Goal: Task Accomplishment & Management: Complete application form

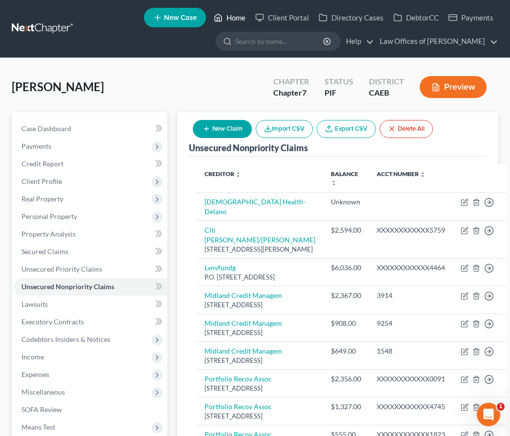
click at [234, 20] on link "Home" at bounding box center [229, 18] width 41 height 18
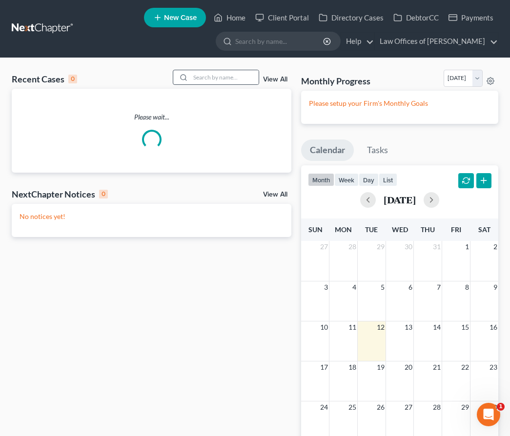
click at [227, 84] on div at bounding box center [216, 77] width 87 height 15
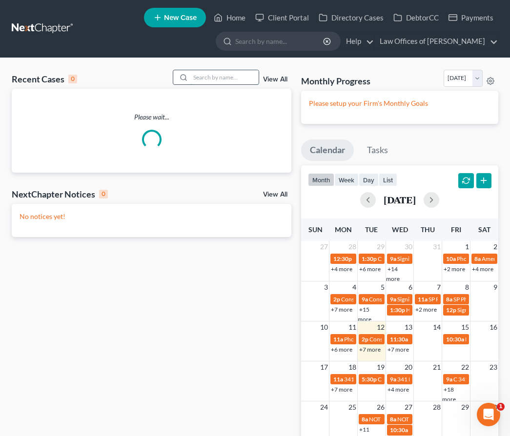
drag, startPoint x: 227, startPoint y: 81, endPoint x: 233, endPoint y: 83, distance: 5.6
click at [228, 81] on input "search" at bounding box center [224, 77] width 68 height 14
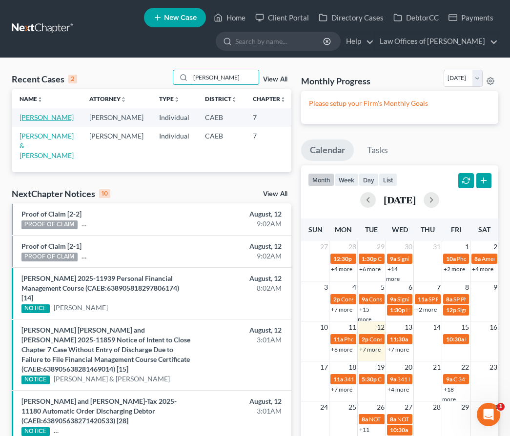
type input "[PERSON_NAME]"
click at [39, 121] on link "[PERSON_NAME]" at bounding box center [47, 117] width 54 height 8
select select "1"
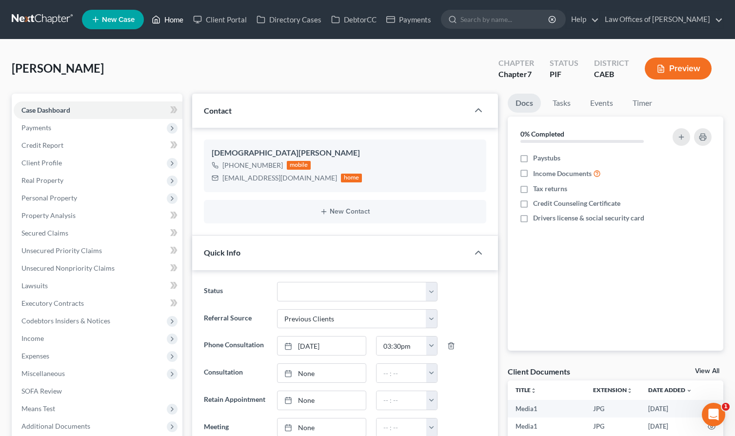
click at [169, 18] on link "Home" at bounding box center [167, 20] width 41 height 18
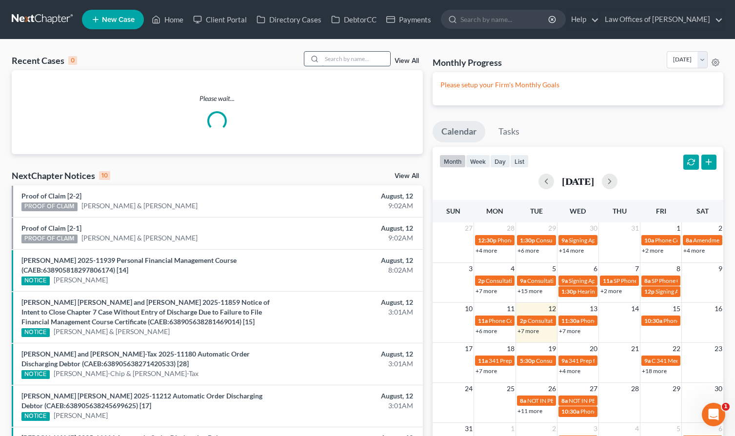
click at [338, 59] on input "search" at bounding box center [356, 59] width 68 height 14
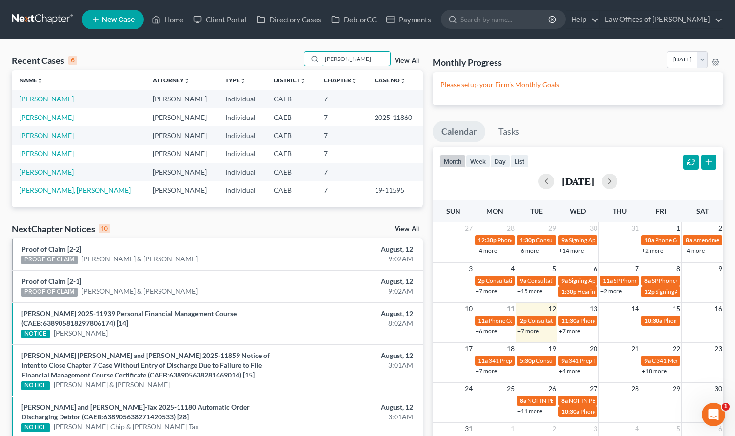
type input "[PERSON_NAME]"
click at [74, 99] on link "[PERSON_NAME]" at bounding box center [47, 99] width 54 height 8
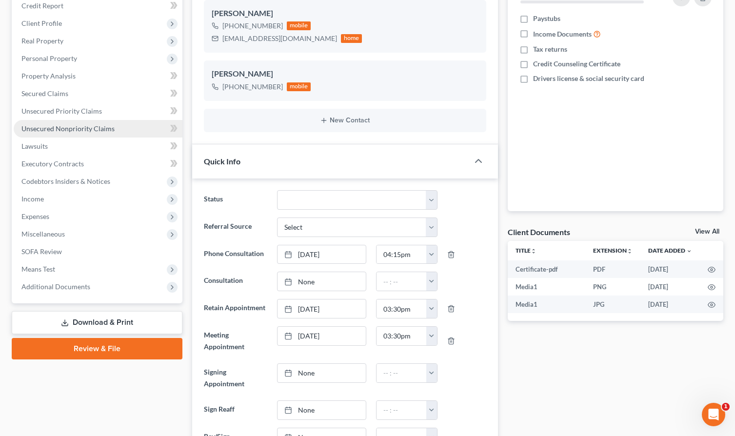
scroll to position [467, 0]
click at [70, 126] on span "Unsecured Nonpriority Claims" at bounding box center [67, 128] width 93 height 8
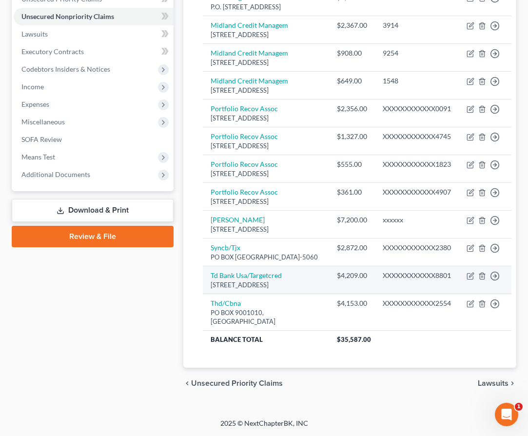
scroll to position [360, 0]
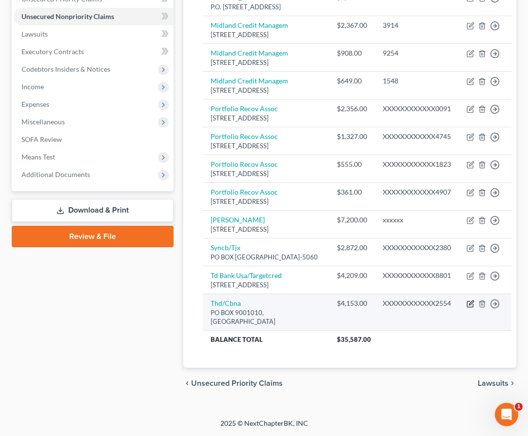
click at [454, 302] on icon "button" at bounding box center [471, 304] width 8 height 8
select select "43"
select select "2"
select select "0"
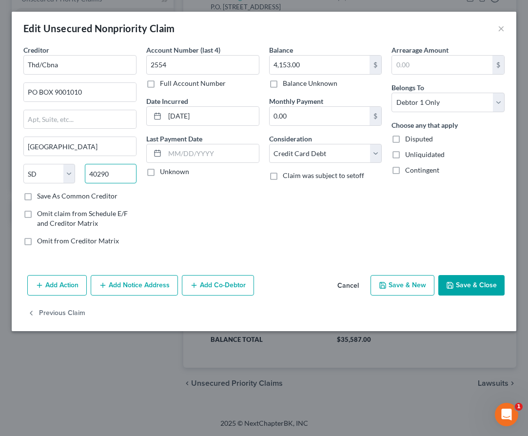
click at [128, 174] on input "40290" at bounding box center [111, 174] width 52 height 20
type input "40290"
click at [98, 118] on input "text" at bounding box center [80, 119] width 112 height 19
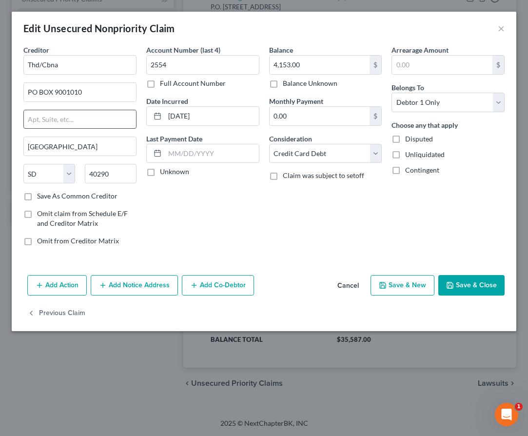
type input "[GEOGRAPHIC_DATA]"
select select "18"
click at [110, 90] on input "PO BOX 9001010" at bounding box center [80, 92] width 112 height 19
click at [454, 287] on button "Save & Close" at bounding box center [471, 285] width 66 height 20
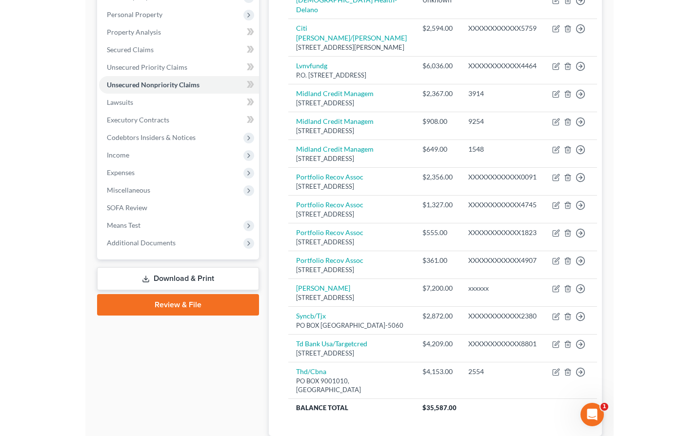
scroll to position [0, 0]
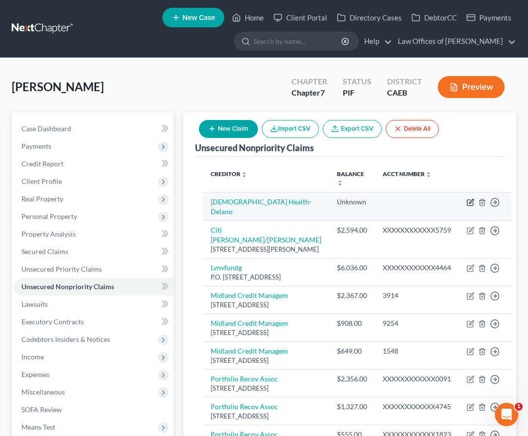
click at [454, 204] on icon "button" at bounding box center [471, 203] width 8 height 8
select select "0"
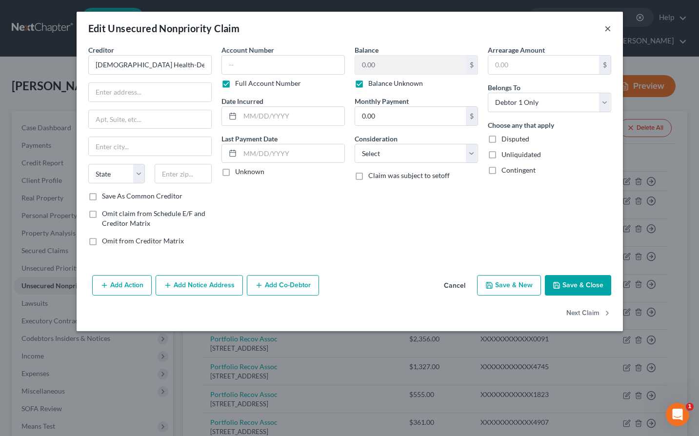
click at [454, 29] on button "×" at bounding box center [607, 28] width 7 height 12
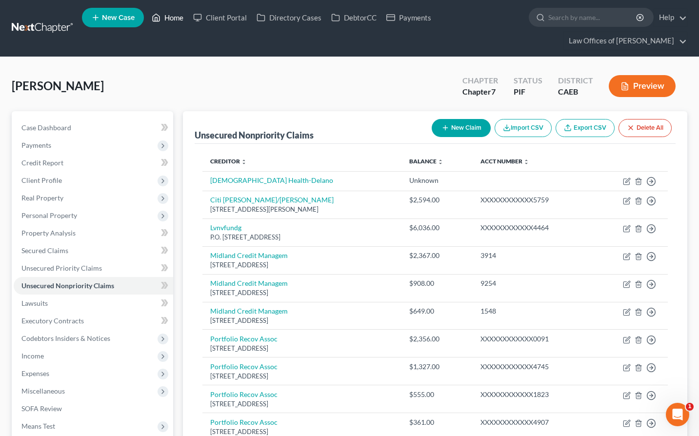
click at [170, 16] on link "Home" at bounding box center [167, 18] width 41 height 18
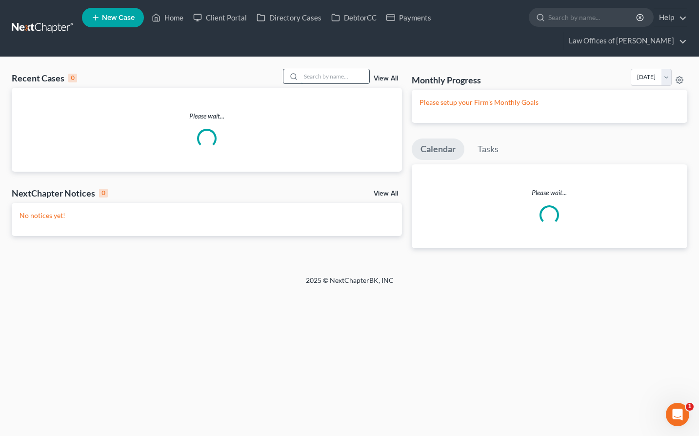
click at [339, 73] on input "search" at bounding box center [335, 76] width 68 height 14
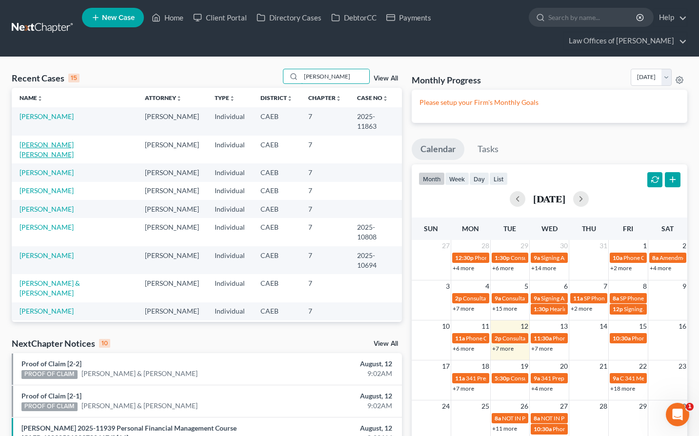
type input "[PERSON_NAME]"
click at [74, 140] on link "[PERSON_NAME] [PERSON_NAME]" at bounding box center [47, 149] width 54 height 18
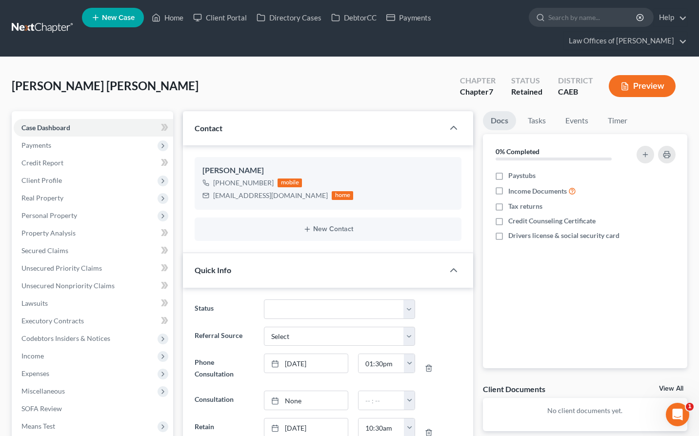
scroll to position [1362, 0]
click at [52, 145] on span "Payments" at bounding box center [93, 146] width 159 height 18
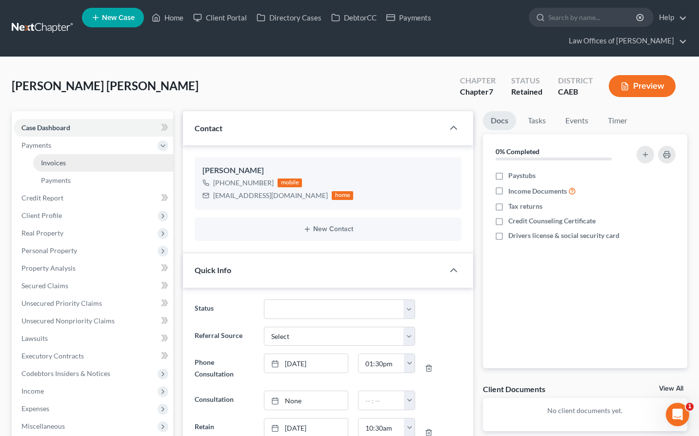
click at [65, 160] on link "Invoices" at bounding box center [103, 163] width 140 height 18
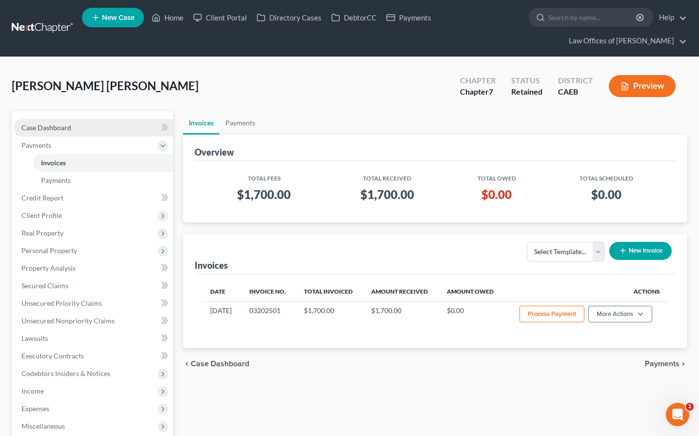
drag, startPoint x: 58, startPoint y: 125, endPoint x: 64, endPoint y: 124, distance: 5.9
click at [59, 125] on span "Case Dashboard" at bounding box center [46, 127] width 50 height 8
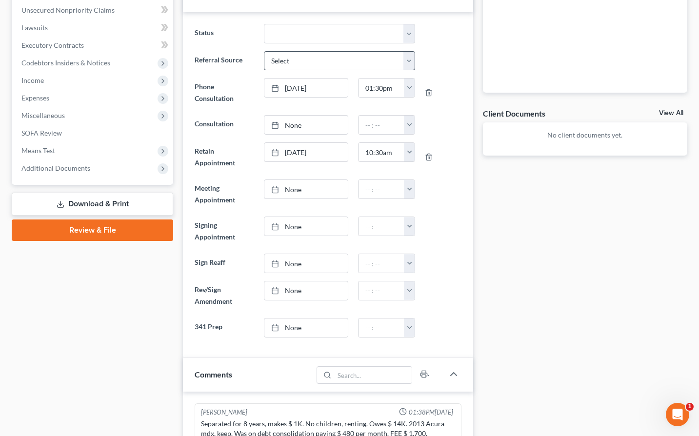
scroll to position [285, 0]
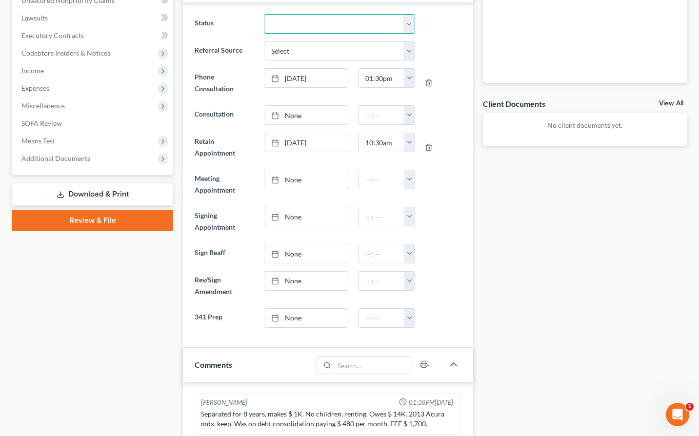
click at [308, 23] on select "Cancelled/Refund Closed Consultation Declined Discharged Filed Income Check In …" at bounding box center [340, 24] width 152 height 20
select select "11"
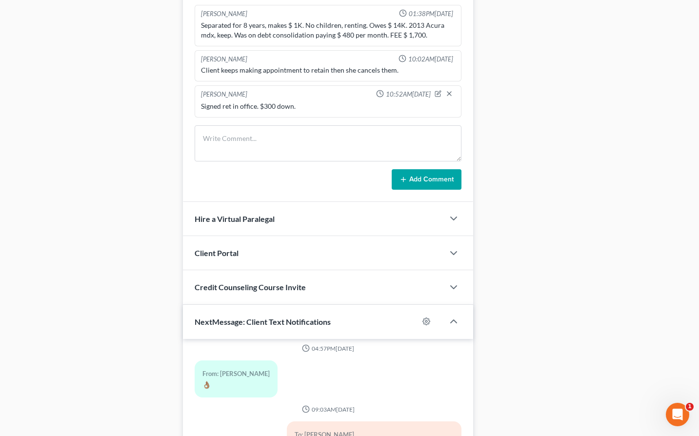
scroll to position [672, 0]
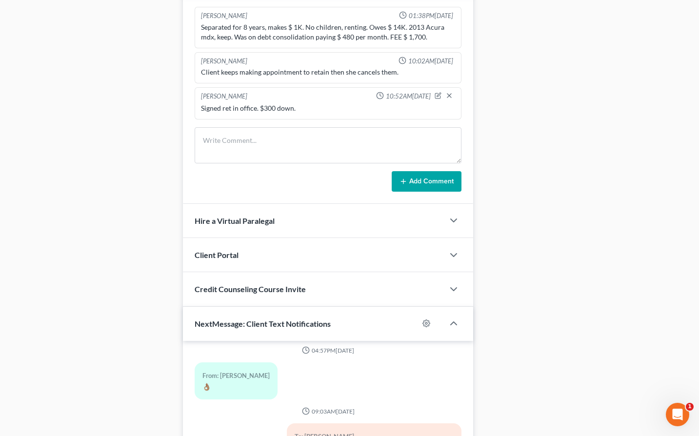
click at [237, 263] on div "Client Portal" at bounding box center [313, 255] width 261 height 34
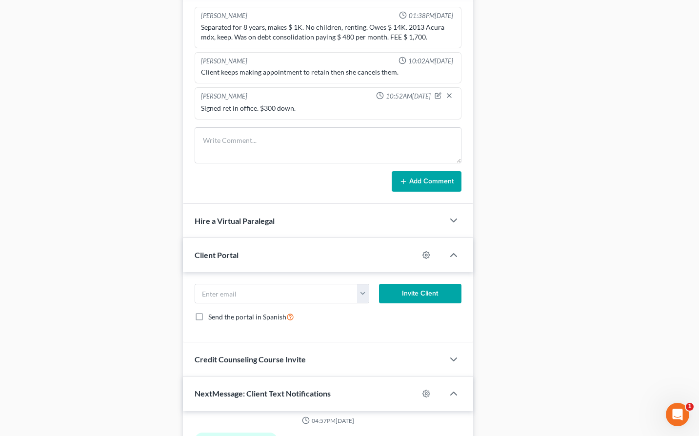
scroll to position [0, 0]
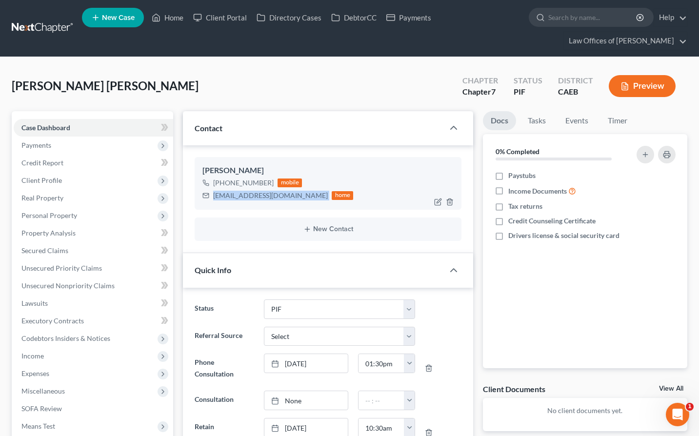
drag, startPoint x: 214, startPoint y: 196, endPoint x: 295, endPoint y: 196, distance: 81.5
click at [295, 196] on div "[EMAIL_ADDRESS][DOMAIN_NAME] home" at bounding box center [277, 195] width 151 height 13
copy div "[EMAIL_ADDRESS][DOMAIN_NAME]"
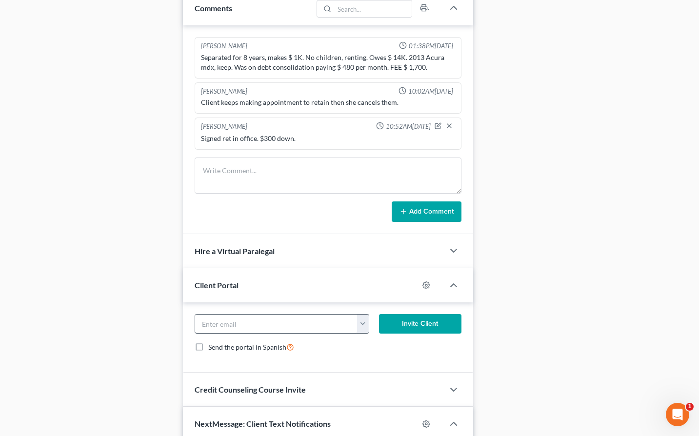
scroll to position [643, 0]
click at [226, 322] on input "email" at bounding box center [276, 323] width 162 height 19
paste input "[EMAIL_ADDRESS][DOMAIN_NAME]"
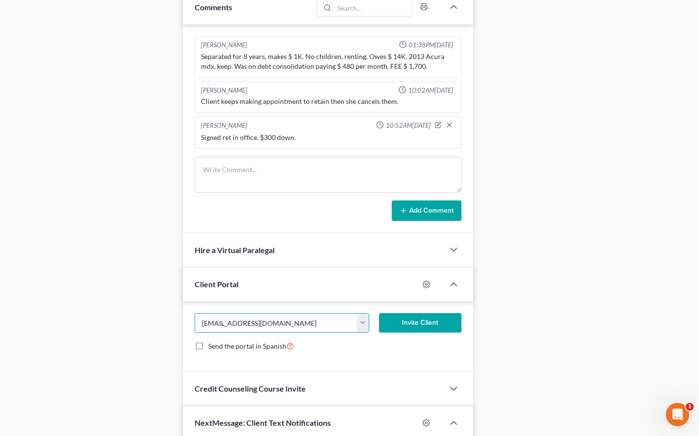
type input "[EMAIL_ADDRESS][DOMAIN_NAME]"
click at [212, 345] on span "Send the portal in Spanish" at bounding box center [247, 346] width 78 height 8
click at [212, 345] on input "Send the portal in Spanish" at bounding box center [215, 343] width 6 height 6
checkbox input "true"
click at [431, 319] on button "Invite Client" at bounding box center [420, 323] width 82 height 20
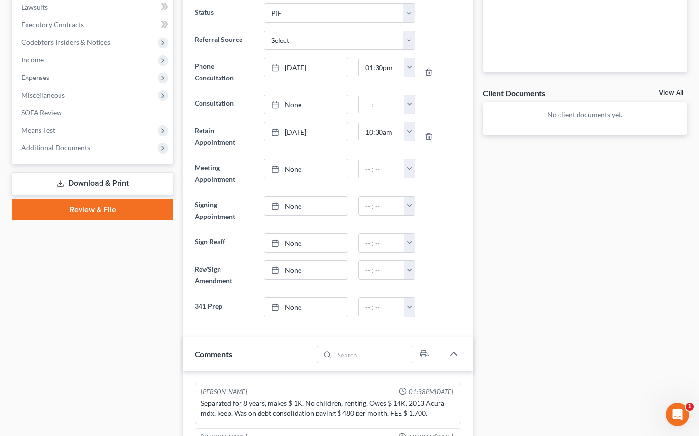
scroll to position [301, 0]
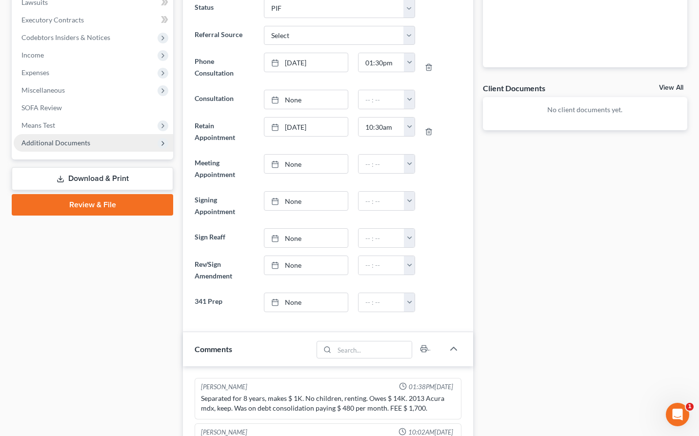
click at [76, 144] on span "Additional Documents" at bounding box center [55, 143] width 69 height 8
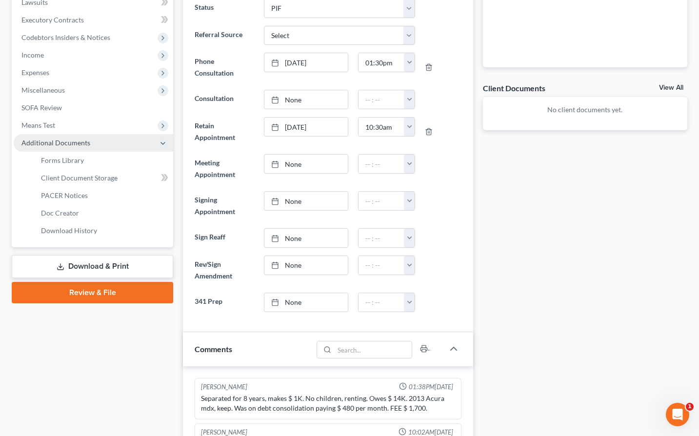
click at [86, 138] on span "Additional Documents" at bounding box center [93, 143] width 159 height 18
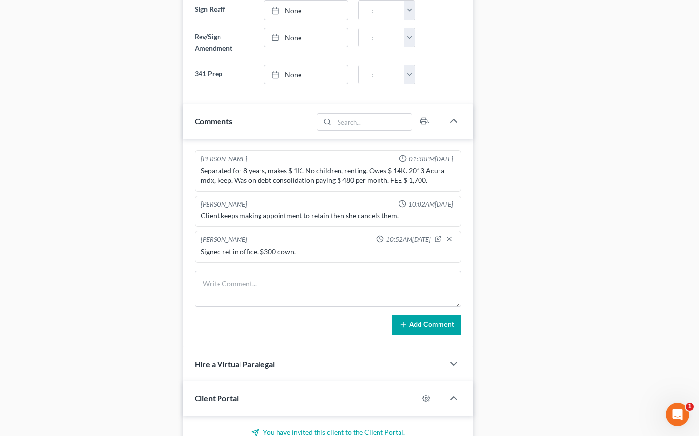
scroll to position [0, 0]
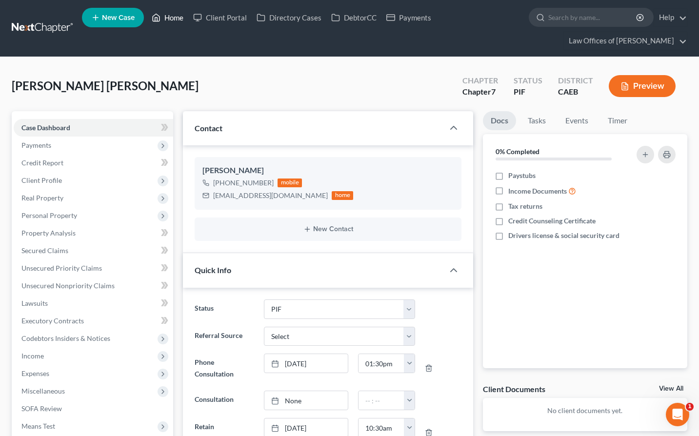
click at [173, 17] on link "Home" at bounding box center [167, 18] width 41 height 18
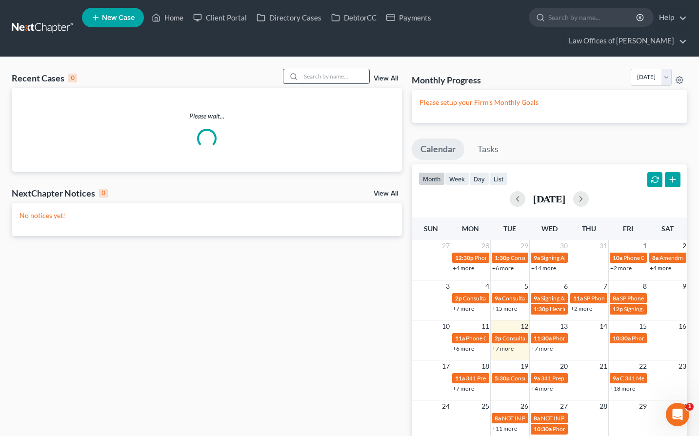
click at [330, 77] on input "search" at bounding box center [335, 76] width 68 height 14
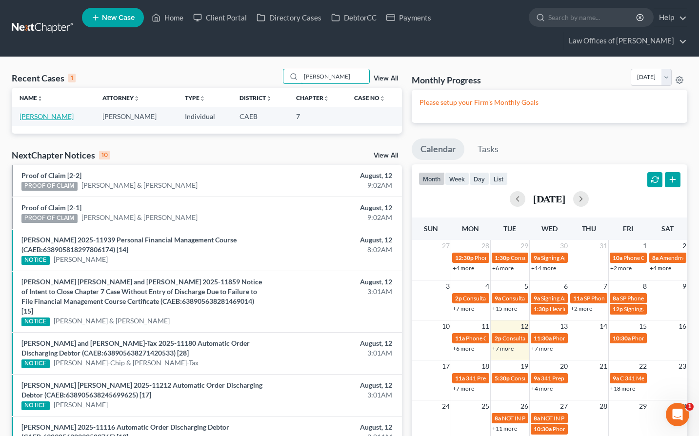
type input "[PERSON_NAME]"
click at [64, 113] on link "[PERSON_NAME]" at bounding box center [47, 116] width 54 height 8
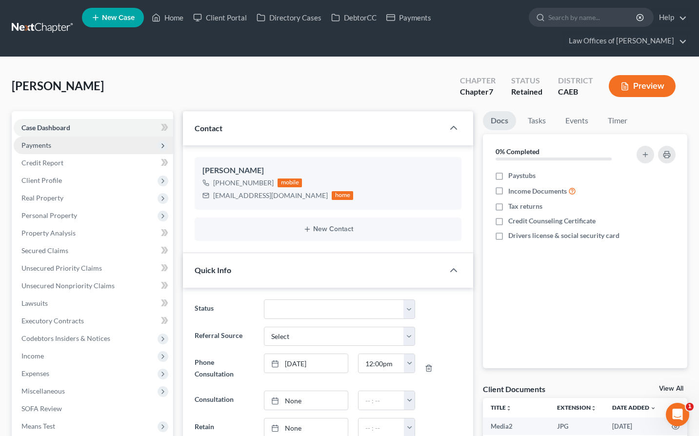
click at [35, 146] on span "Payments" at bounding box center [36, 145] width 30 height 8
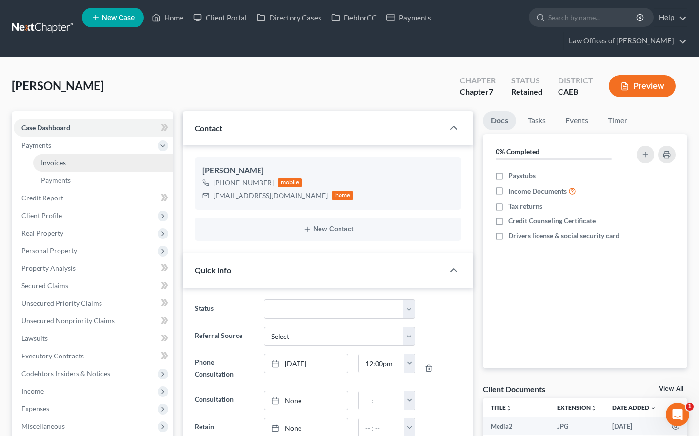
scroll to position [609, 0]
click at [67, 164] on link "Invoices" at bounding box center [103, 163] width 140 height 18
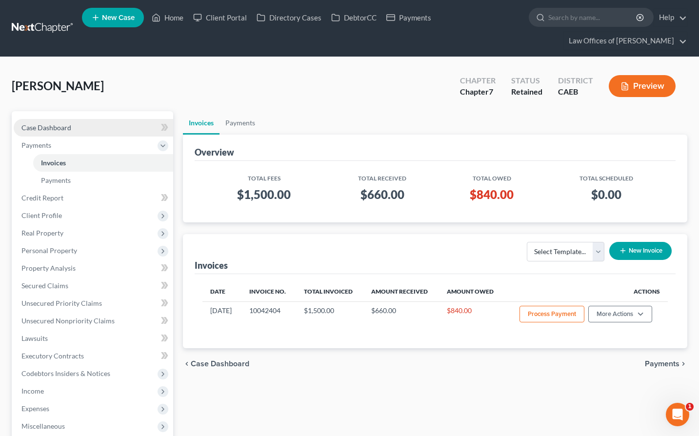
click at [68, 125] on span "Case Dashboard" at bounding box center [46, 127] width 50 height 8
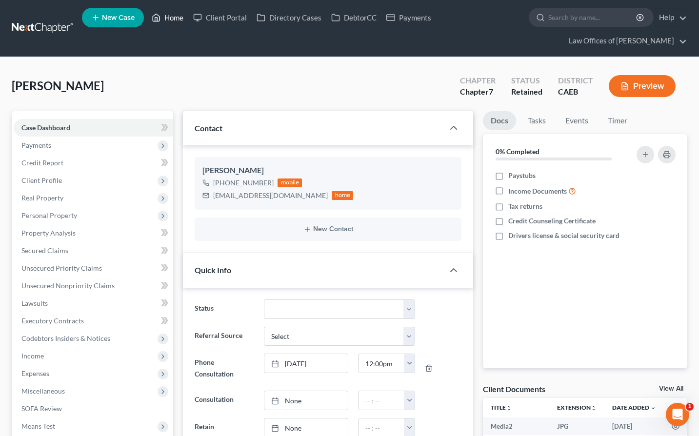
click at [172, 20] on link "Home" at bounding box center [167, 18] width 41 height 18
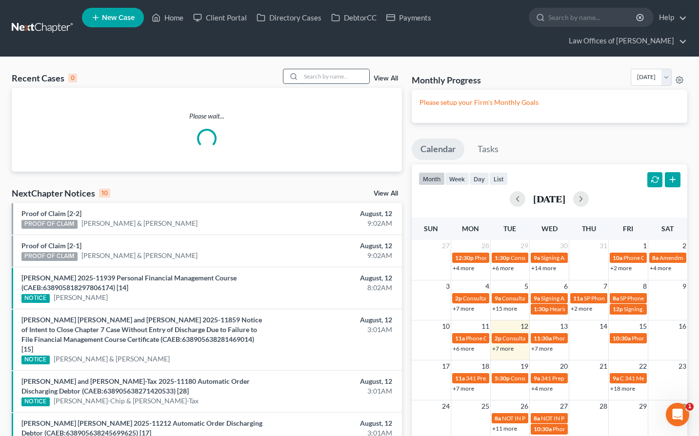
click at [317, 79] on input "search" at bounding box center [335, 76] width 68 height 14
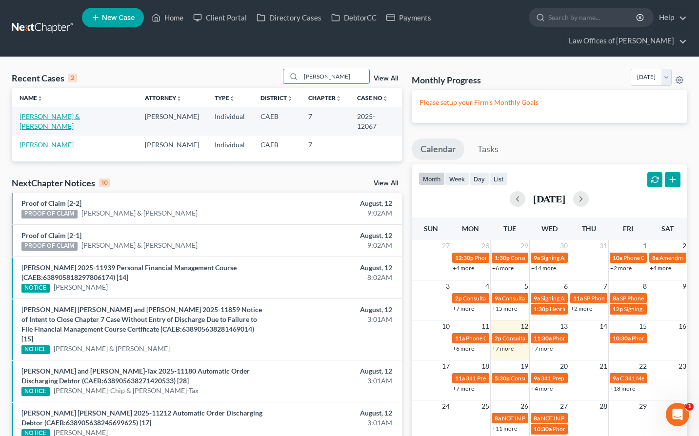
type input "[PERSON_NAME]"
click at [80, 119] on link "[PERSON_NAME] & [PERSON_NAME]" at bounding box center [50, 121] width 60 height 18
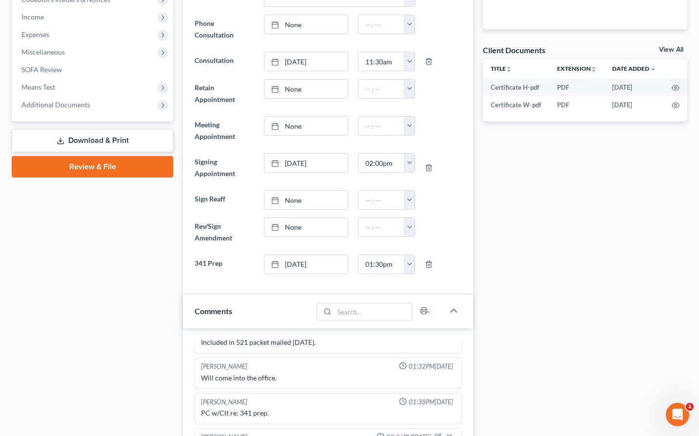
scroll to position [2887, 0]
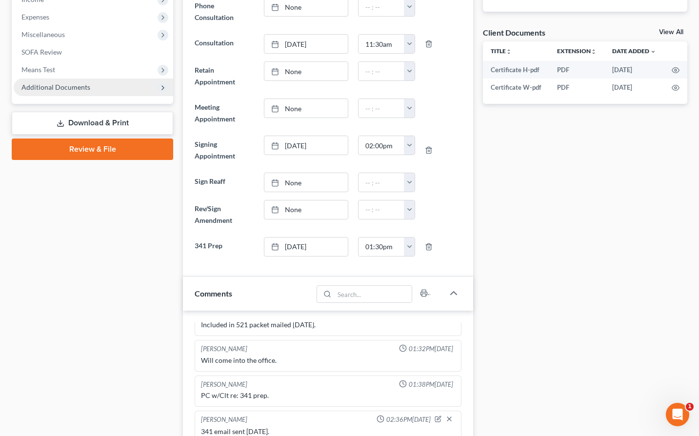
click at [84, 87] on span "Additional Documents" at bounding box center [55, 87] width 69 height 8
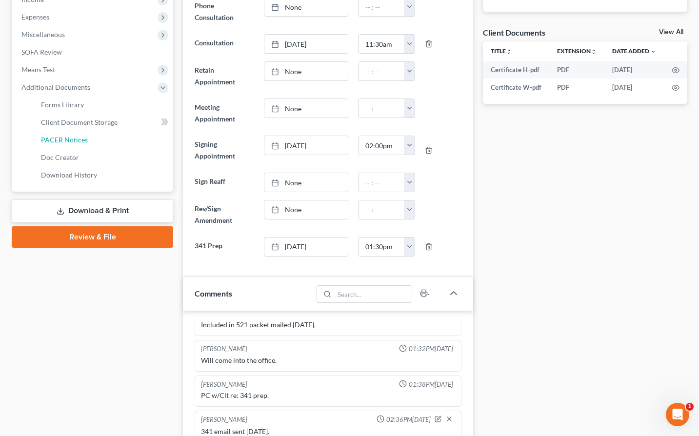
drag, startPoint x: 70, startPoint y: 140, endPoint x: 118, endPoint y: 125, distance: 50.3
click at [70, 140] on span "PACER Notices" at bounding box center [64, 140] width 47 height 8
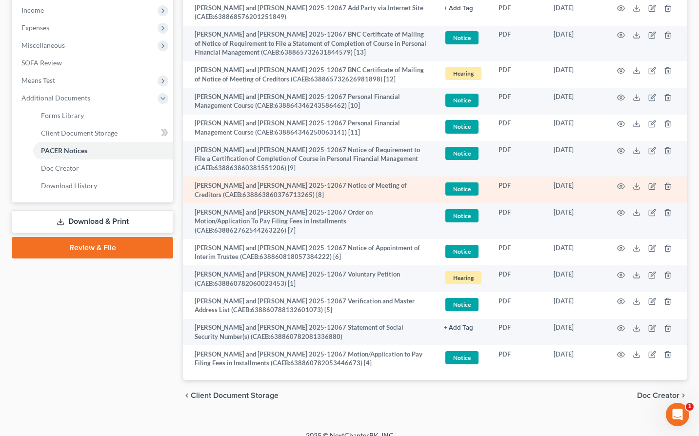
scroll to position [348, 0]
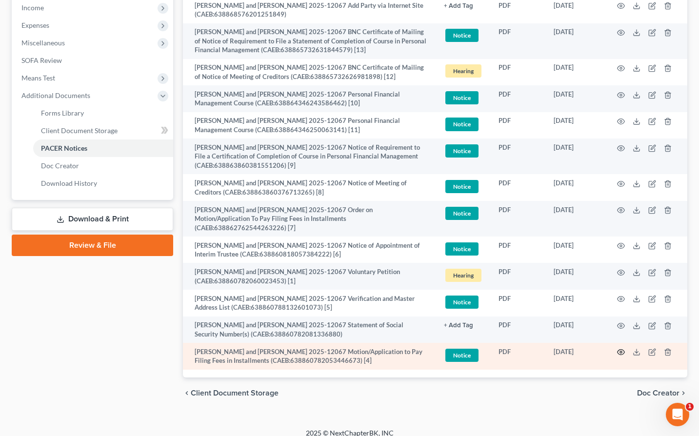
click at [454, 356] on icon "button" at bounding box center [621, 352] width 8 height 8
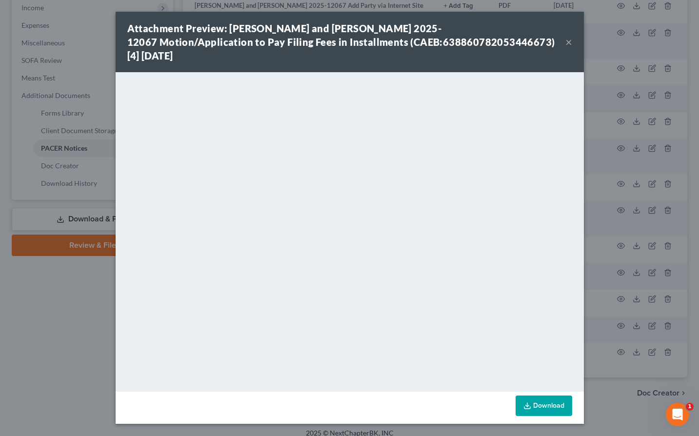
click at [454, 43] on button "×" at bounding box center [568, 42] width 7 height 12
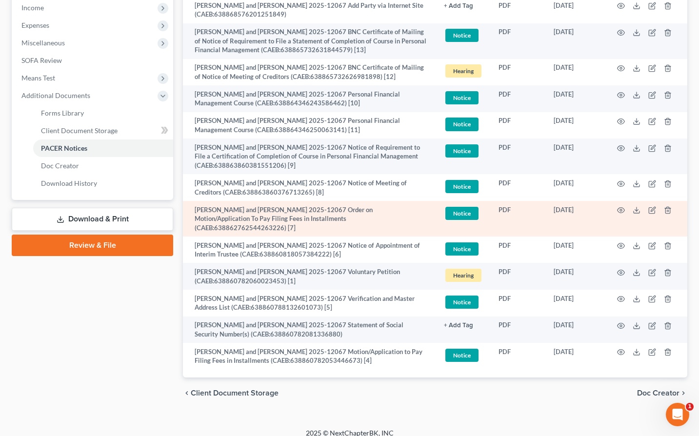
click at [454, 219] on td at bounding box center [646, 219] width 82 height 36
click at [454, 211] on circle "button" at bounding box center [621, 210] width 2 height 2
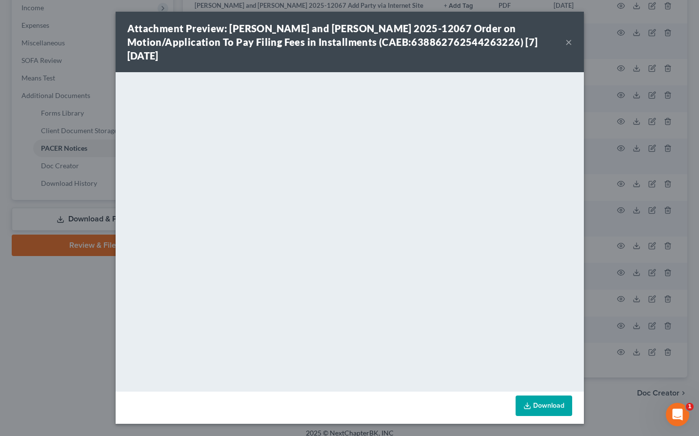
click at [454, 41] on button "×" at bounding box center [568, 42] width 7 height 12
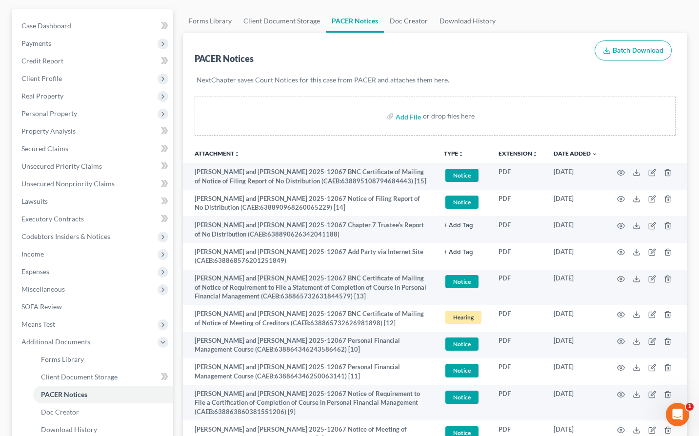
scroll to position [0, 0]
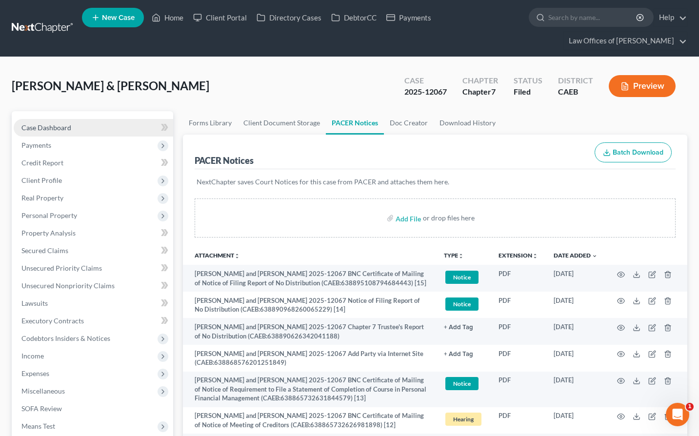
click at [70, 126] on span "Case Dashboard" at bounding box center [46, 127] width 50 height 8
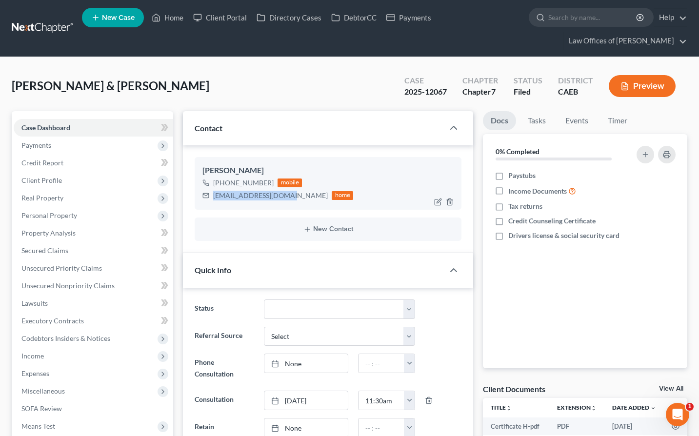
scroll to position [2887, 0]
drag, startPoint x: 281, startPoint y: 198, endPoint x: 286, endPoint y: 196, distance: 5.1
click at [286, 196] on div "[EMAIL_ADDRESS][DOMAIN_NAME]" at bounding box center [270, 196] width 115 height 10
click at [176, 22] on link "Home" at bounding box center [167, 18] width 41 height 18
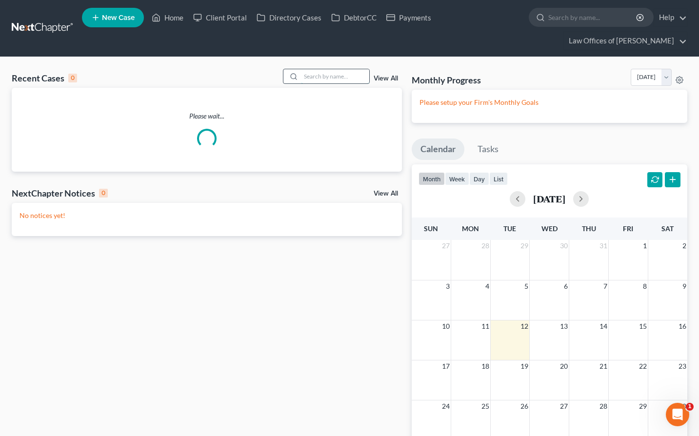
click at [326, 76] on input "search" at bounding box center [335, 76] width 68 height 14
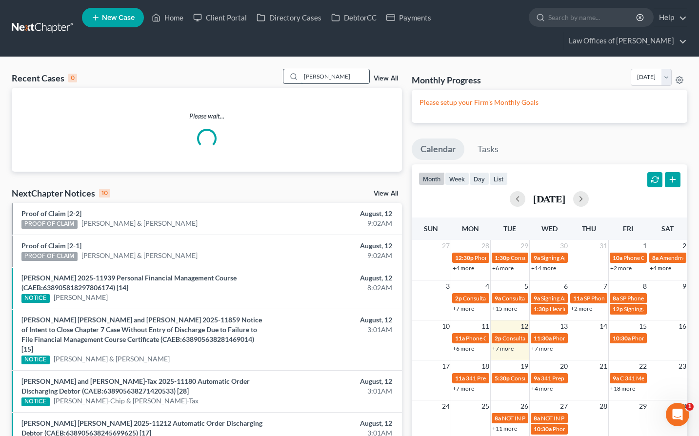
type input "[PERSON_NAME]"
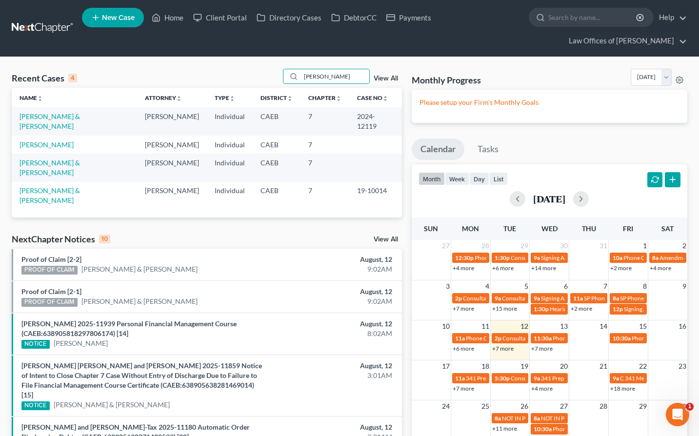
click at [73, 120] on td "[PERSON_NAME] & [PERSON_NAME]" at bounding box center [74, 121] width 125 height 28
click at [70, 119] on link "[PERSON_NAME] & [PERSON_NAME]" at bounding box center [50, 121] width 60 height 18
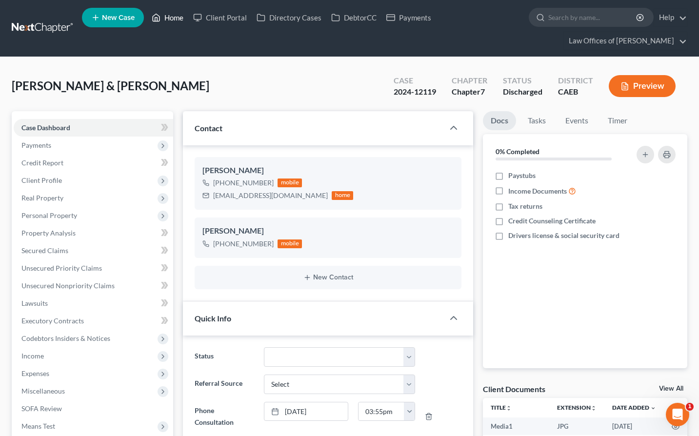
click at [163, 17] on link "Home" at bounding box center [167, 18] width 41 height 18
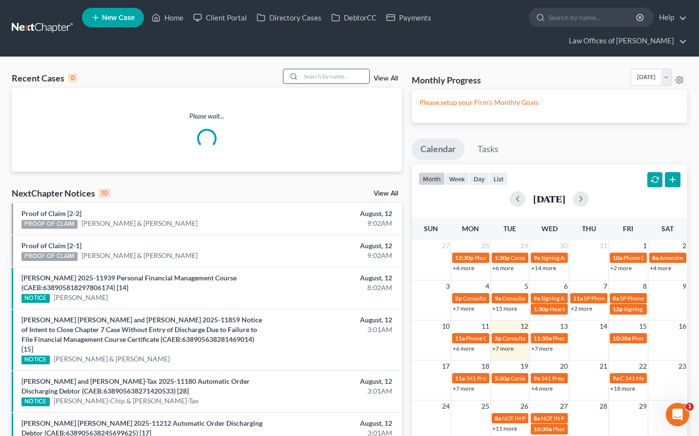
click at [314, 75] on input "search" at bounding box center [335, 76] width 68 height 14
type input "[PERSON_NAME]"
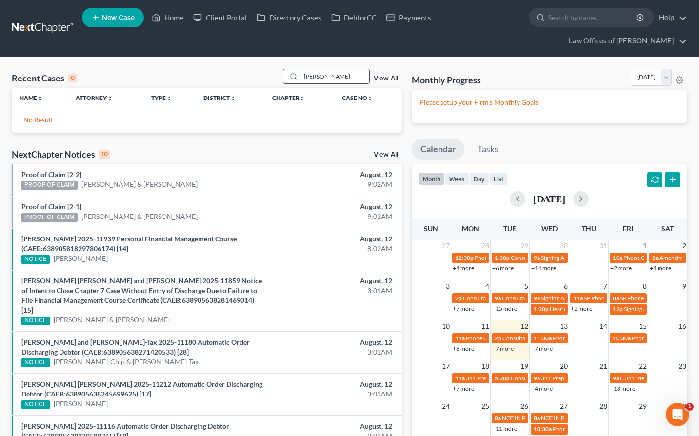
click at [345, 80] on input "[PERSON_NAME]" at bounding box center [335, 76] width 68 height 14
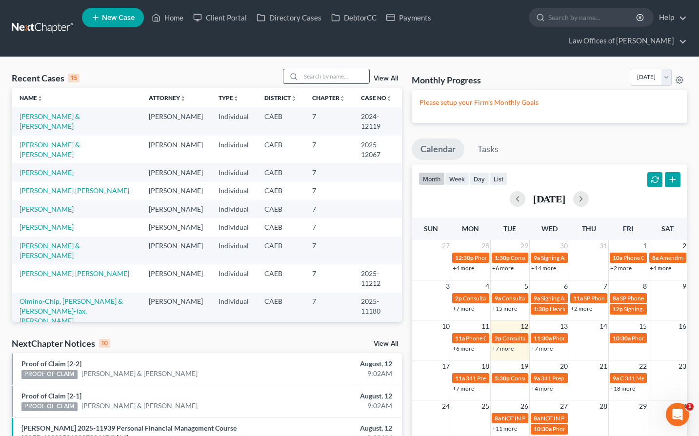
click at [324, 78] on input "search" at bounding box center [335, 76] width 68 height 14
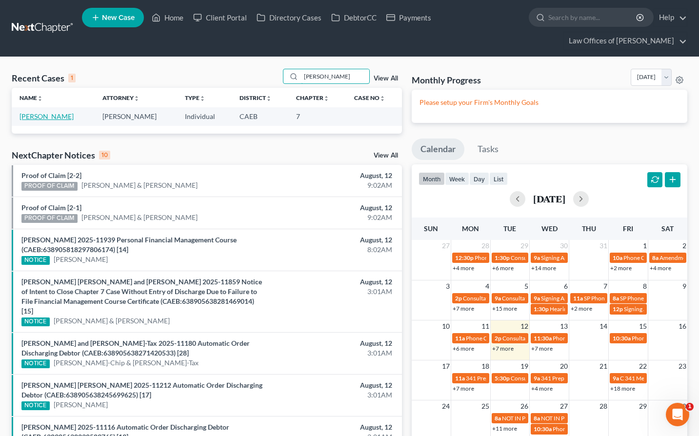
type input "[PERSON_NAME]"
click at [50, 117] on link "[PERSON_NAME]" at bounding box center [47, 116] width 54 height 8
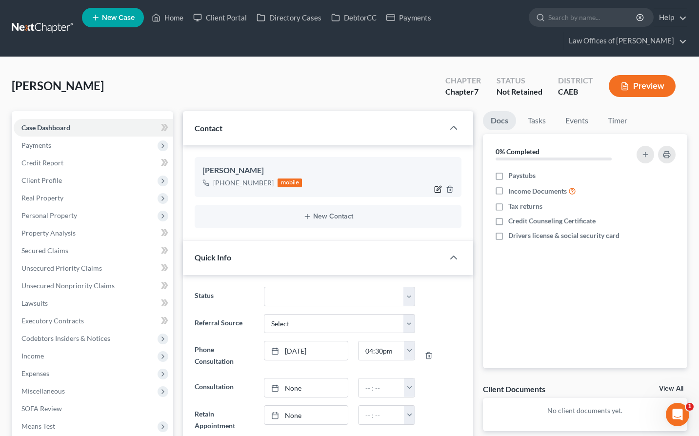
click at [436, 189] on icon "button" at bounding box center [438, 189] width 8 height 8
select select "0"
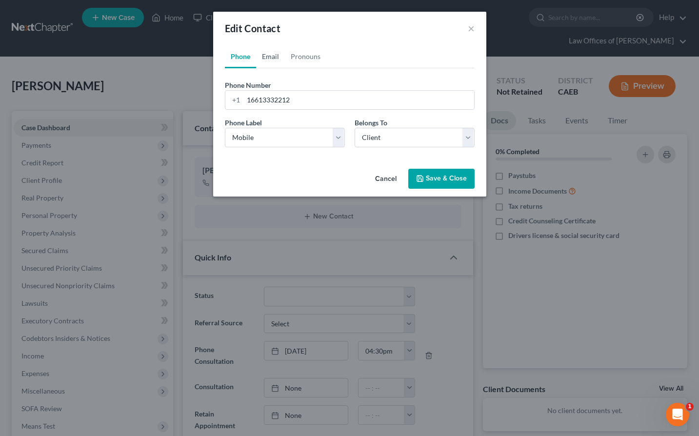
click at [273, 59] on link "Email" at bounding box center [270, 56] width 29 height 23
click at [286, 103] on input "email" at bounding box center [358, 100] width 231 height 19
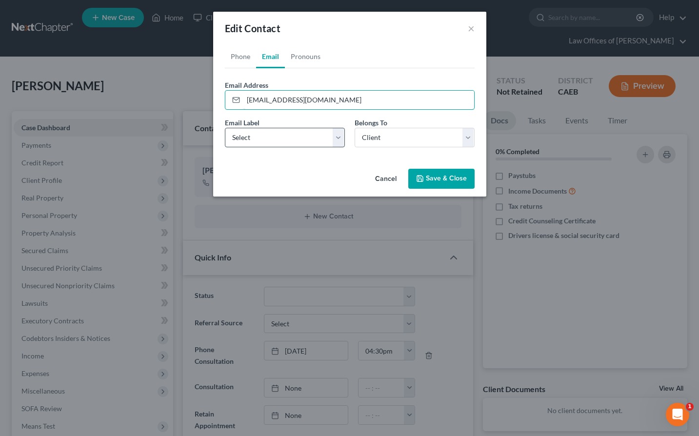
type input "[EMAIL_ADDRESS][DOMAIN_NAME]"
click at [296, 137] on select "Select Home Work Other" at bounding box center [285, 138] width 120 height 20
select select "0"
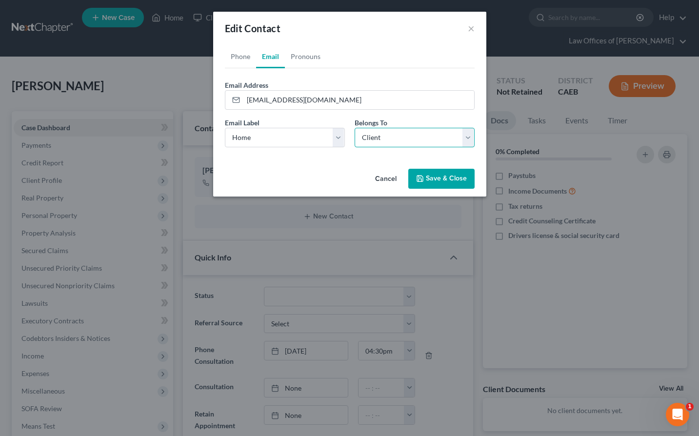
click at [392, 143] on select "Select Client Other" at bounding box center [415, 138] width 120 height 20
click at [450, 176] on button "Save & Close" at bounding box center [441, 179] width 66 height 20
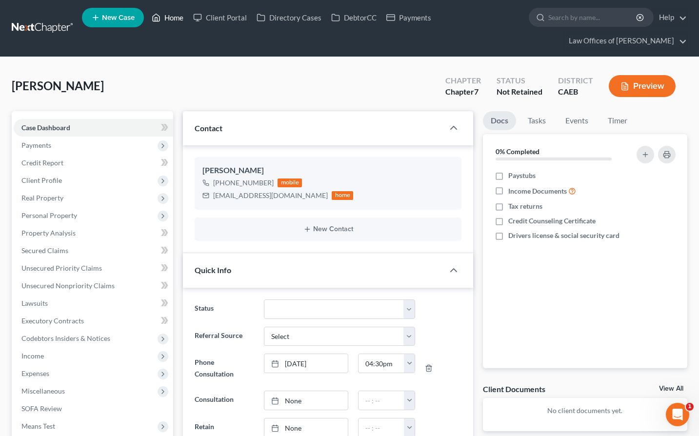
drag, startPoint x: 175, startPoint y: 18, endPoint x: 223, endPoint y: 47, distance: 56.9
click at [175, 18] on link "Home" at bounding box center [167, 18] width 41 height 18
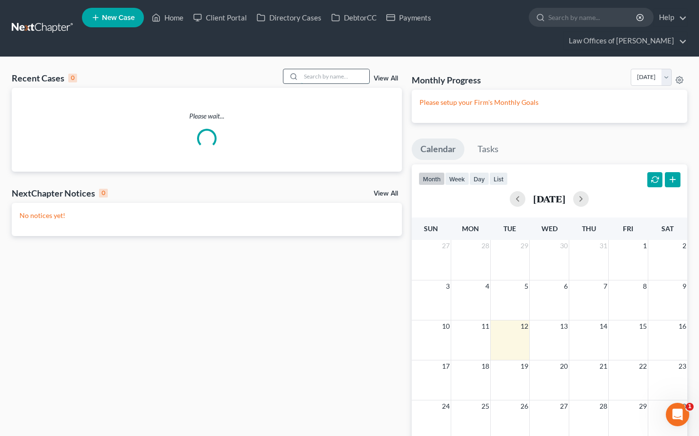
click at [338, 76] on input "search" at bounding box center [335, 76] width 68 height 14
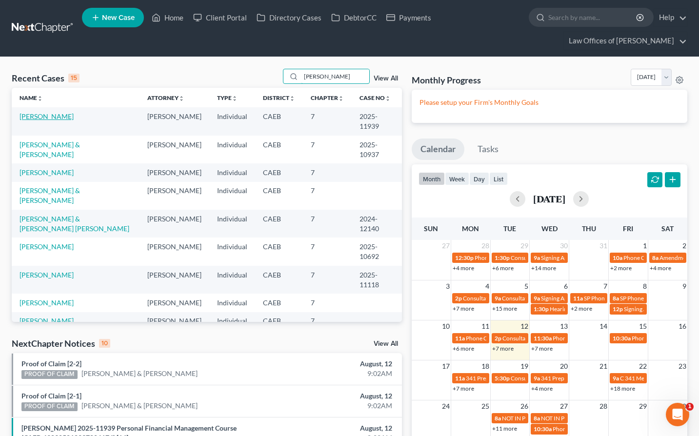
type input "[PERSON_NAME]"
click at [60, 118] on link "[PERSON_NAME]" at bounding box center [47, 116] width 54 height 8
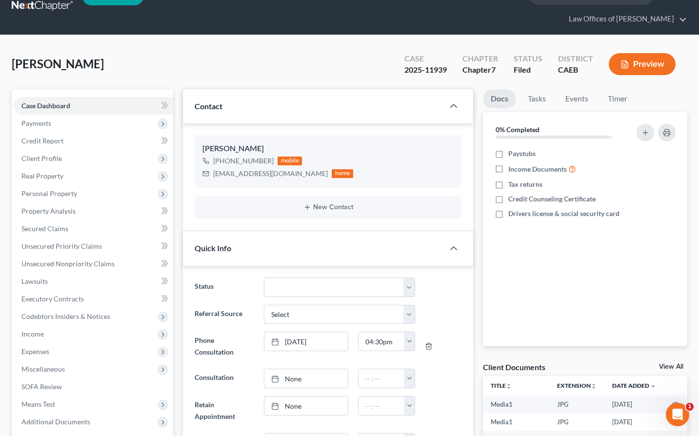
scroll to position [45, 0]
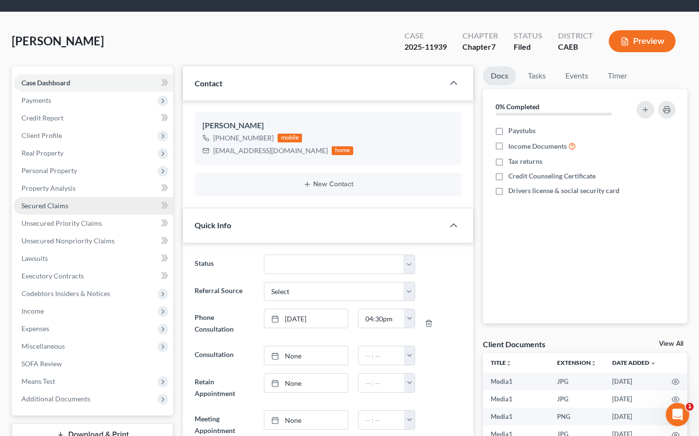
click at [58, 205] on span "Secured Claims" at bounding box center [44, 205] width 47 height 8
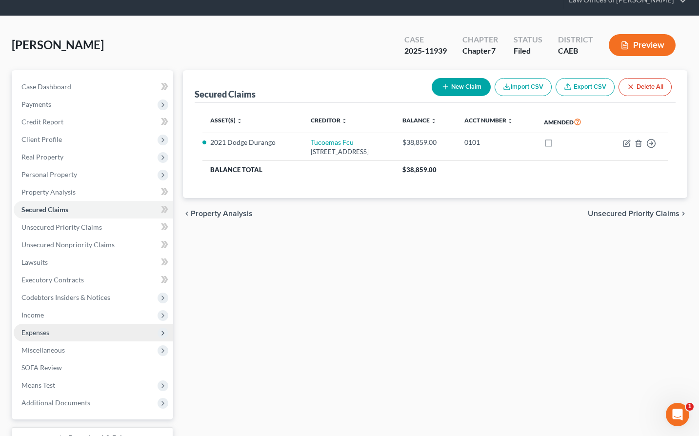
scroll to position [65, 0]
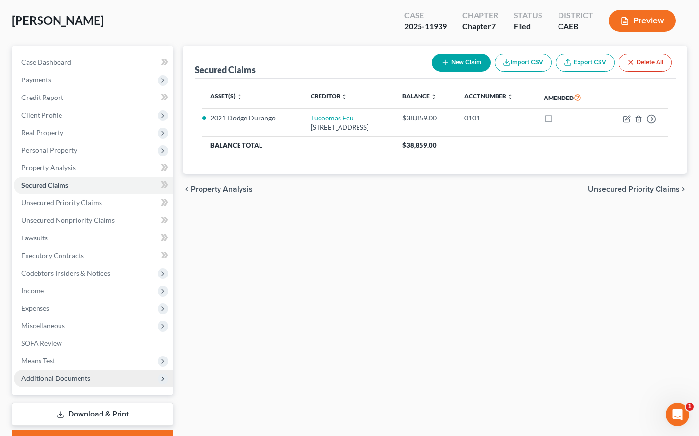
click at [72, 379] on span "Additional Documents" at bounding box center [55, 378] width 69 height 8
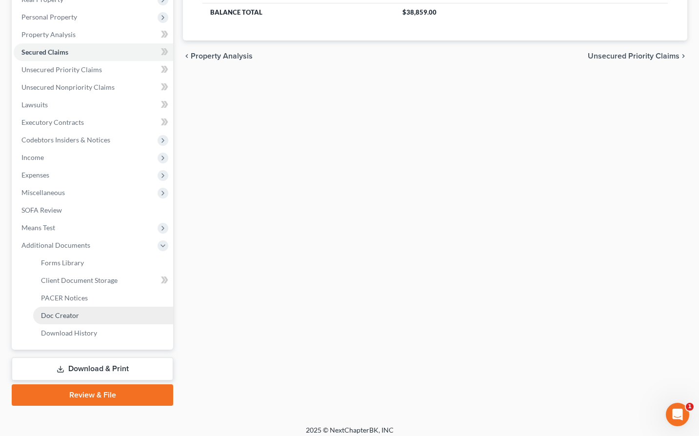
scroll to position [205, 0]
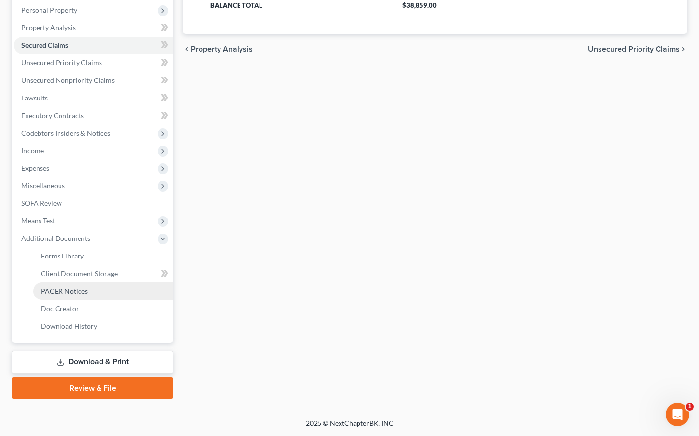
click at [90, 292] on link "PACER Notices" at bounding box center [103, 291] width 140 height 18
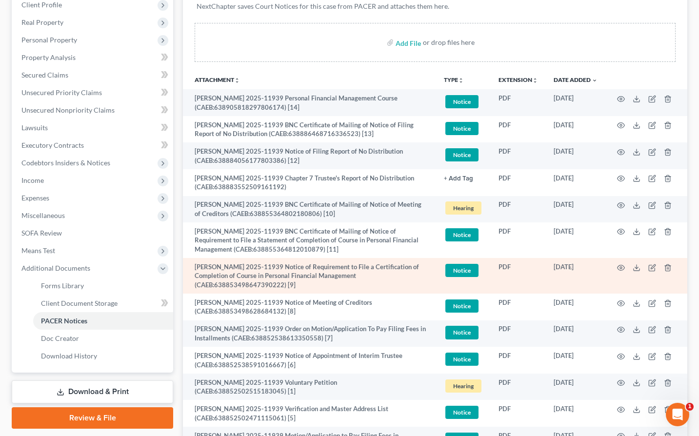
scroll to position [203, 0]
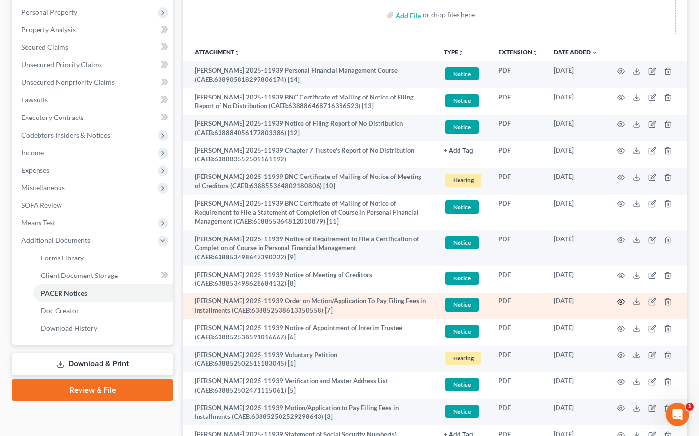
click at [454, 305] on icon "button" at bounding box center [621, 302] width 8 height 8
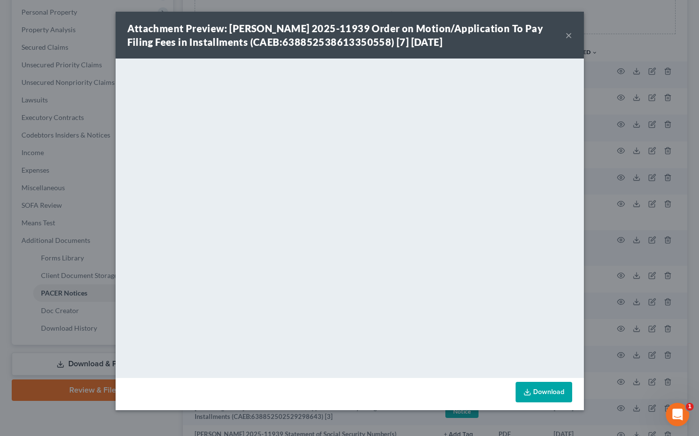
click at [454, 37] on button "×" at bounding box center [568, 35] width 7 height 12
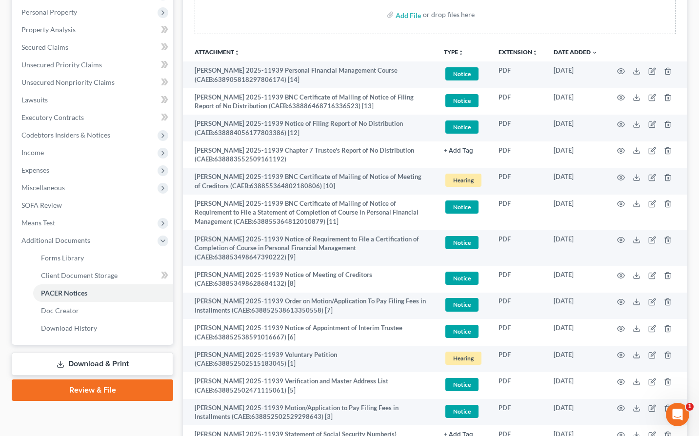
scroll to position [0, 0]
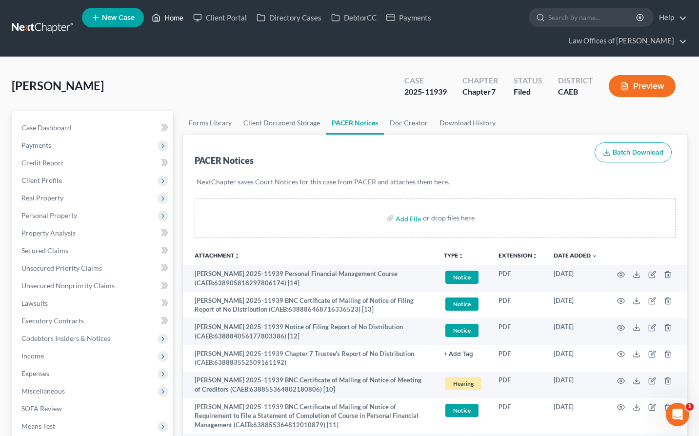
click at [172, 13] on link "Home" at bounding box center [167, 18] width 41 height 18
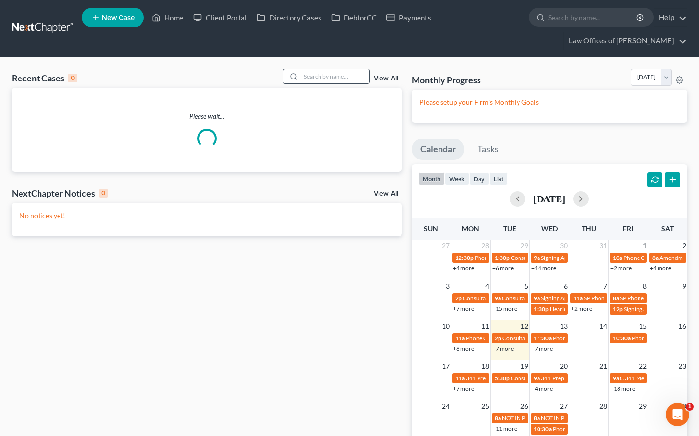
click at [349, 80] on input "search" at bounding box center [335, 76] width 68 height 14
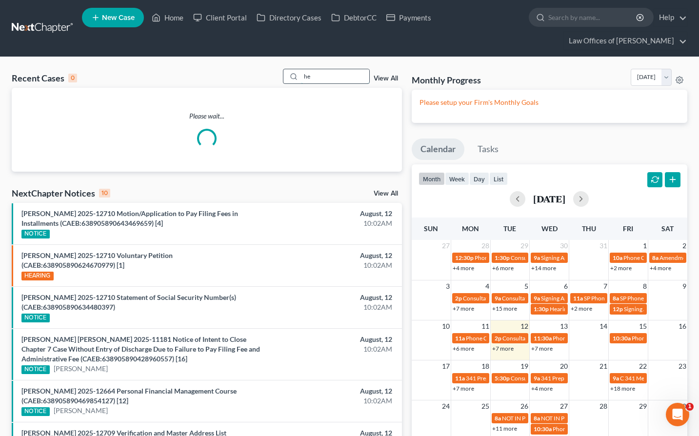
type input "h"
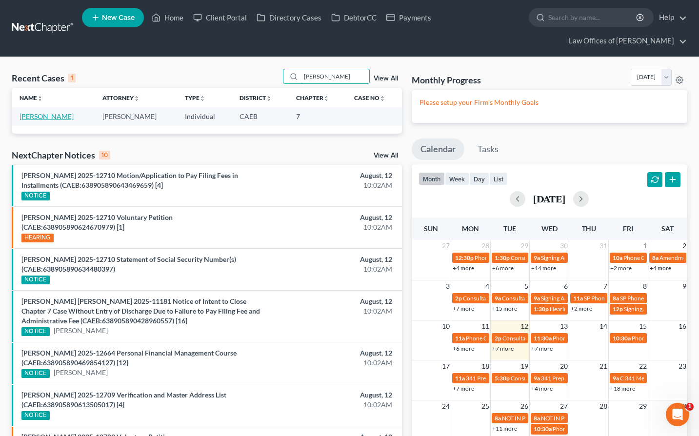
type input "[PERSON_NAME]"
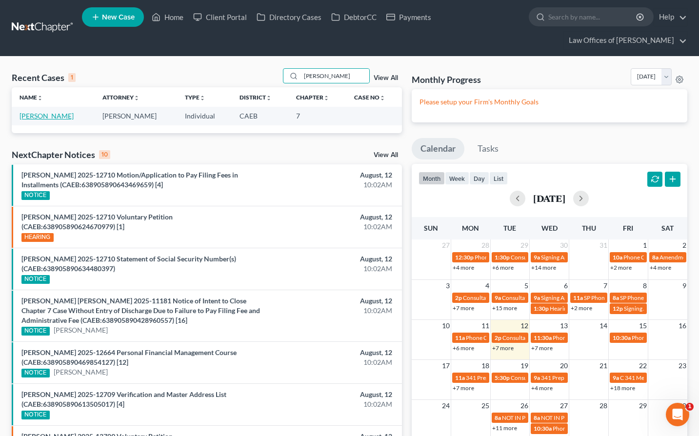
click at [45, 113] on link "[PERSON_NAME]" at bounding box center [47, 116] width 54 height 8
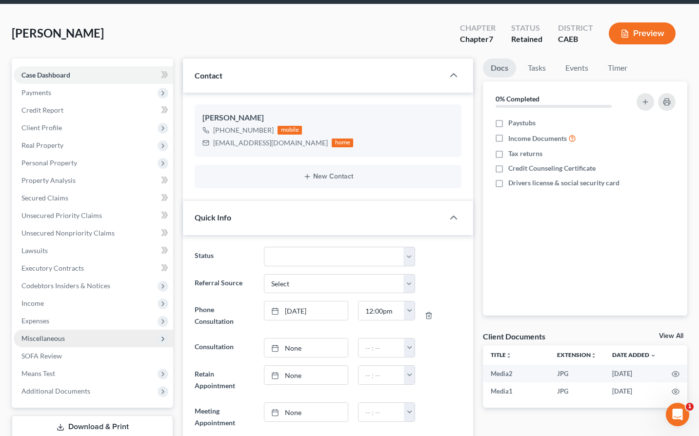
scroll to position [22, 0]
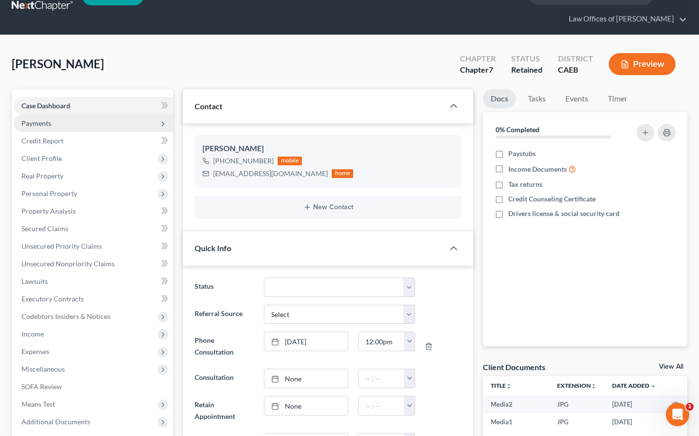
click at [60, 127] on span "Payments" at bounding box center [93, 124] width 159 height 18
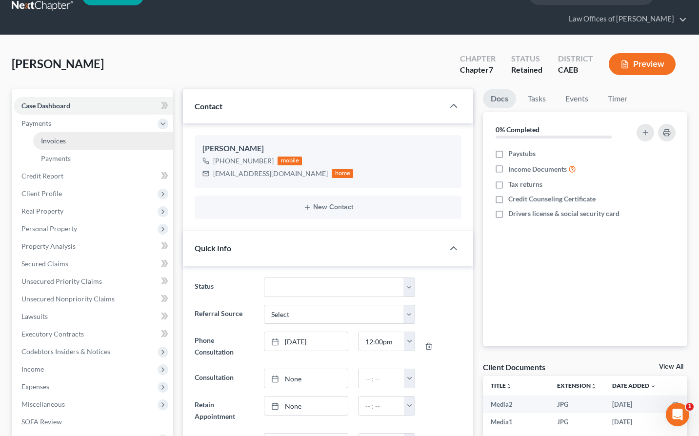
click at [83, 135] on link "Invoices" at bounding box center [103, 141] width 140 height 18
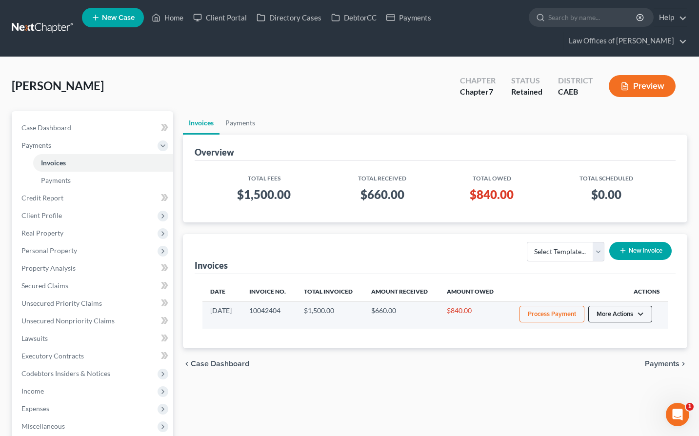
click at [454, 321] on button "More Actions" at bounding box center [620, 314] width 64 height 17
click at [454, 348] on link "Record Cash or Check Payment" at bounding box center [634, 350] width 114 height 17
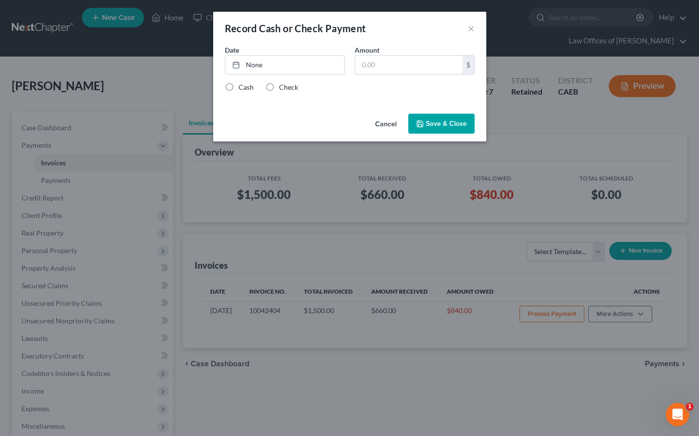
click at [388, 66] on input "text" at bounding box center [408, 65] width 107 height 19
type input "100"
drag, startPoint x: 267, startPoint y: 65, endPoint x: 327, endPoint y: 72, distance: 60.3
click at [267, 65] on link "None" at bounding box center [284, 65] width 119 height 19
type input "[DATE]"
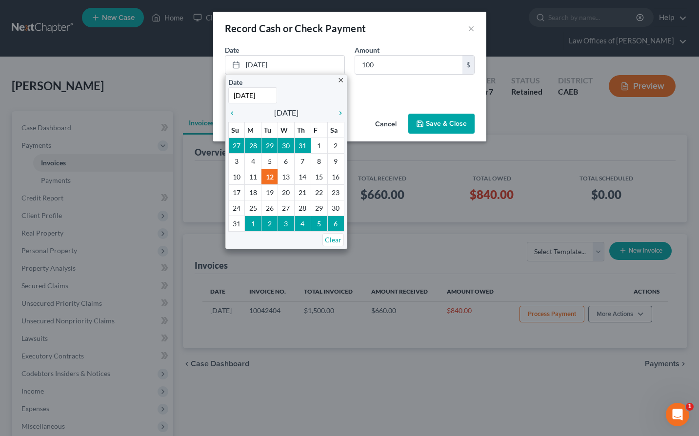
click at [365, 84] on div "Cash Check" at bounding box center [350, 87] width 250 height 10
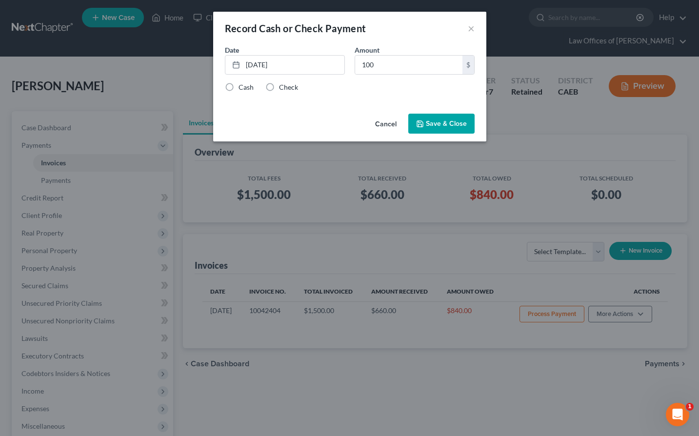
click at [281, 85] on label "Check" at bounding box center [288, 87] width 19 height 10
click at [283, 85] on input "Check" at bounding box center [286, 85] width 6 height 6
radio input "true"
click at [443, 125] on button "Save & Close" at bounding box center [441, 124] width 66 height 20
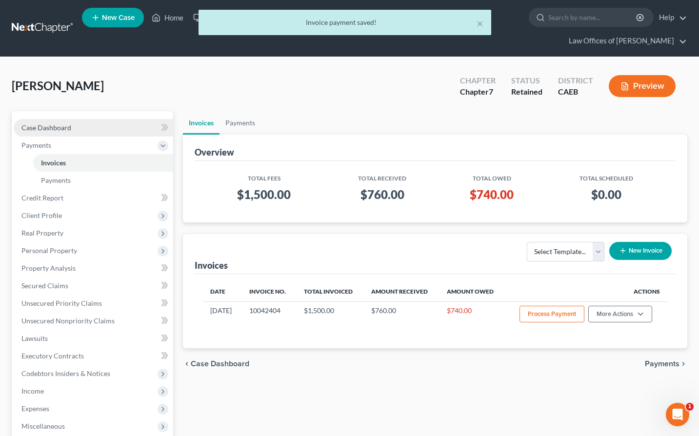
click at [53, 131] on span "Case Dashboard" at bounding box center [46, 127] width 50 height 8
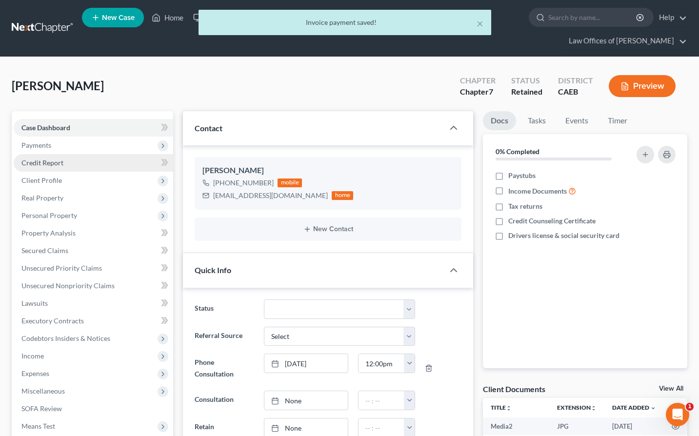
scroll to position [1, 0]
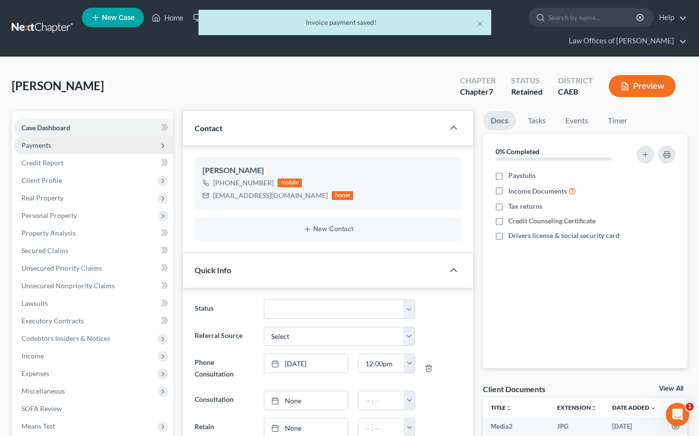
click at [66, 142] on span "Payments" at bounding box center [93, 146] width 159 height 18
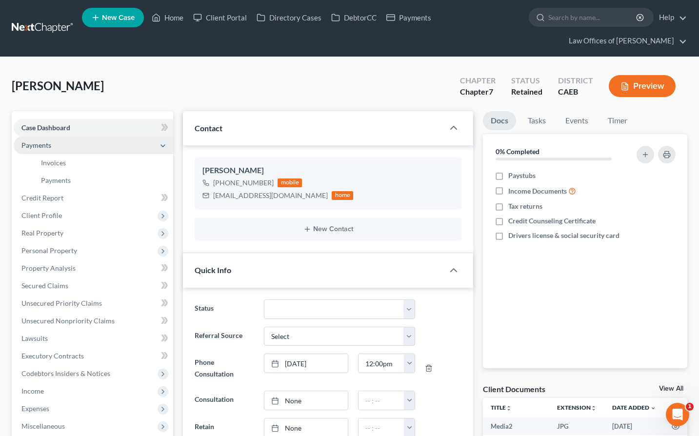
scroll to position [609, 0]
click at [64, 161] on span "Invoices" at bounding box center [53, 163] width 25 height 8
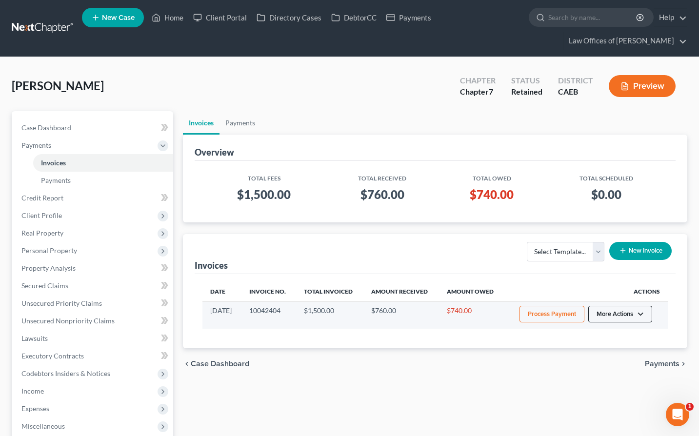
click at [454, 309] on button "More Actions" at bounding box center [620, 314] width 64 height 17
click at [454, 336] on link "View/Edit" at bounding box center [634, 334] width 114 height 17
select select "0"
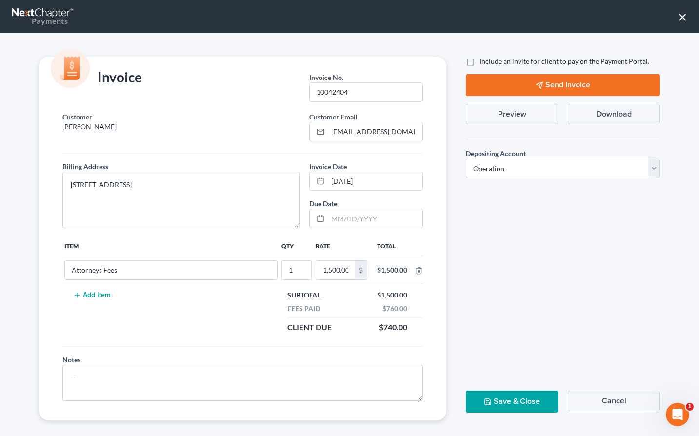
click at [454, 84] on button "Send Invoice" at bounding box center [563, 85] width 194 height 22
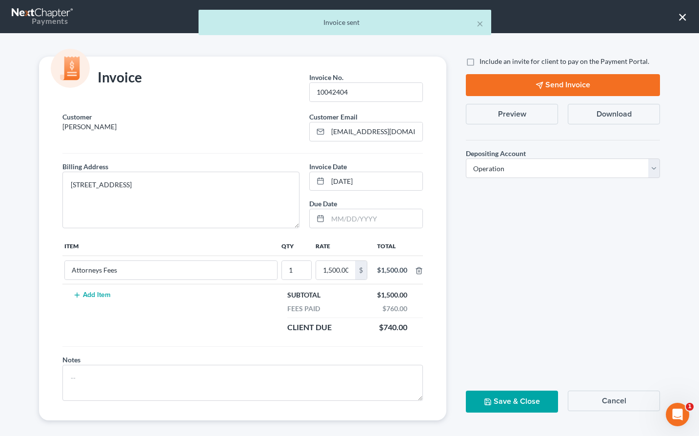
click at [454, 16] on div "× Invoice sent" at bounding box center [344, 25] width 699 height 30
click at [454, 18] on div "× Invoice sent" at bounding box center [344, 25] width 699 height 30
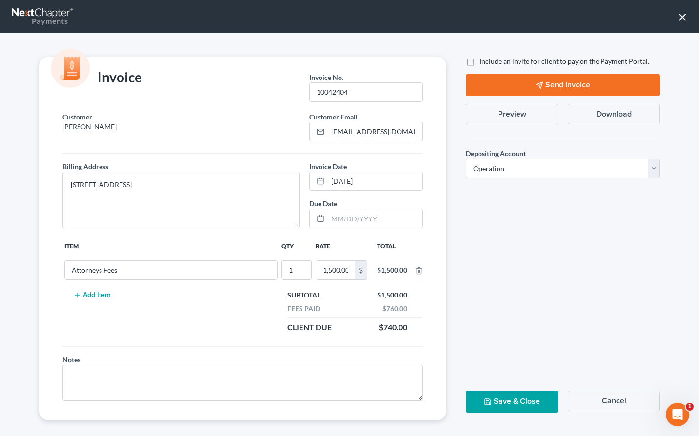
click at [454, 15] on button "×" at bounding box center [682, 17] width 9 height 16
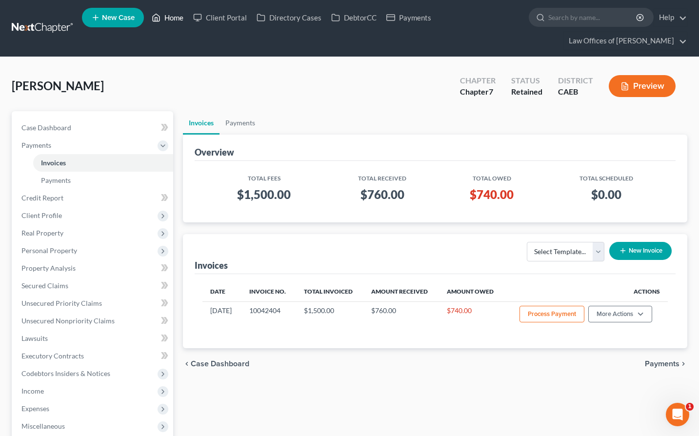
click at [169, 15] on link "Home" at bounding box center [167, 18] width 41 height 18
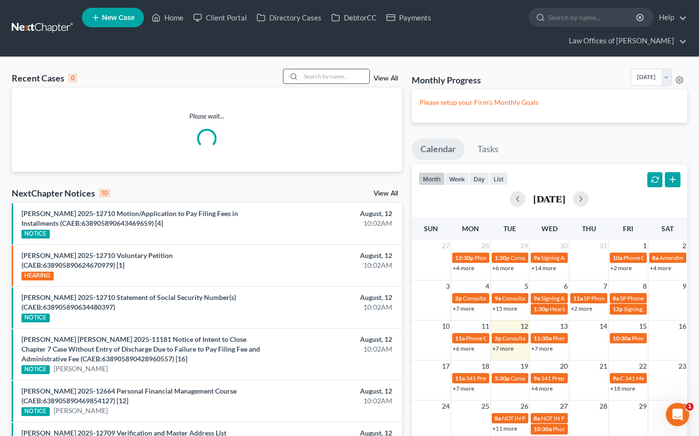
click at [344, 77] on input "search" at bounding box center [335, 76] width 68 height 14
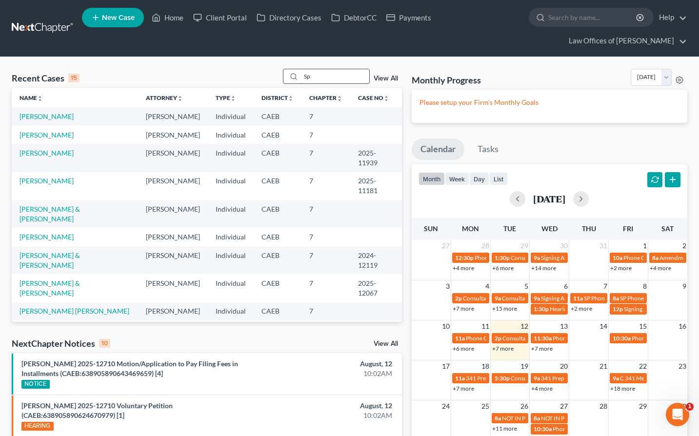
type input "S"
click at [337, 76] on input "search" at bounding box center [335, 76] width 68 height 14
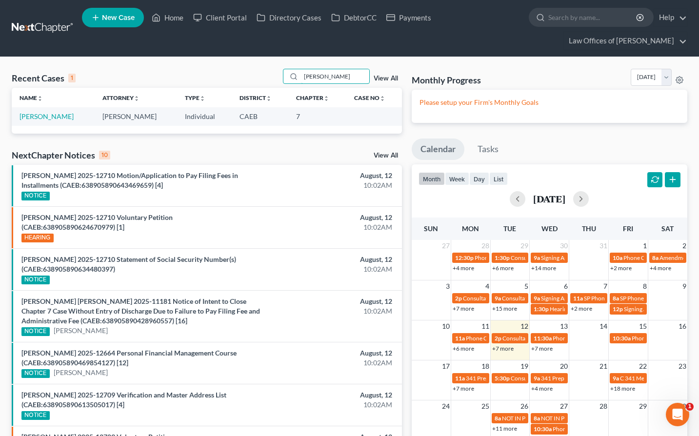
type input "[PERSON_NAME]"
click at [134, 28] on li "New Case" at bounding box center [114, 17] width 65 height 22
click at [125, 16] on span "New Case" at bounding box center [118, 17] width 33 height 7
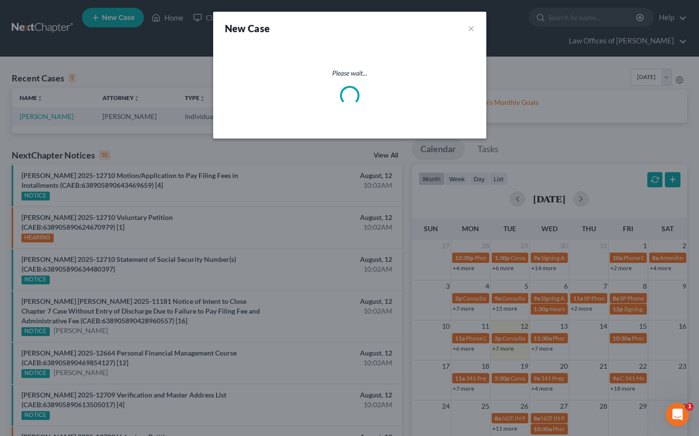
select select "8"
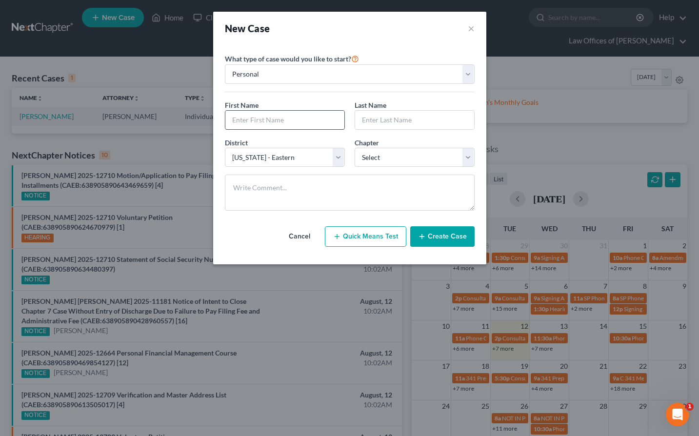
click at [251, 112] on input "text" at bounding box center [284, 120] width 119 height 19
type input "[PERSON_NAME]"
click at [419, 121] on input "text" at bounding box center [414, 120] width 119 height 19
type input "[PERSON_NAME]"
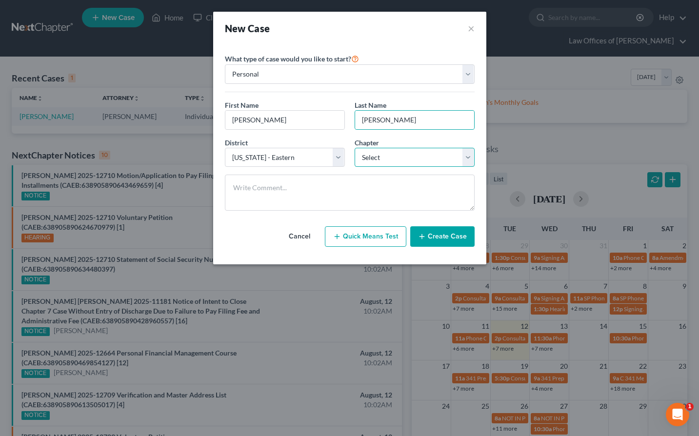
click at [401, 160] on select "Select 7 11 12 13" at bounding box center [415, 158] width 120 height 20
select select "0"
click at [450, 240] on button "Create Case" at bounding box center [442, 236] width 64 height 20
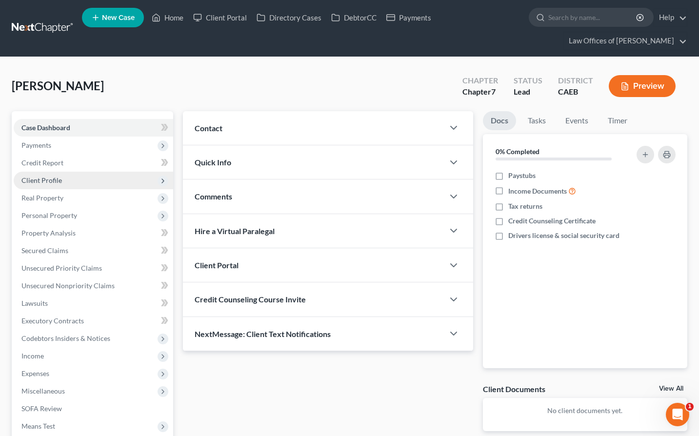
click at [61, 179] on span "Client Profile" at bounding box center [93, 181] width 159 height 18
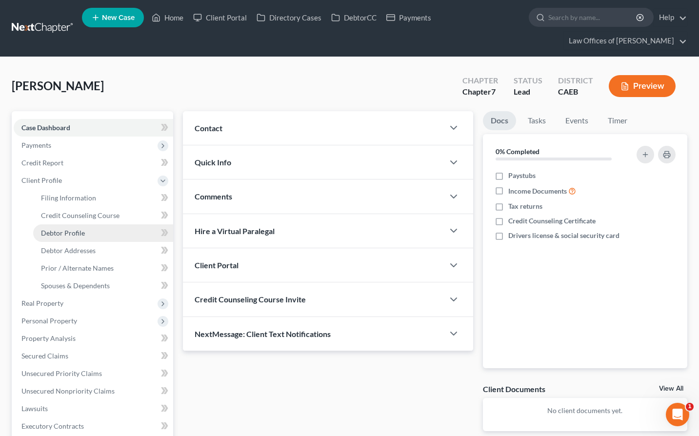
click at [74, 231] on span "Debtor Profile" at bounding box center [63, 233] width 44 height 8
select select "0"
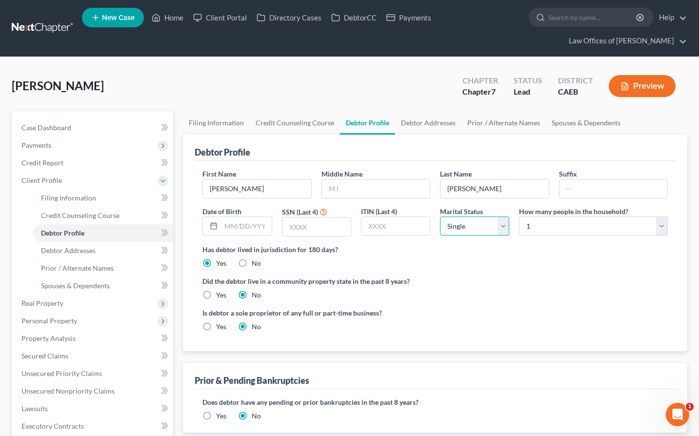
click at [454, 227] on select "Select Single Married Separated Divorced Widowed" at bounding box center [474, 227] width 69 height 20
select select "1"
click at [60, 199] on span "Filing Information" at bounding box center [68, 198] width 55 height 8
select select "1"
select select "0"
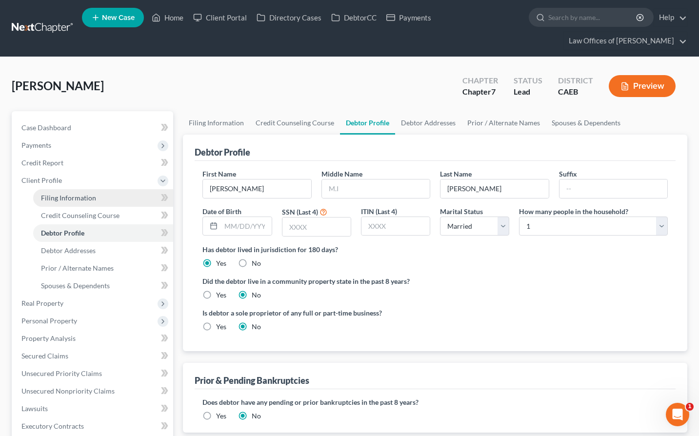
select select "0"
select select "8"
select select "4"
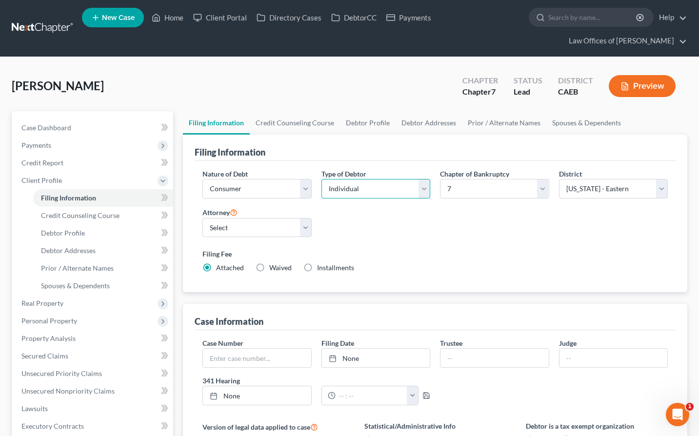
click at [402, 187] on select "Select Individual Joint" at bounding box center [375, 189] width 109 height 20
select select "1"
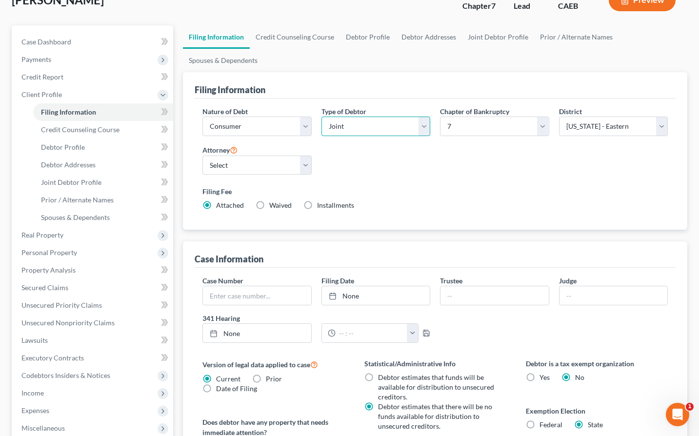
scroll to position [90, 0]
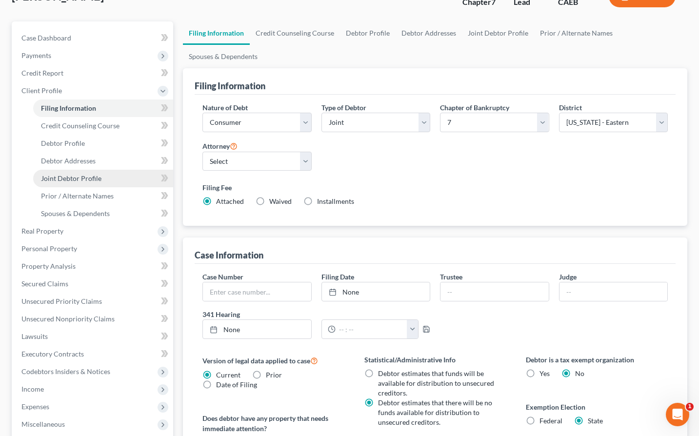
click at [79, 182] on span "Joint Debtor Profile" at bounding box center [71, 178] width 60 height 8
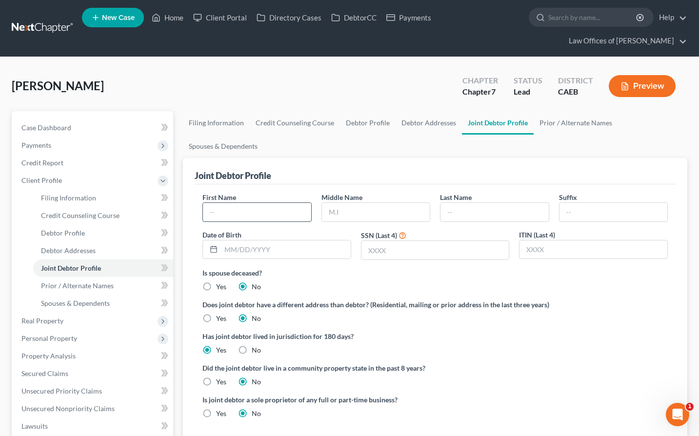
click at [236, 215] on input "text" at bounding box center [257, 212] width 108 height 19
type input "[PERSON_NAME]"
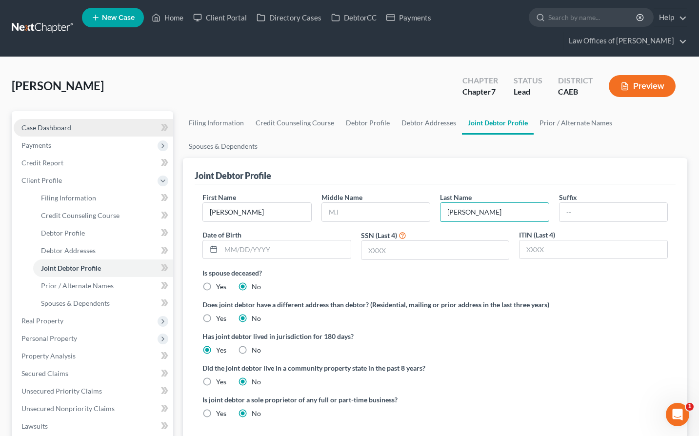
type input "[PERSON_NAME]"
click at [55, 128] on span "Case Dashboard" at bounding box center [46, 127] width 50 height 8
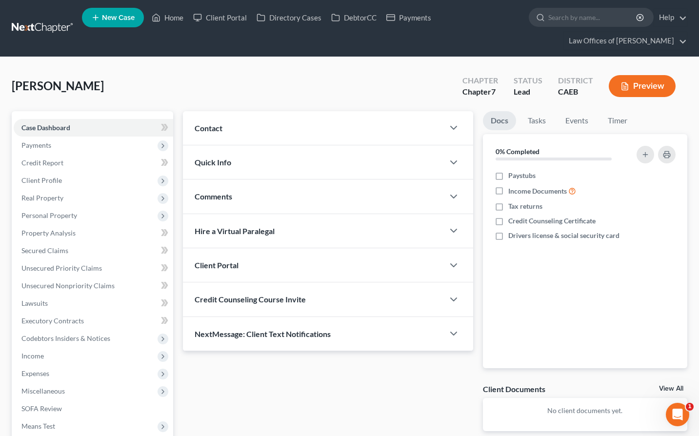
click at [284, 122] on div "Contact" at bounding box center [313, 128] width 261 height 34
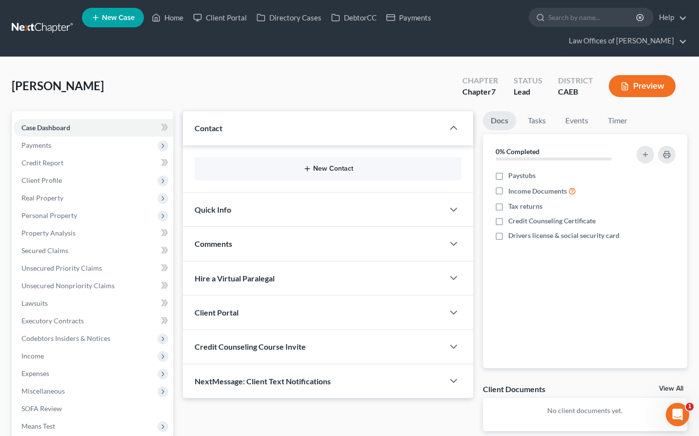
click at [339, 170] on button "New Contact" at bounding box center [327, 169] width 251 height 8
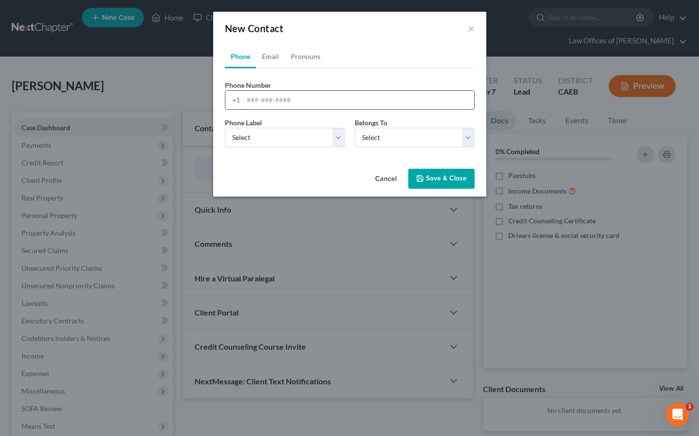
click at [327, 104] on input "tel" at bounding box center [358, 100] width 231 height 19
type input "6614977913"
click at [307, 138] on select "Select Mobile Home Work Other" at bounding box center [285, 138] width 120 height 20
select select "0"
click at [369, 141] on select "Select Client Spouse Other" at bounding box center [415, 138] width 120 height 20
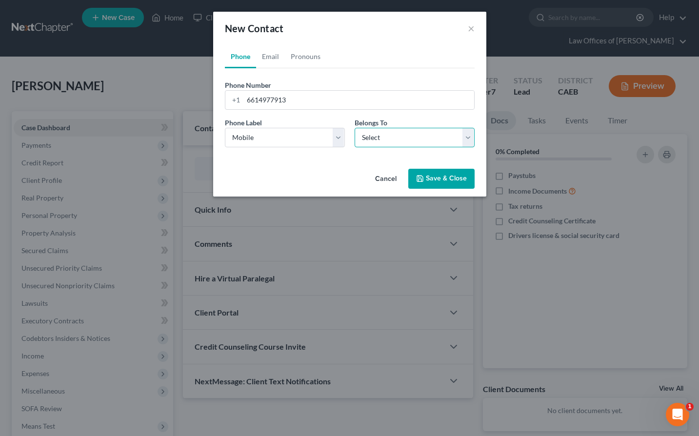
select select "0"
click at [443, 176] on button "Save & Close" at bounding box center [441, 179] width 66 height 20
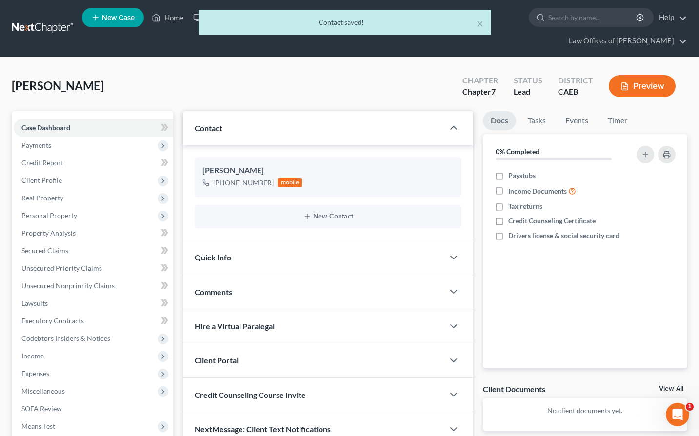
click at [331, 265] on div "Quick Info" at bounding box center [313, 257] width 261 height 34
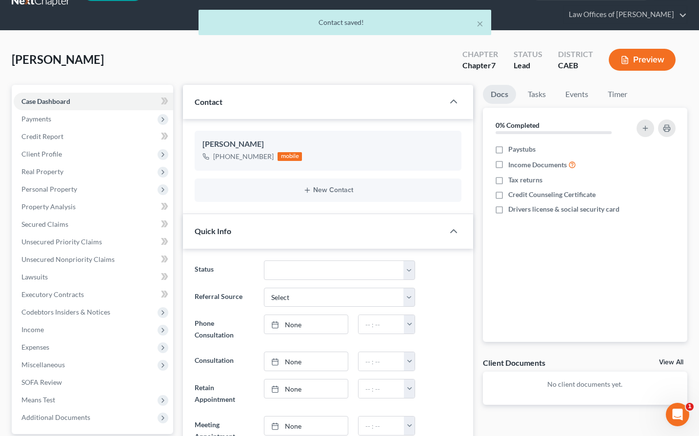
scroll to position [46, 0]
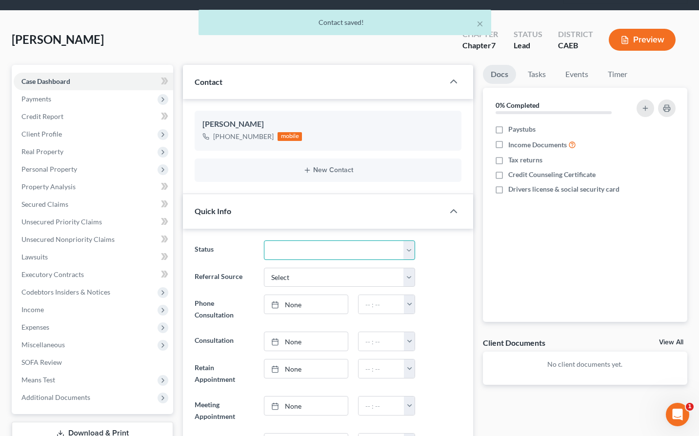
click at [322, 253] on select "Cancelled/Refund Closed Consultation Declined Discharged Filed Income Check In …" at bounding box center [340, 250] width 152 height 20
select select "2"
click at [444, 276] on div "Referral Source Select Word Of Mouth Previous Clients Direct Mail Website Googl…" at bounding box center [328, 278] width 277 height 20
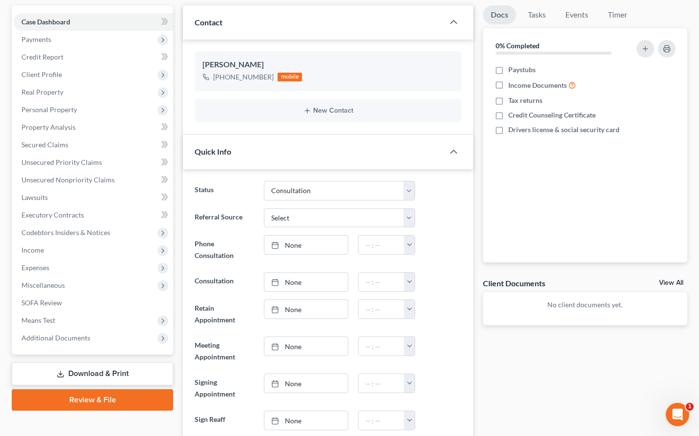
scroll to position [106, 0]
click at [309, 243] on link "None" at bounding box center [305, 244] width 83 height 19
type input "[DATE]"
drag, startPoint x: 399, startPoint y: 246, endPoint x: 411, endPoint y: 246, distance: 11.7
click at [399, 246] on input "text" at bounding box center [381, 244] width 46 height 19
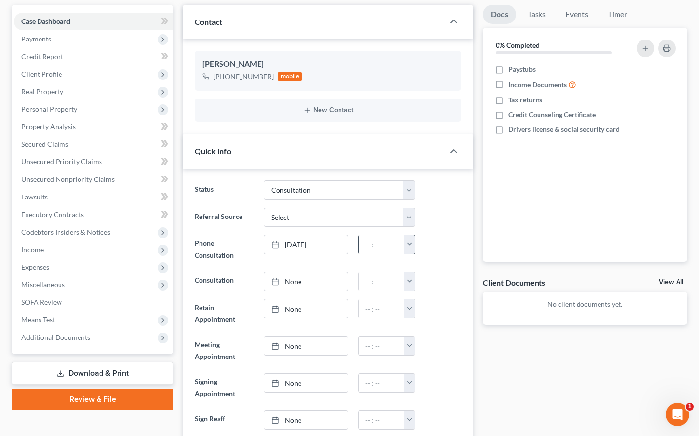
click at [411, 246] on button "button" at bounding box center [409, 244] width 11 height 19
click at [425, 303] on link "1:30pm" at bounding box center [431, 304] width 55 height 17
type input "1:30pm"
click at [434, 290] on div at bounding box center [443, 282] width 46 height 20
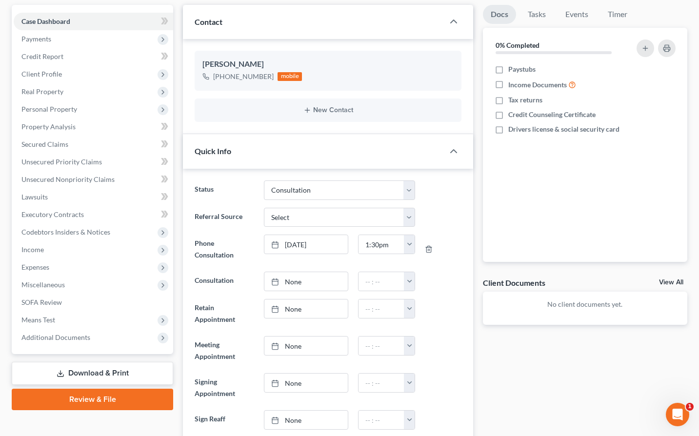
scroll to position [0, 0]
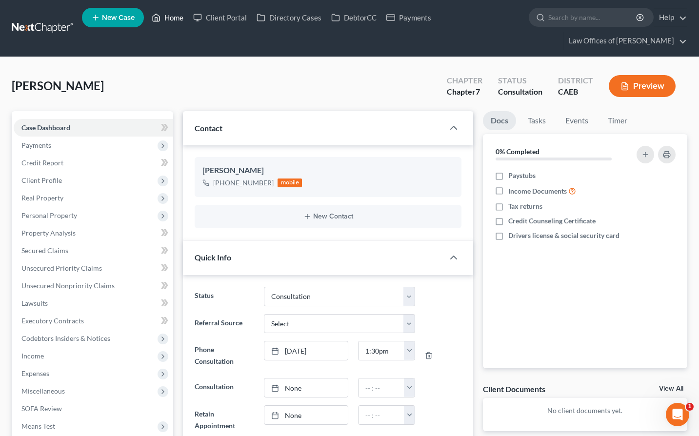
click at [173, 20] on link "Home" at bounding box center [167, 18] width 41 height 18
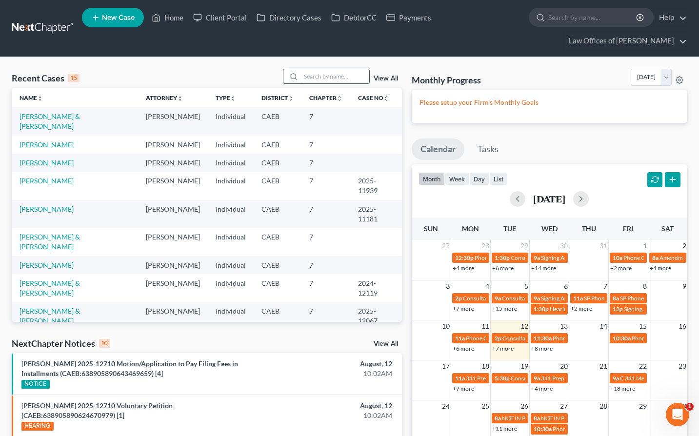
click at [356, 80] on input "search" at bounding box center [335, 76] width 68 height 14
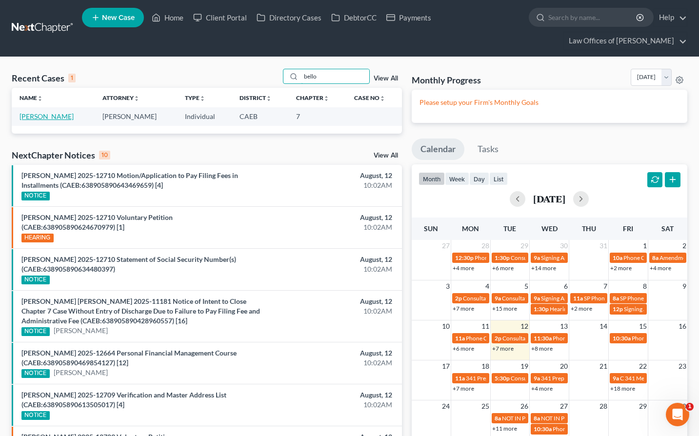
type input "bello"
click at [40, 117] on link "[PERSON_NAME]" at bounding box center [47, 116] width 54 height 8
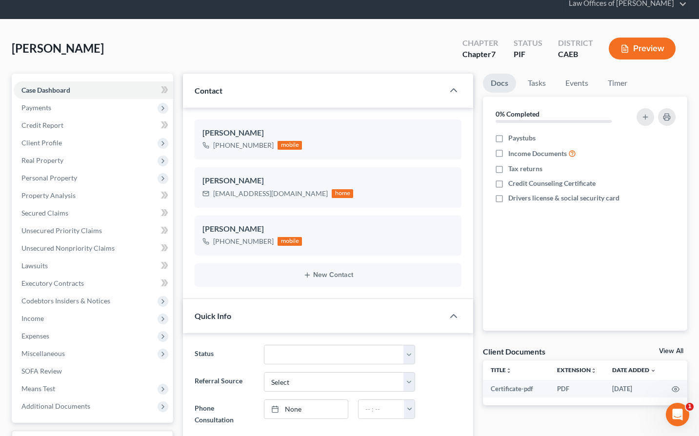
scroll to position [49, 0]
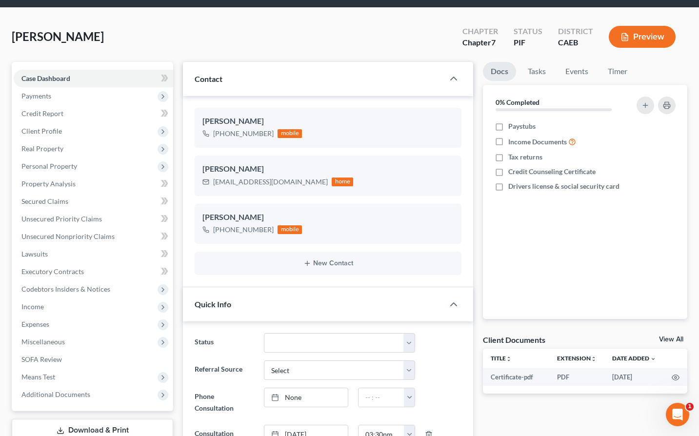
click at [298, 347] on select "Cancelled/Refund Closed Consultation Declined Discharged Filed Income Check In …" at bounding box center [340, 343] width 152 height 20
select select "5"
click at [442, 343] on div "Status Cancelled/Refund Closed Consultation Declined Discharged Filed Income Ch…" at bounding box center [328, 343] width 277 height 20
click at [53, 134] on span "Client Profile" at bounding box center [41, 131] width 40 height 8
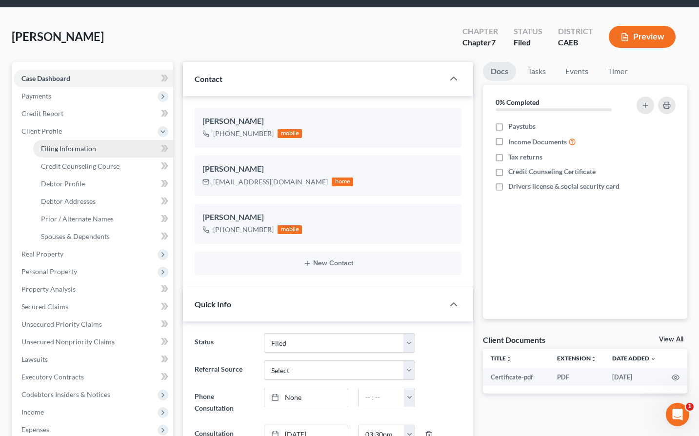
click at [66, 151] on span "Filing Information" at bounding box center [68, 148] width 55 height 8
select select "1"
select select "0"
select select "8"
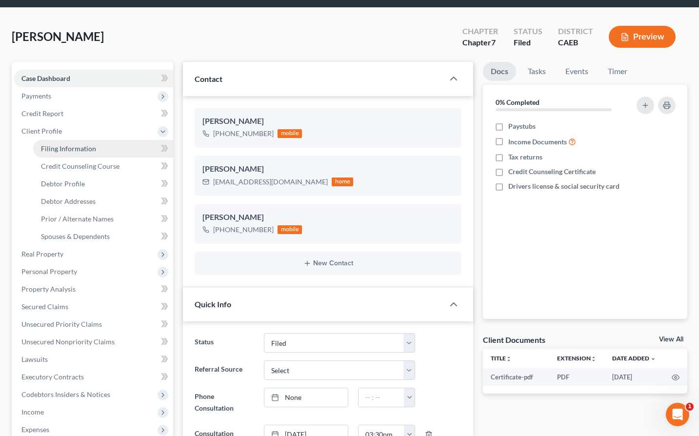
select select "0"
select select "4"
select select "0"
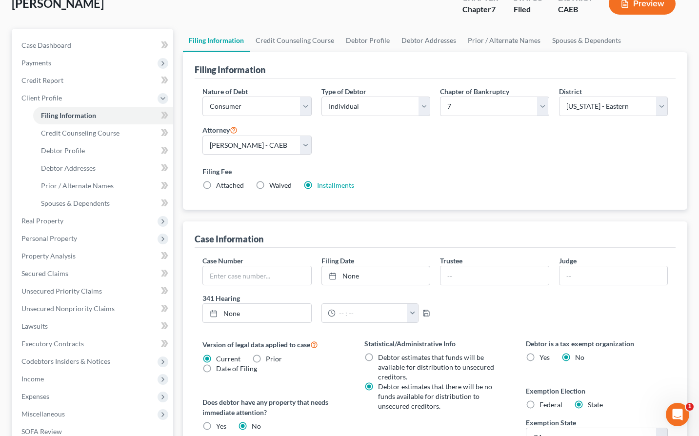
scroll to position [91, 0]
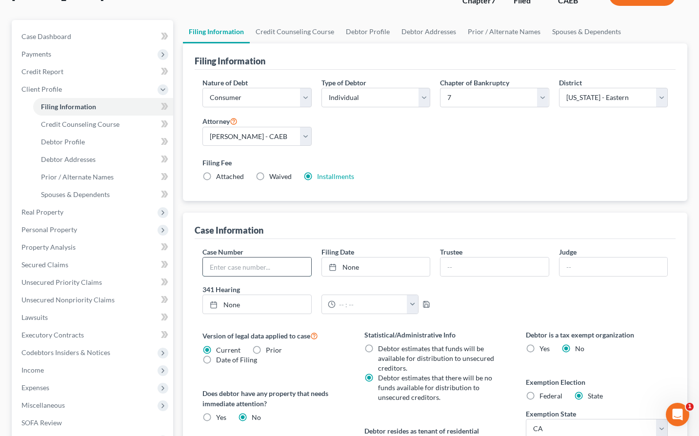
click at [231, 263] on input "text" at bounding box center [257, 267] width 108 height 19
type input "25-12709"
click at [300, 229] on div "Case Information" at bounding box center [435, 226] width 481 height 26
click at [353, 267] on link "None" at bounding box center [376, 267] width 108 height 19
type input "[DATE]"
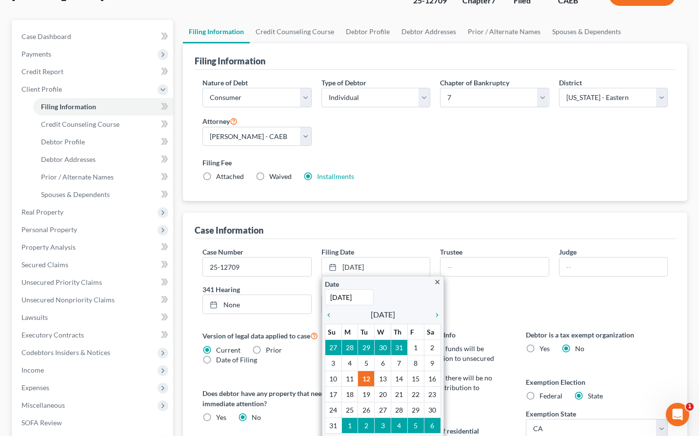
click at [348, 232] on div "Case Information" at bounding box center [435, 226] width 481 height 26
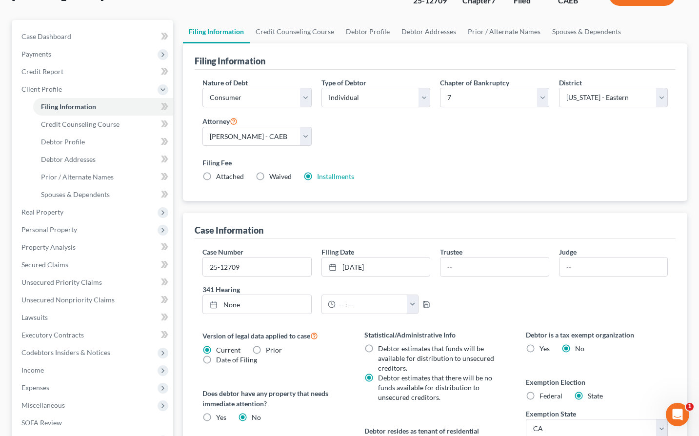
scroll to position [0, 0]
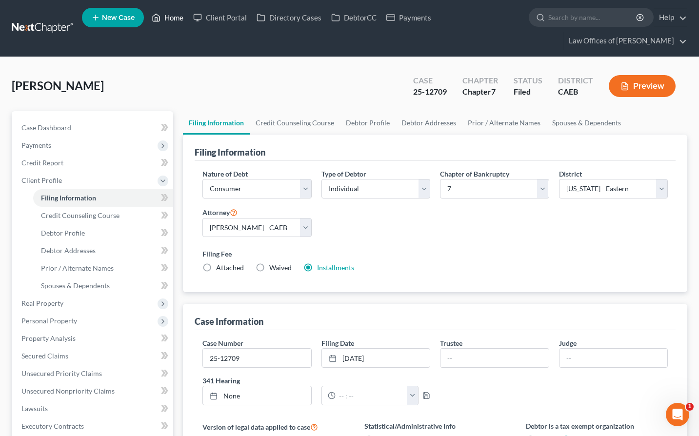
click at [173, 20] on link "Home" at bounding box center [167, 18] width 41 height 18
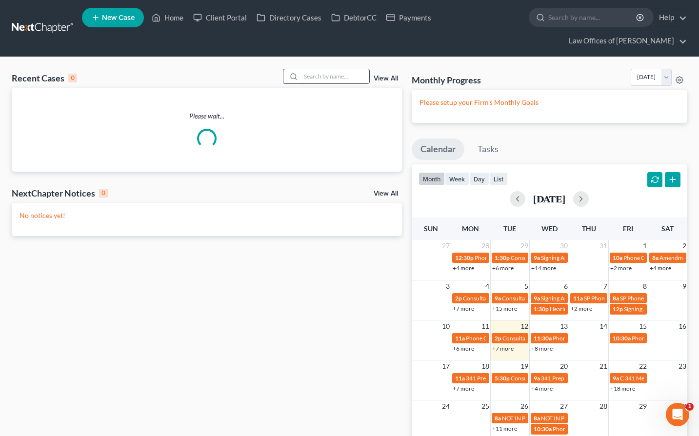
click at [327, 74] on input "search" at bounding box center [335, 76] width 68 height 14
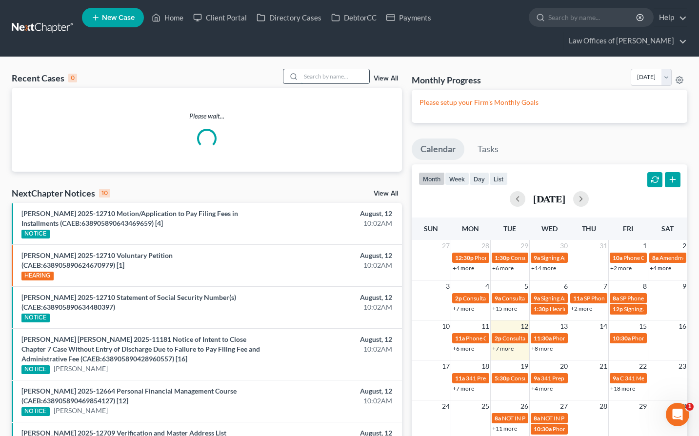
scroll to position [0, 0]
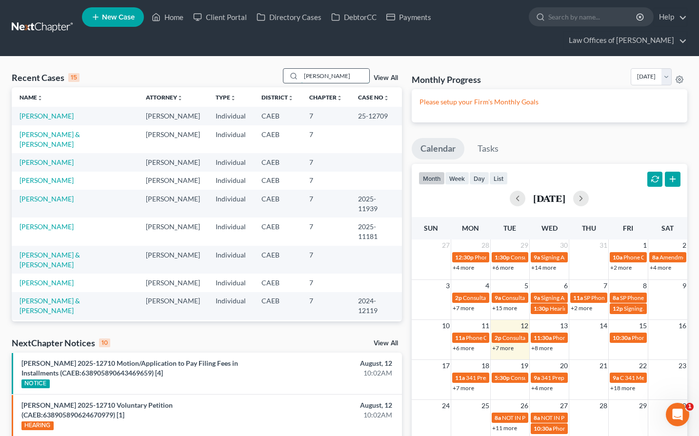
type input "[PERSON_NAME]"
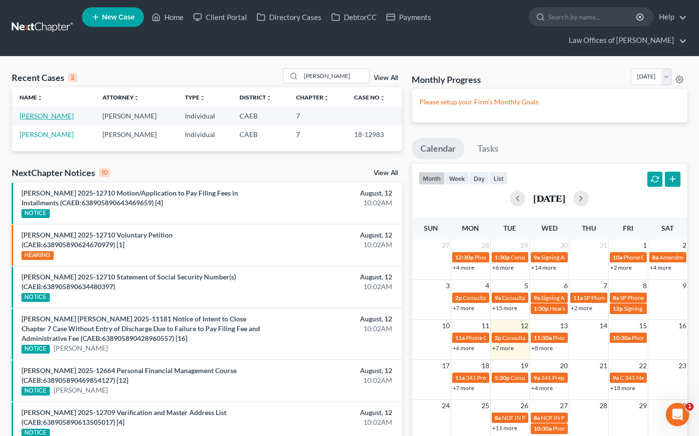
click at [69, 112] on link "[PERSON_NAME]" at bounding box center [47, 116] width 54 height 8
select select "0"
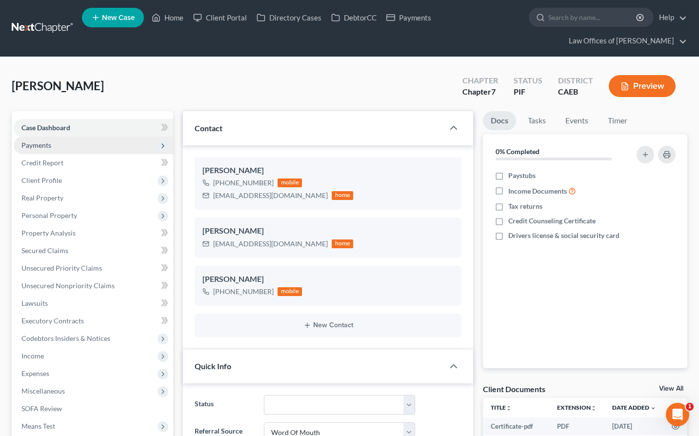
scroll to position [3559, 0]
click at [159, 72] on div "[PERSON_NAME] Upgraded Chapter Chapter 7 Status PIF District CAEB Preview" at bounding box center [350, 90] width 676 height 42
click at [36, 148] on span "Payments" at bounding box center [36, 145] width 30 height 8
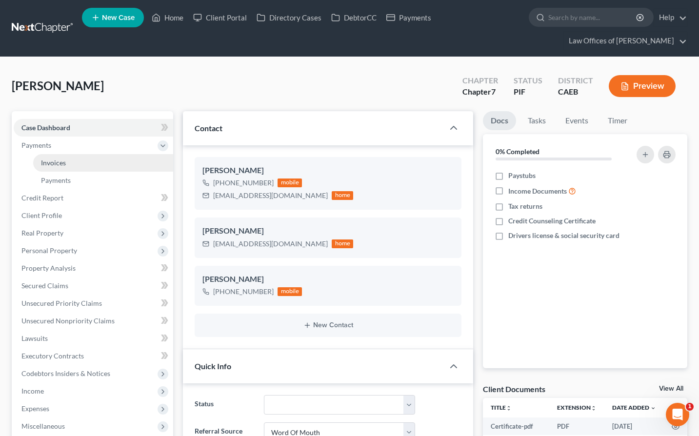
click at [70, 166] on link "Invoices" at bounding box center [103, 163] width 140 height 18
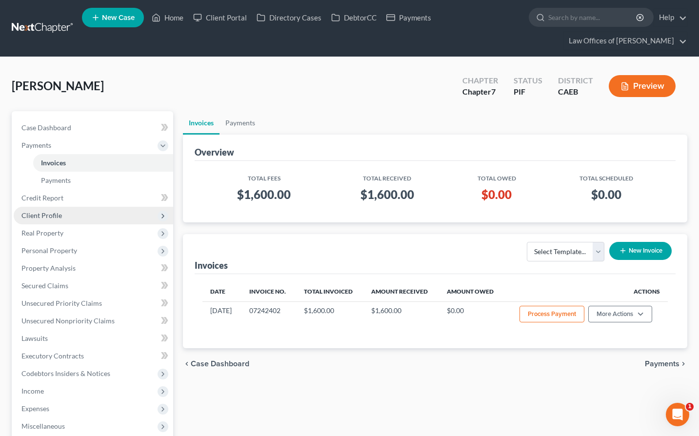
click at [53, 215] on span "Client Profile" at bounding box center [41, 215] width 40 height 8
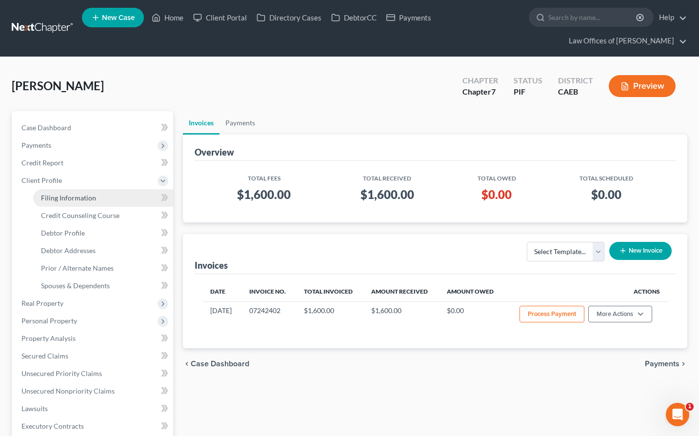
click at [84, 194] on span "Filing Information" at bounding box center [68, 198] width 55 height 8
select select "1"
select select "0"
select select "8"
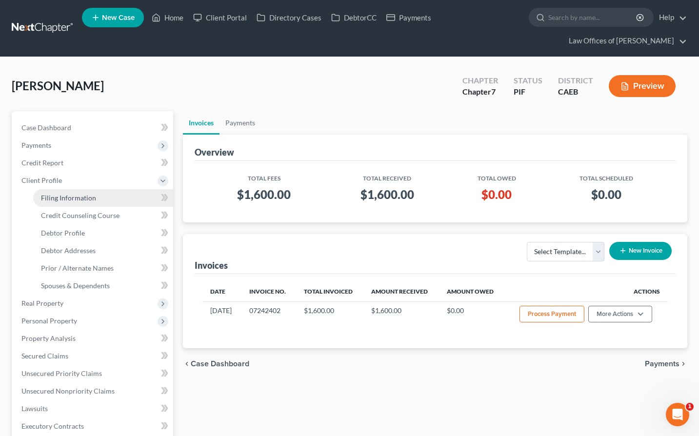
select select "0"
select select "4"
select select "0"
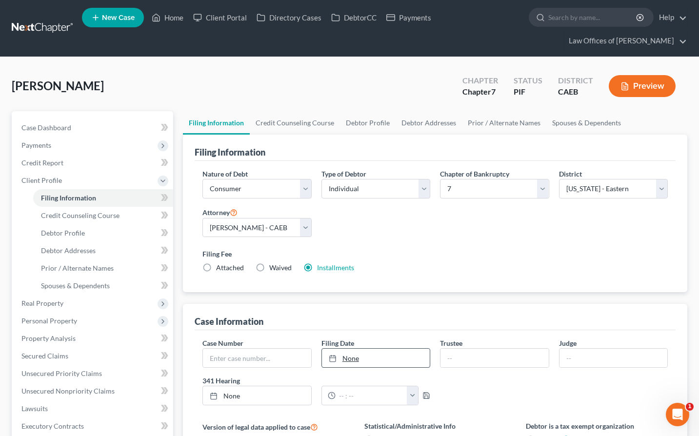
scroll to position [51, 0]
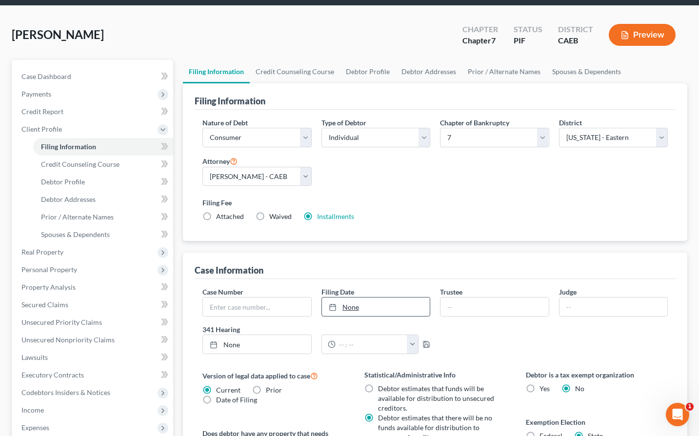
click at [370, 306] on link "None" at bounding box center [376, 307] width 108 height 19
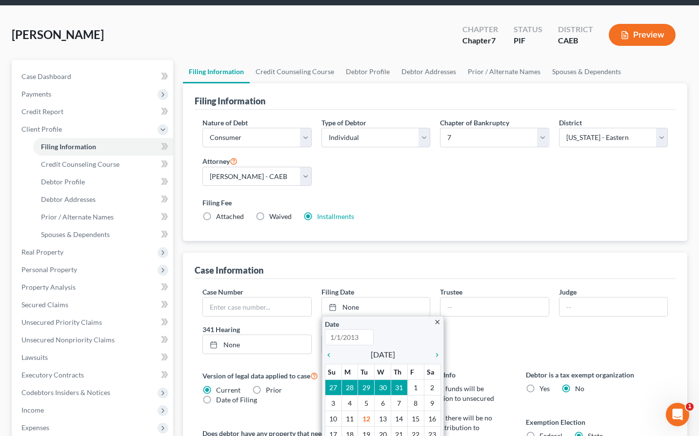
type input "[DATE]"
click at [399, 260] on div "Case Information" at bounding box center [435, 266] width 481 height 26
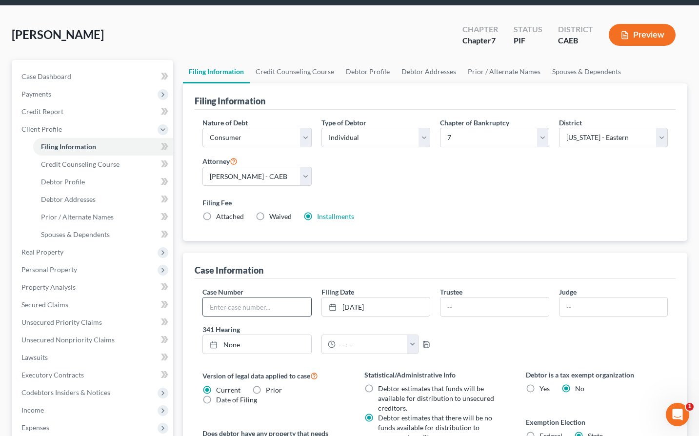
click at [281, 303] on input "text" at bounding box center [257, 307] width 108 height 19
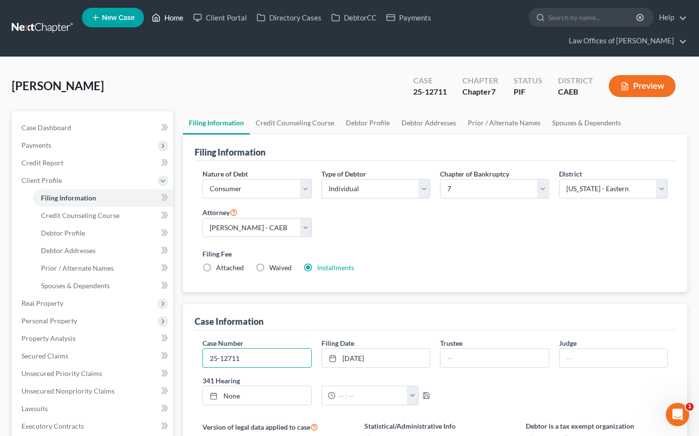
type input "25-12711"
click at [176, 21] on link "Home" at bounding box center [167, 18] width 41 height 18
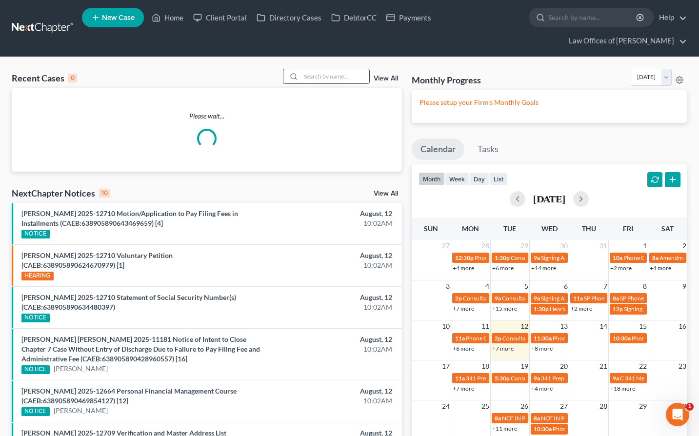
click at [314, 78] on input "search" at bounding box center [335, 76] width 68 height 14
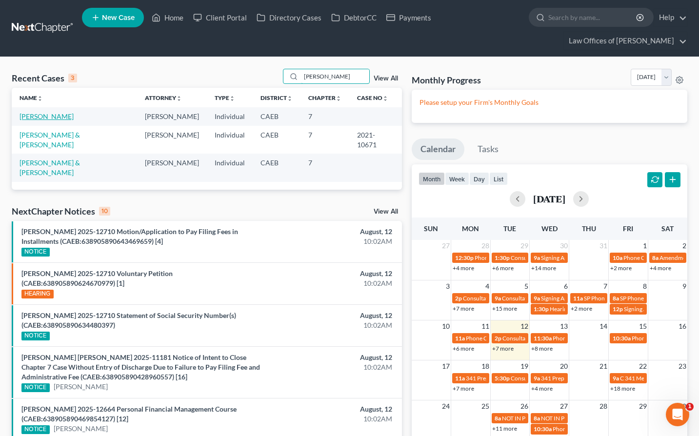
type input "[PERSON_NAME]"
click at [74, 119] on link "[PERSON_NAME]" at bounding box center [47, 116] width 54 height 8
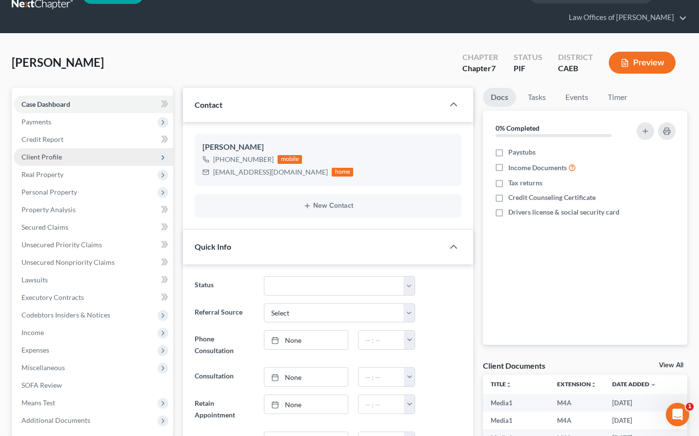
scroll to position [24, 0]
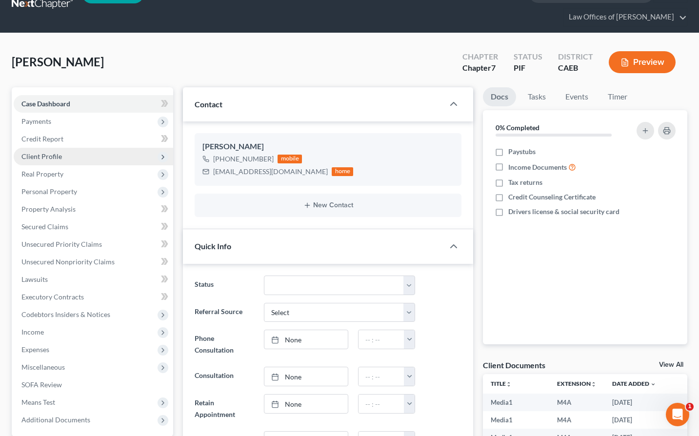
click at [50, 155] on span "Client Profile" at bounding box center [41, 156] width 40 height 8
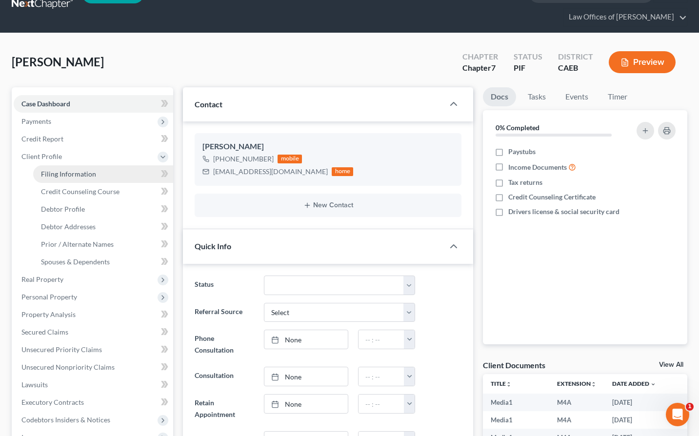
click at [75, 175] on span "Filing Information" at bounding box center [68, 174] width 55 height 8
select select "1"
select select "0"
select select "8"
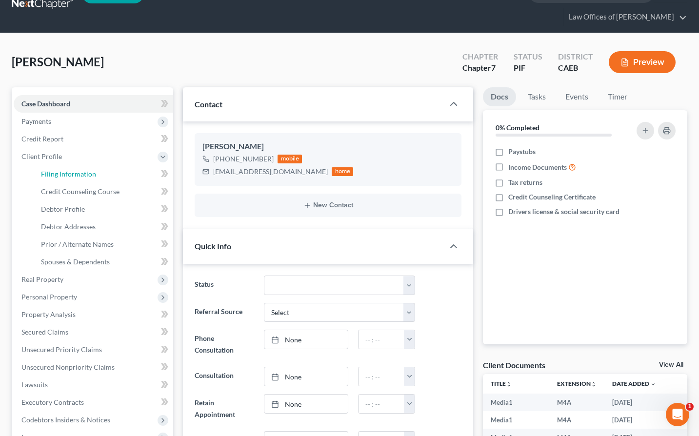
select select "0"
select select "4"
select select "1"
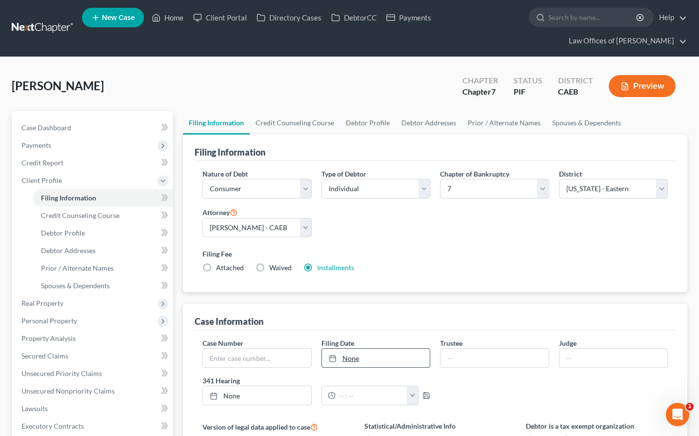
click at [368, 358] on link "None" at bounding box center [376, 358] width 108 height 19
type input "[DATE]"
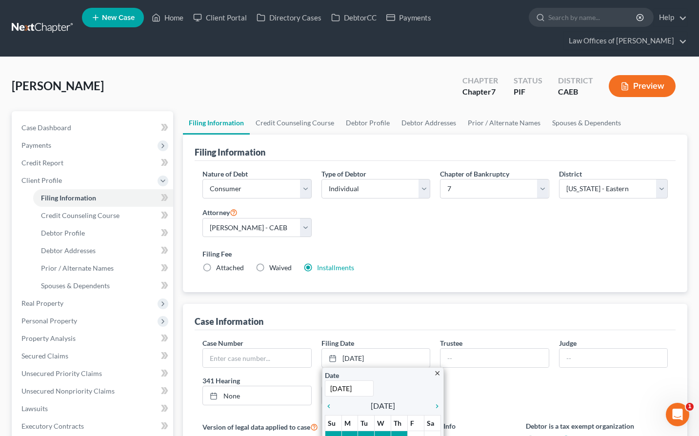
click at [405, 318] on div "Case Information" at bounding box center [435, 317] width 481 height 26
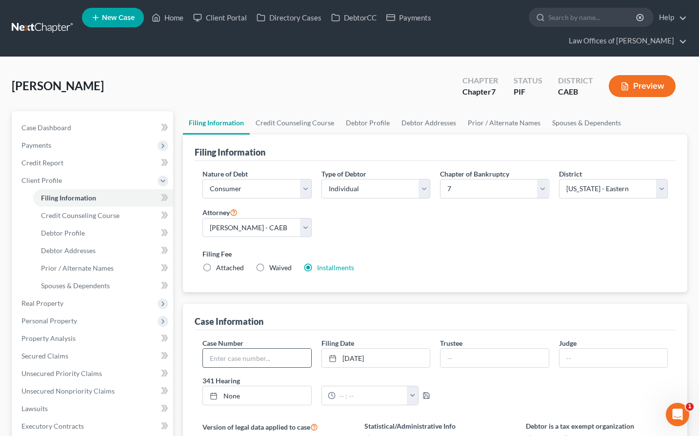
click at [245, 361] on input "text" at bounding box center [257, 358] width 108 height 19
type input "25-12710"
click at [168, 81] on div "[PERSON_NAME] Upgraded Case 25-12710 Chapter Chapter 7 Status PIF District CAEB…" at bounding box center [350, 90] width 676 height 42
click at [174, 15] on link "Home" at bounding box center [167, 18] width 41 height 18
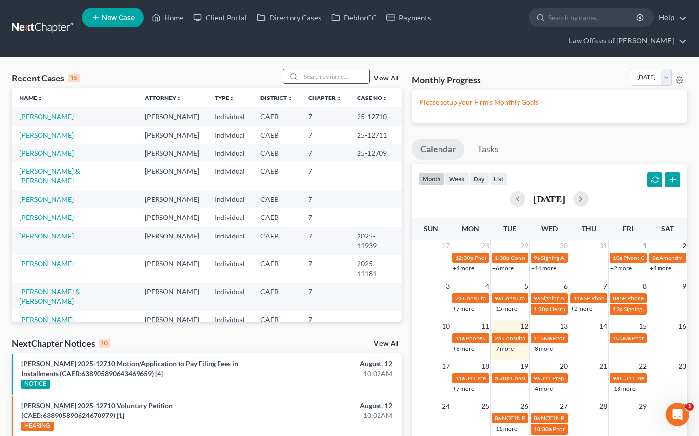
click at [328, 78] on input "search" at bounding box center [335, 76] width 68 height 14
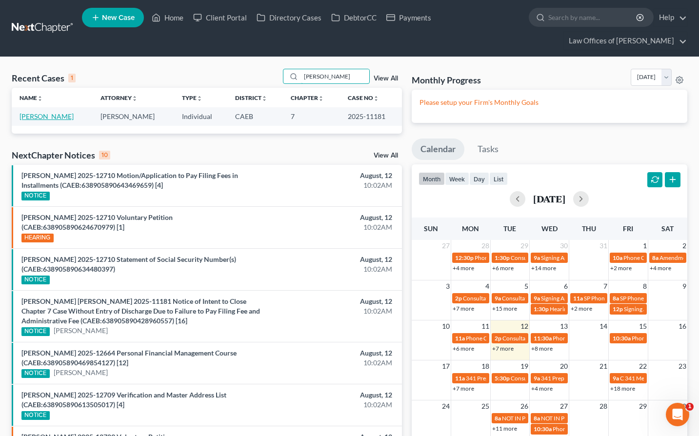
type input "[PERSON_NAME]"
click at [73, 115] on link "[PERSON_NAME]" at bounding box center [47, 116] width 54 height 8
select select "5"
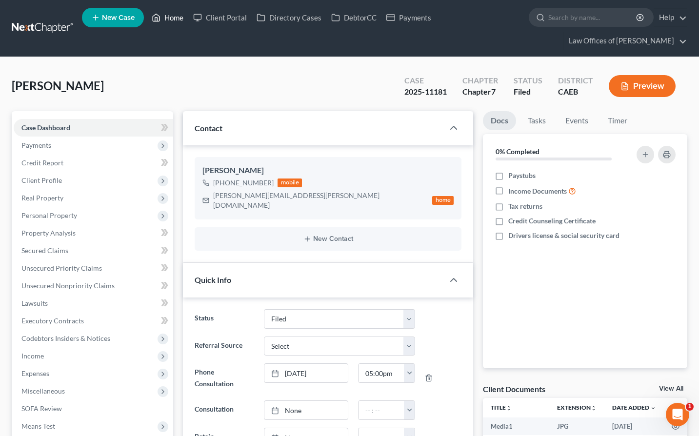
click at [167, 22] on link "Home" at bounding box center [167, 18] width 41 height 18
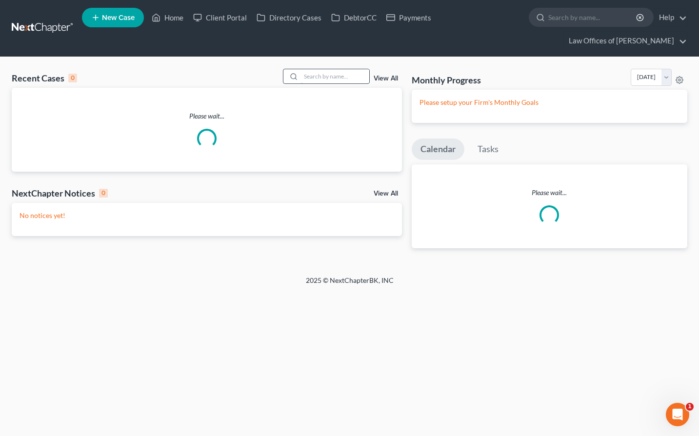
click at [332, 77] on input "search" at bounding box center [335, 76] width 68 height 14
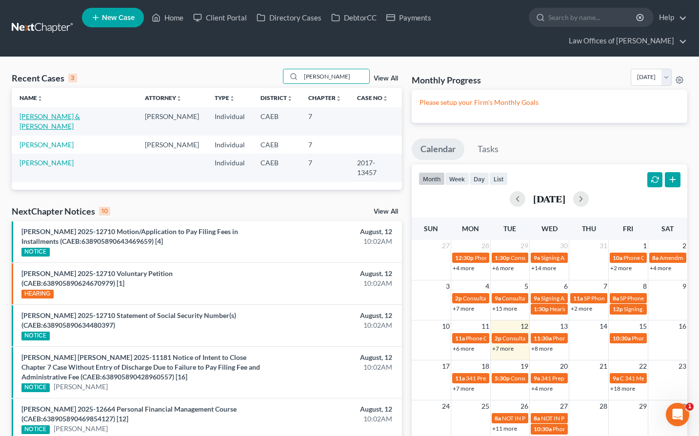
type input "[PERSON_NAME]"
click at [55, 117] on link "[PERSON_NAME] & [PERSON_NAME]" at bounding box center [50, 121] width 60 height 18
select select "6"
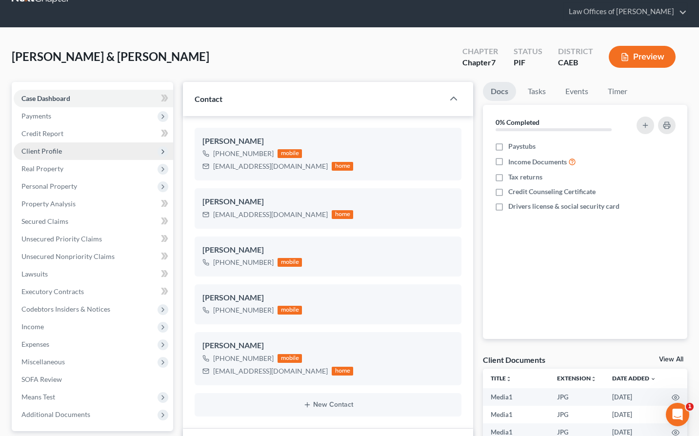
scroll to position [3489, 0]
click at [46, 144] on span "Client Profile" at bounding box center [93, 151] width 159 height 18
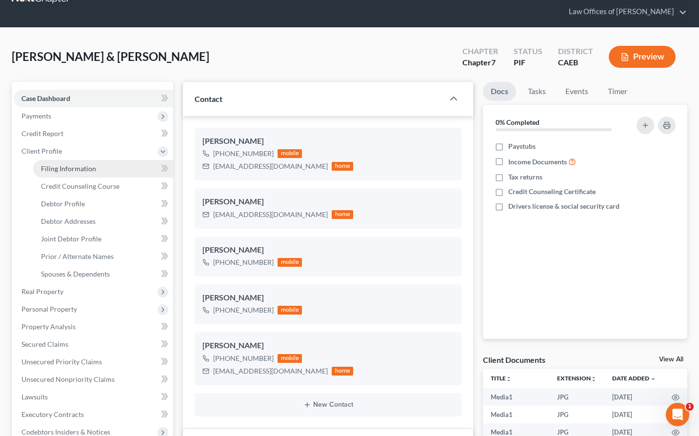
click at [91, 165] on span "Filing Information" at bounding box center [68, 168] width 55 height 8
select select "1"
select select "0"
select select "8"
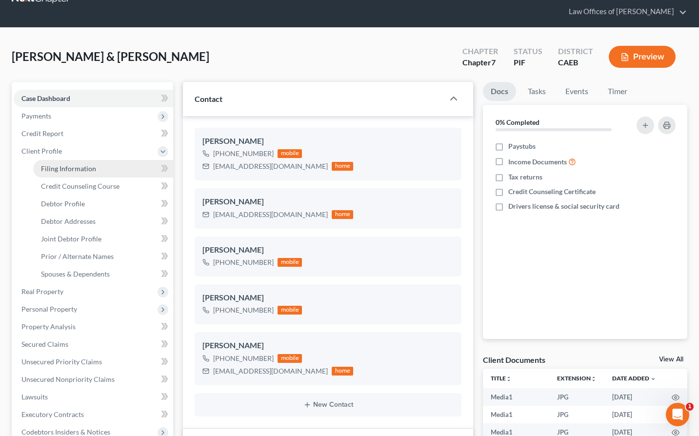
select select "0"
select select "4"
select select "0"
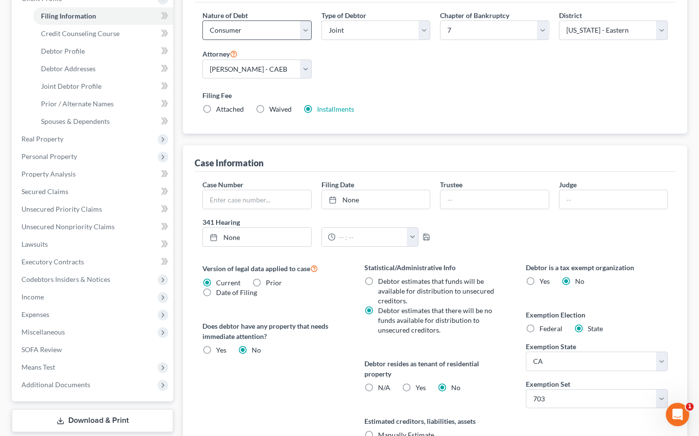
scroll to position [287, 0]
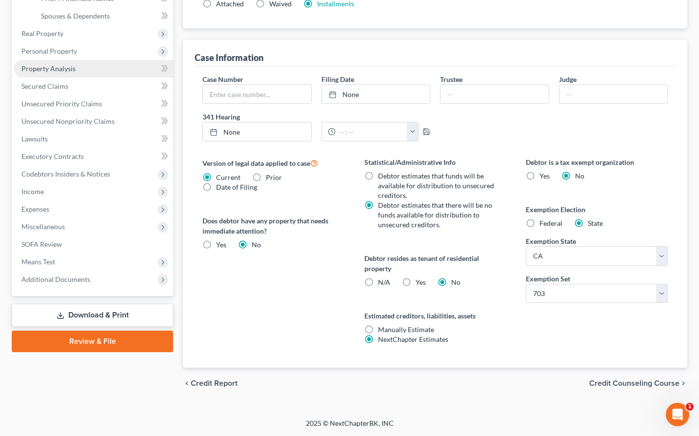
click at [58, 70] on span "Property Analysis" at bounding box center [48, 68] width 54 height 8
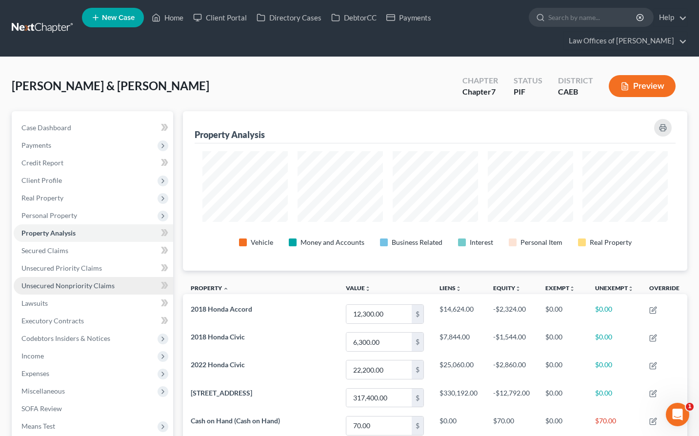
click at [60, 283] on span "Unsecured Nonpriority Claims" at bounding box center [67, 285] width 93 height 8
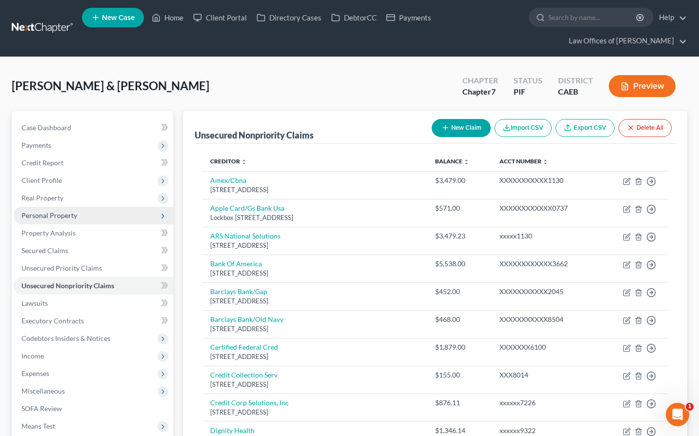
click at [55, 212] on span "Personal Property" at bounding box center [49, 215] width 56 height 8
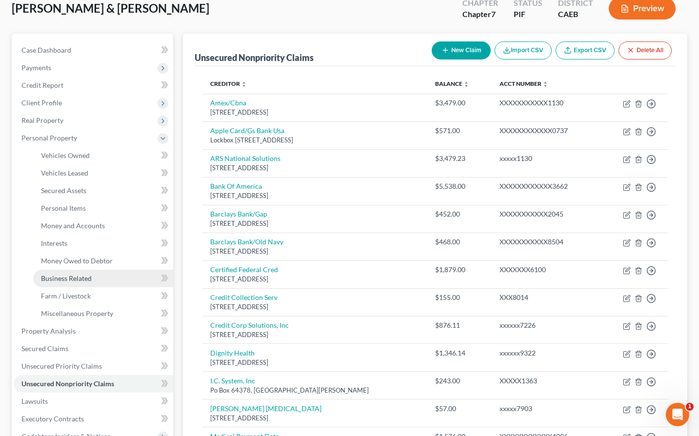
scroll to position [79, 0]
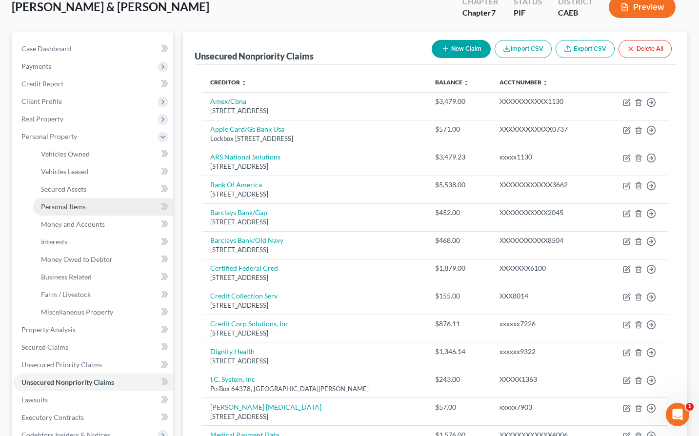
click at [87, 207] on link "Personal Items" at bounding box center [103, 207] width 140 height 18
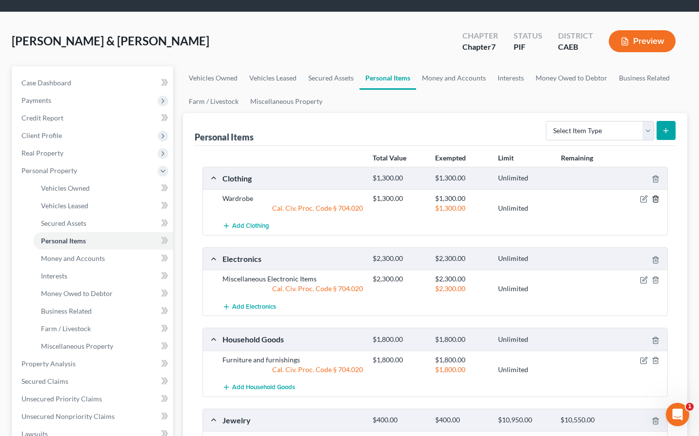
click at [454, 203] on div "Wardrobe $1,300.00 $1,300.00 Cal. Civ. Proc. Code § 704.020 $1,300.00 Unlimited" at bounding box center [443, 204] width 451 height 20
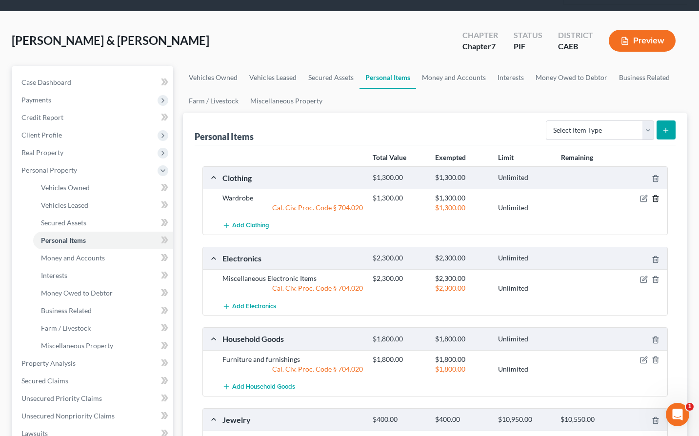
click at [454, 198] on icon "button" at bounding box center [656, 199] width 8 height 8
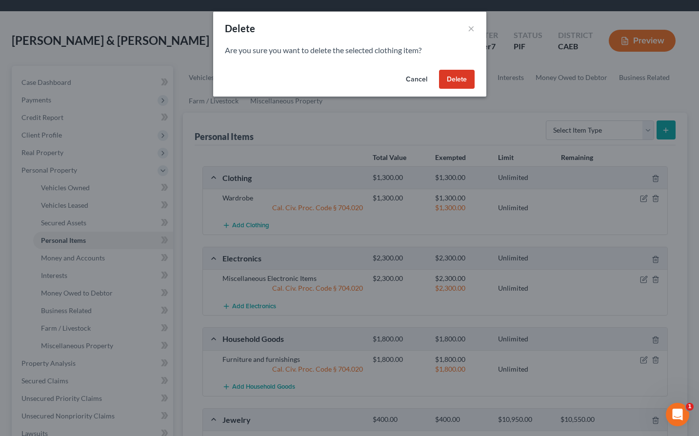
click at [454, 79] on button "Delete" at bounding box center [457, 80] width 36 height 20
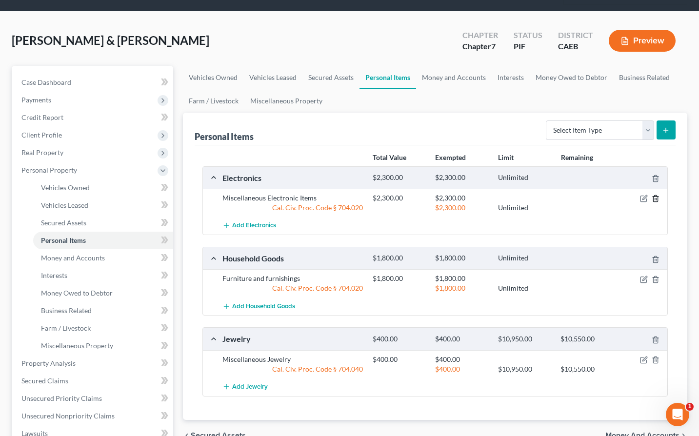
click at [454, 198] on icon "button" at bounding box center [656, 199] width 8 height 8
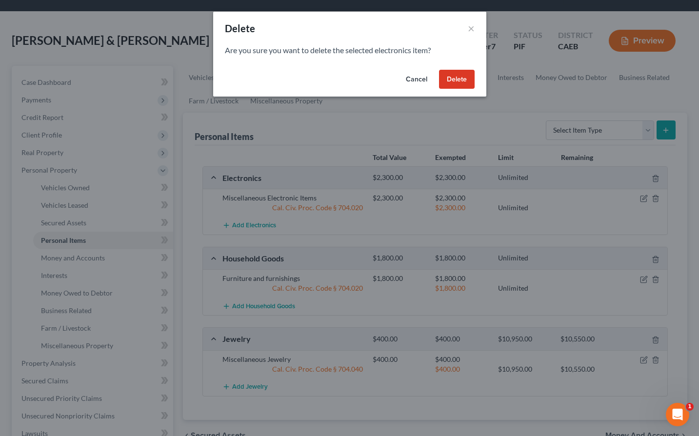
click at [446, 74] on button "Delete" at bounding box center [457, 80] width 36 height 20
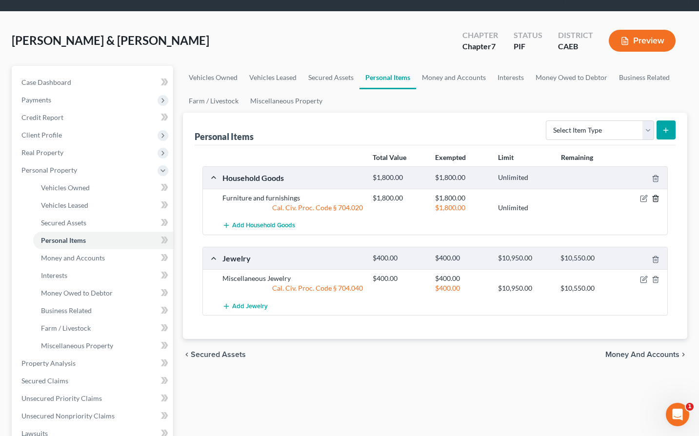
click at [454, 199] on icon "button" at bounding box center [656, 199] width 8 height 8
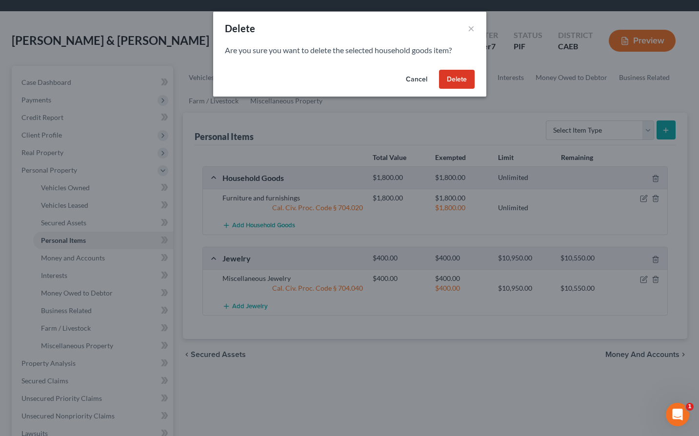
click at [454, 72] on button "Delete" at bounding box center [457, 80] width 36 height 20
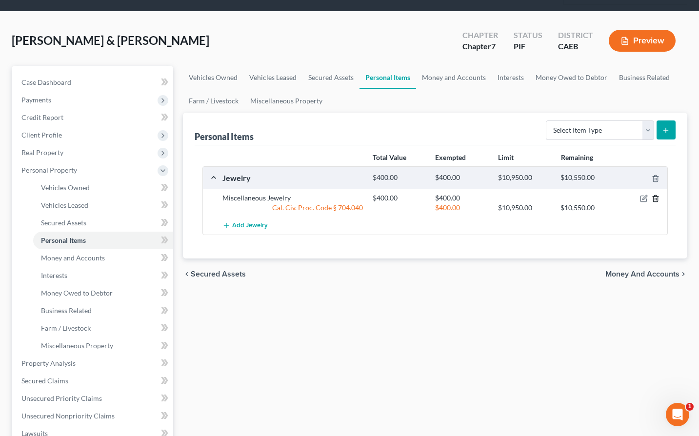
click at [454, 196] on icon "button" at bounding box center [656, 199] width 8 height 8
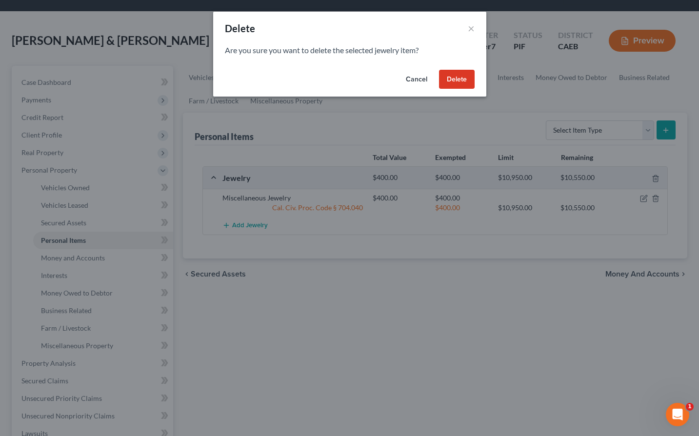
click at [454, 80] on button "Delete" at bounding box center [457, 80] width 36 height 20
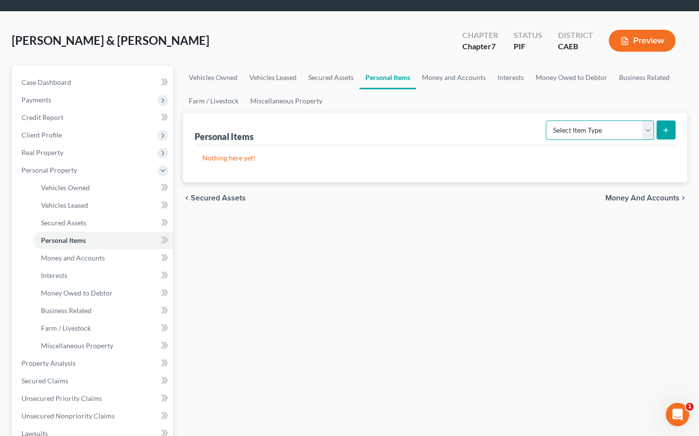
click at [454, 129] on select "Select Item Type Clothing Collectibles Of Value Electronics Firearms Household …" at bounding box center [600, 130] width 108 height 20
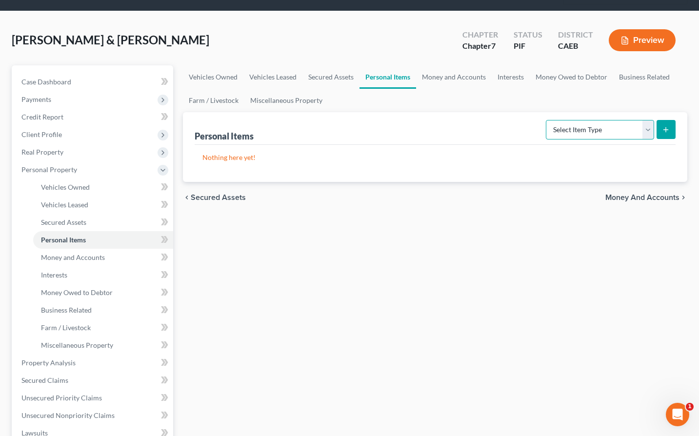
select select "clothing"
click at [454, 128] on icon "submit" at bounding box center [666, 130] width 8 height 8
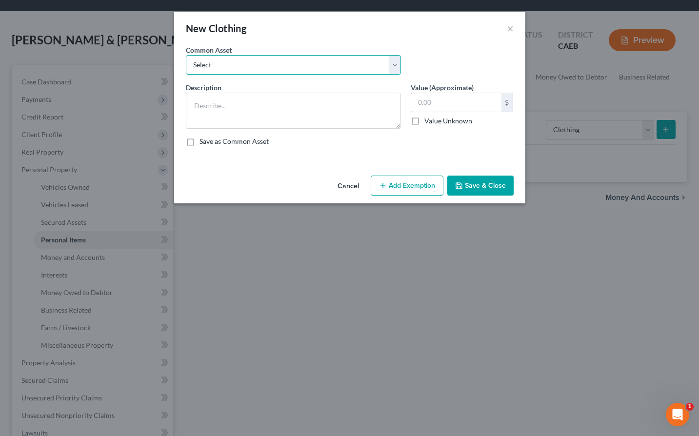
click at [277, 71] on select "Select Wardrobe" at bounding box center [293, 65] width 215 height 20
select select "0"
type textarea "Wardrobe"
click at [435, 105] on input "600.00" at bounding box center [456, 102] width 90 height 19
type input "750"
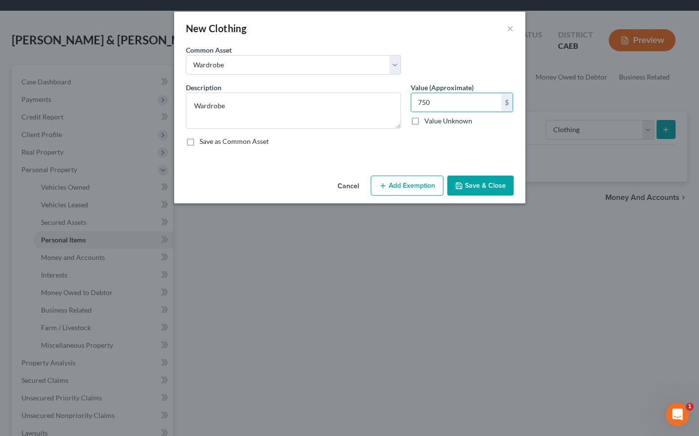
click at [405, 183] on button "Add Exemption" at bounding box center [407, 186] width 73 height 20
select select "2"
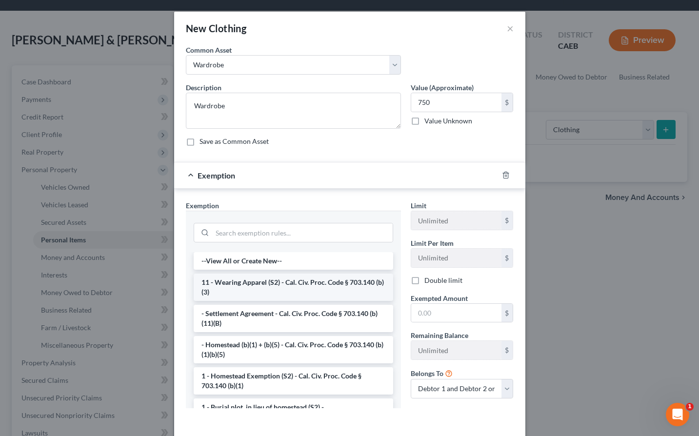
click at [262, 288] on li "11 - Wearing Apparel (S2) - Cal. Civ. Proc. Code § 703.140 (b)(3)" at bounding box center [293, 287] width 199 height 27
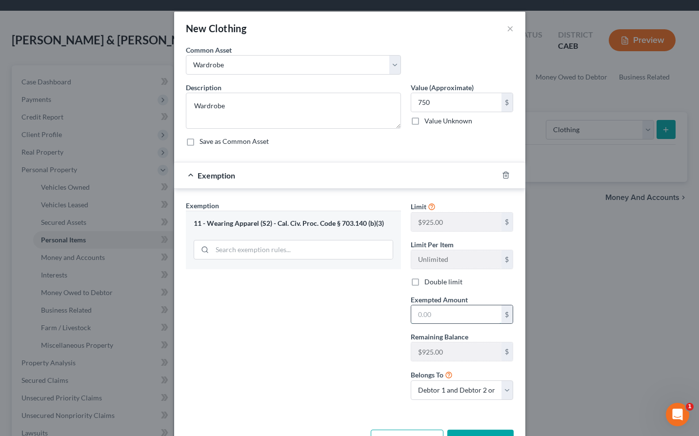
click at [454, 317] on input "text" at bounding box center [456, 314] width 90 height 19
type input "750"
click at [367, 349] on div "Exemption Set must be selected for CA. Exemption * 11 - Wearing Apparel (S2) - …" at bounding box center [293, 303] width 225 height 207
click at [454, 434] on button "Save & Close" at bounding box center [480, 440] width 66 height 20
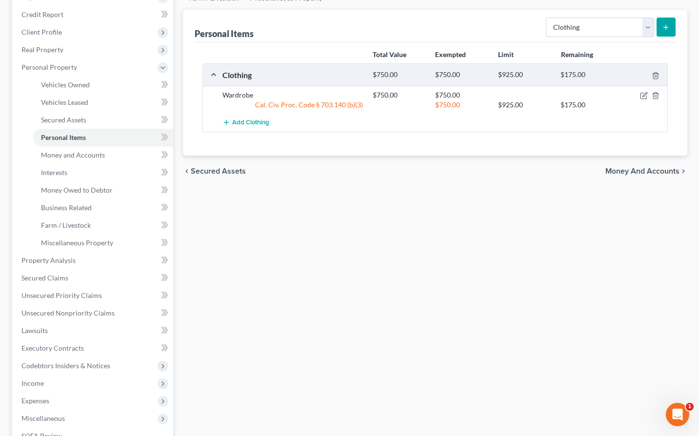
scroll to position [149, 0]
click at [454, 26] on select "Select Item Type Clothing Collectibles Of Value Electronics Firearms Household …" at bounding box center [600, 27] width 108 height 20
select select "electronics"
click at [454, 25] on icon "submit" at bounding box center [666, 26] width 8 height 8
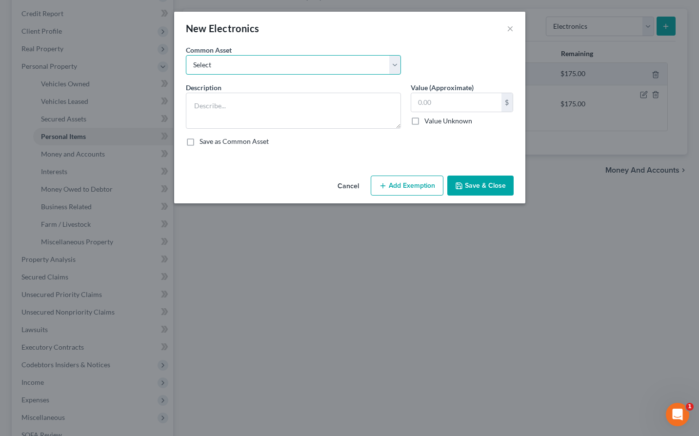
click at [285, 63] on select "Select Miscellaneous Electronic Items" at bounding box center [293, 65] width 215 height 20
select select "0"
type textarea "Miscellaneous Electronic Items"
type input "700.00"
click at [421, 184] on button "Add Exemption" at bounding box center [407, 186] width 73 height 20
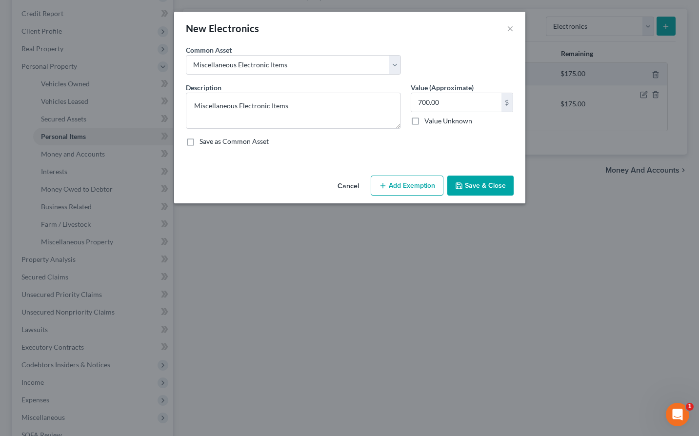
select select "2"
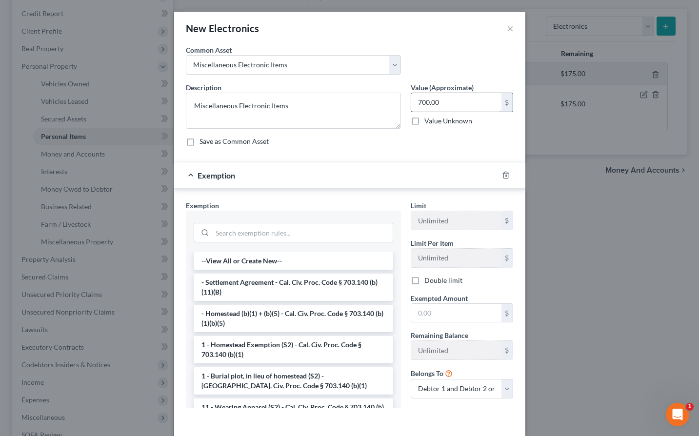
click at [437, 104] on input "700.00" at bounding box center [456, 102] width 90 height 19
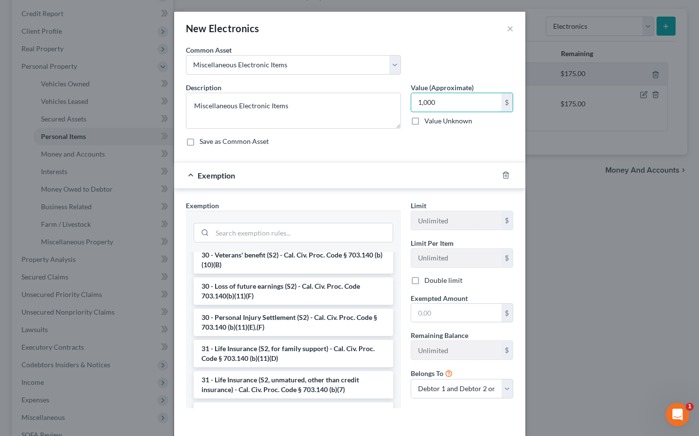
scroll to position [776, 0]
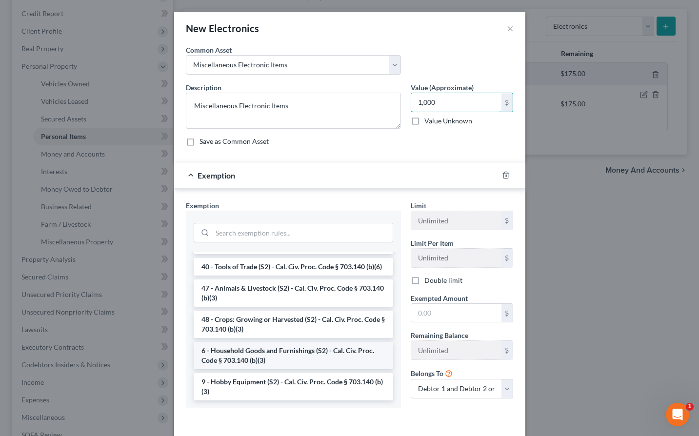
type input "1,000"
drag, startPoint x: 301, startPoint y: 350, endPoint x: 445, endPoint y: 353, distance: 143.4
click at [301, 350] on li "6 - Household Goods and Furnishings (S2) - Cal. Civ. Proc. Code § 703.140 (b)(3)" at bounding box center [293, 355] width 199 height 27
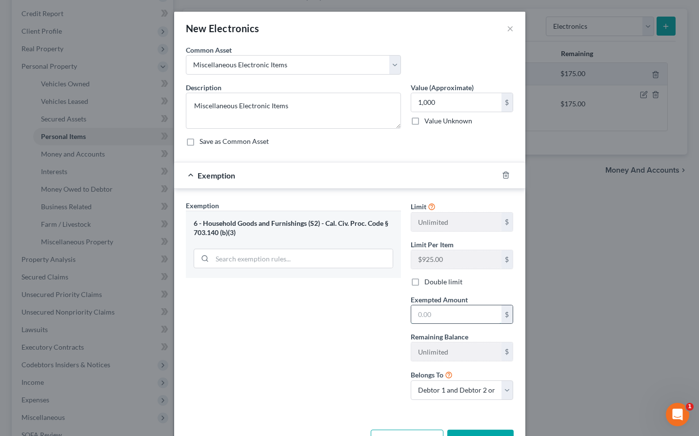
click at [448, 318] on input "text" at bounding box center [456, 314] width 90 height 19
type input "1,000"
click at [348, 337] on div "Exemption Set must be selected for CA. Exemption * 6 - Household Goods and Furn…" at bounding box center [293, 303] width 225 height 207
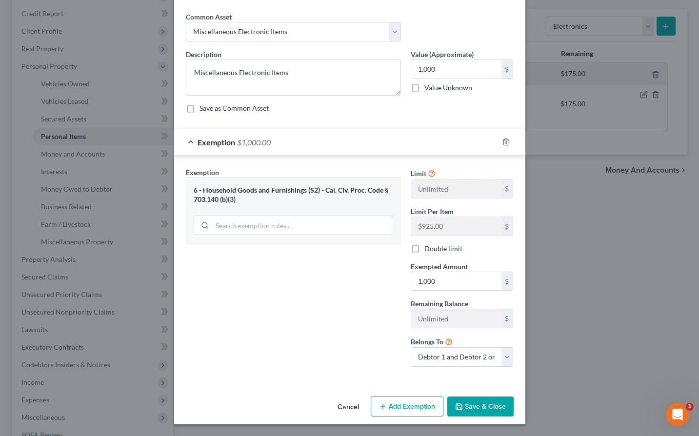
click at [454, 410] on button "Save & Close" at bounding box center [480, 407] width 66 height 20
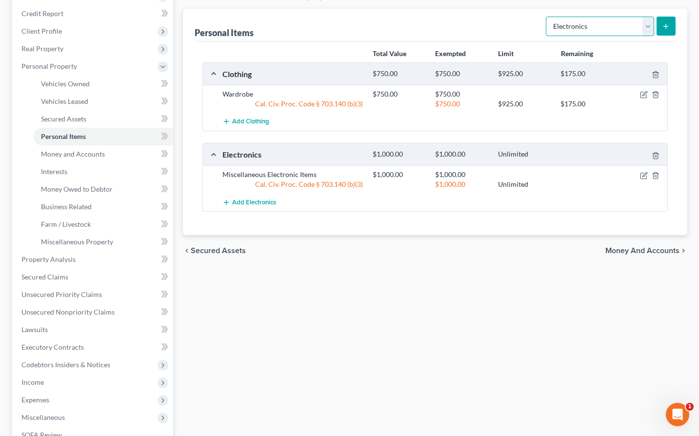
click at [454, 31] on select "Select Item Type Clothing Collectibles Of Value Electronics Firearms Household …" at bounding box center [600, 27] width 108 height 20
select select "household_goods"
click at [454, 26] on button "submit" at bounding box center [665, 26] width 19 height 19
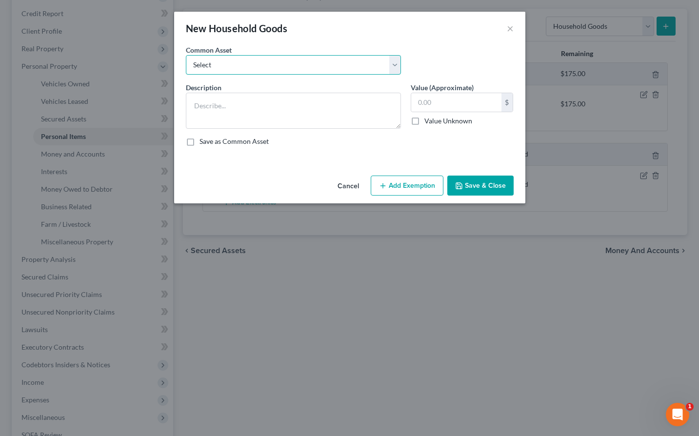
click at [346, 66] on select "Select Furniture and furnishings" at bounding box center [293, 65] width 215 height 20
select select "0"
type textarea "Furniture and furnishings"
type input "1,200.00"
click at [407, 193] on button "Add Exemption" at bounding box center [407, 186] width 73 height 20
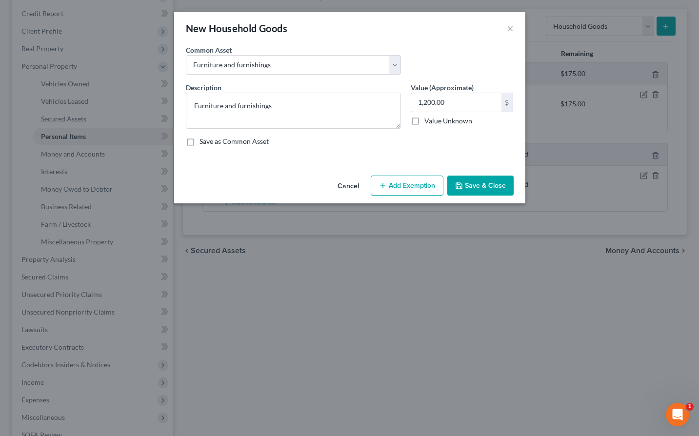
select select "2"
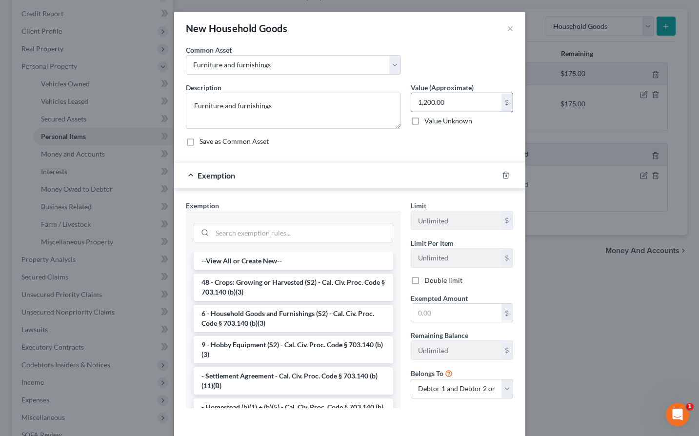
click at [441, 101] on input "1,200.00" at bounding box center [456, 102] width 90 height 19
type input "1"
type input "1,500"
click at [302, 318] on li "6 - Household Goods and Furnishings (S2) - Cal. Civ. Proc. Code § 703.140 (b)(3)" at bounding box center [293, 318] width 199 height 27
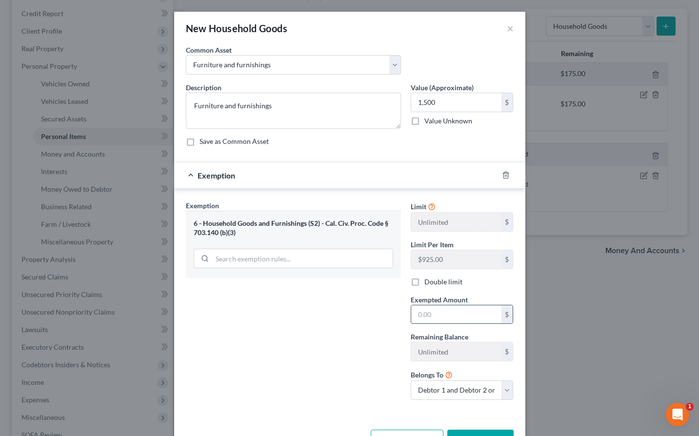
click at [442, 313] on input "text" at bounding box center [456, 314] width 90 height 19
type input "1,500"
click at [265, 346] on div "Exemption Set must be selected for CA. Exemption * 6 - Household Goods and Furn…" at bounding box center [293, 303] width 225 height 207
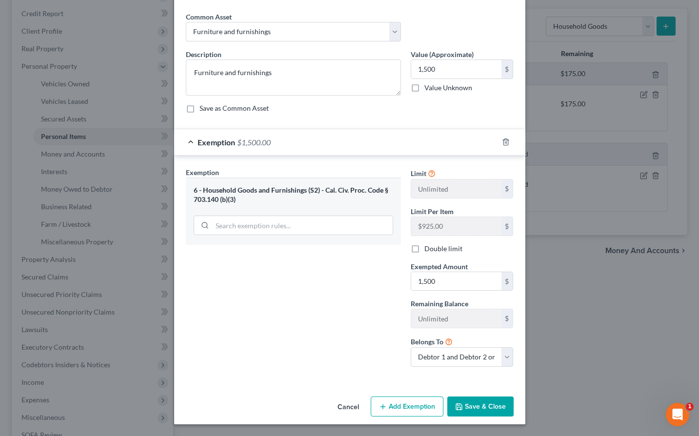
click at [454, 411] on button "Save & Close" at bounding box center [480, 407] width 66 height 20
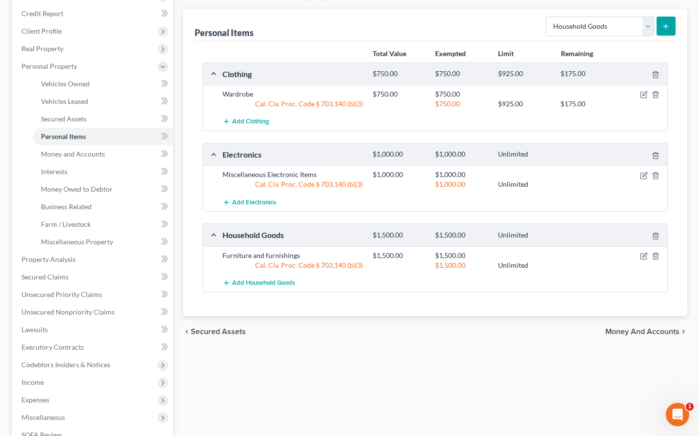
click at [454, 38] on div "Personal Items Select Item Type Clothing Collectibles Of Value Electronics Fire…" at bounding box center [435, 25] width 481 height 33
click at [454, 36] on form "Select Item Type Clothing Collectibles Of Value Electronics Firearms Household …" at bounding box center [611, 27] width 130 height 20
click at [454, 34] on select "Select Item Type Clothing Collectibles Of Value Electronics Firearms Household …" at bounding box center [600, 27] width 108 height 20
select select "jewelry"
click at [454, 26] on line "submit" at bounding box center [666, 26] width 4 height 0
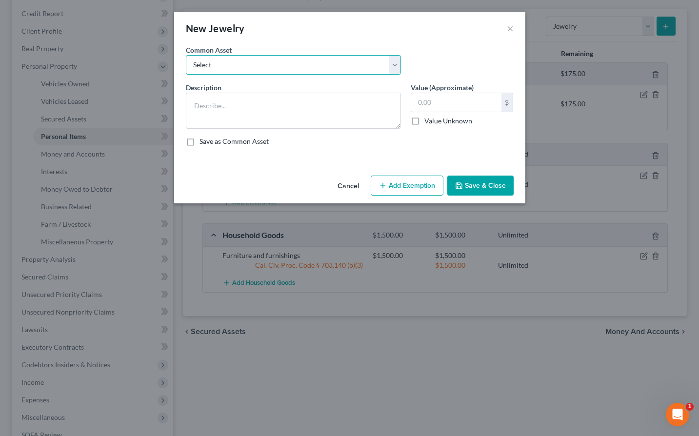
click at [264, 66] on select "Select Miscellaneous Jewelry" at bounding box center [293, 65] width 215 height 20
select select "0"
type textarea "Miscellaneous Jewelry"
type input "100.00"
click at [403, 184] on button "Add Exemption" at bounding box center [407, 186] width 73 height 20
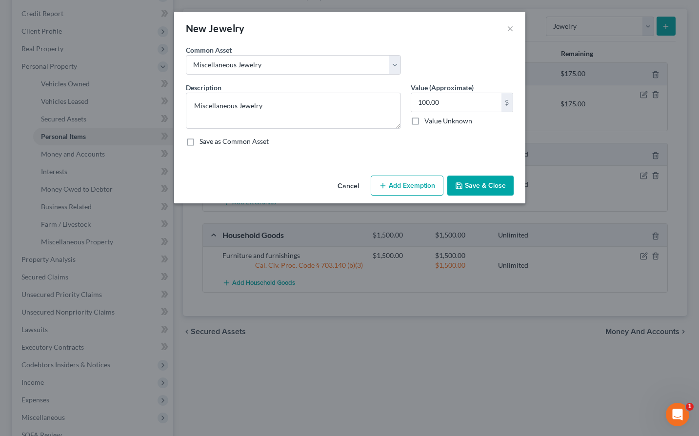
select select "2"
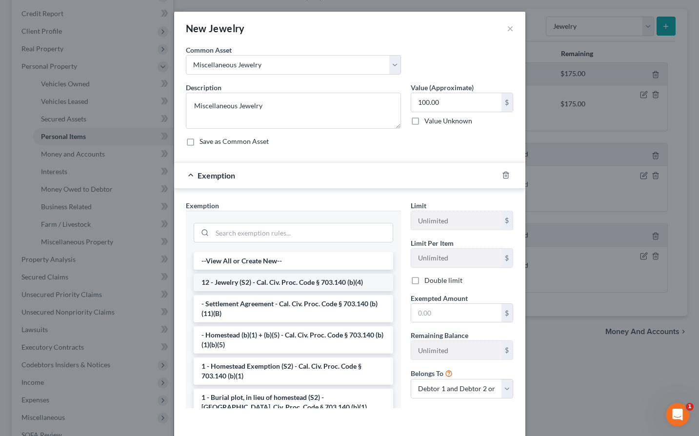
click at [256, 283] on li "12 - Jewelry (S2) - Cal. Civ. Proc. Code § 703.140 (b)(4)" at bounding box center [293, 283] width 199 height 18
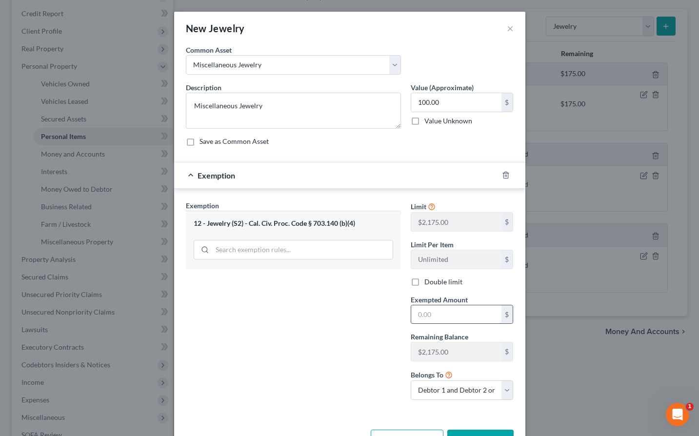
click at [454, 318] on input "text" at bounding box center [456, 314] width 90 height 19
type input "100"
click at [240, 374] on div "Exemption Set must be selected for CA. Exemption * 12 - Jewelry (S2) - Cal. Civ…" at bounding box center [293, 303] width 225 height 207
click at [454, 432] on button "Save & Close" at bounding box center [480, 440] width 66 height 20
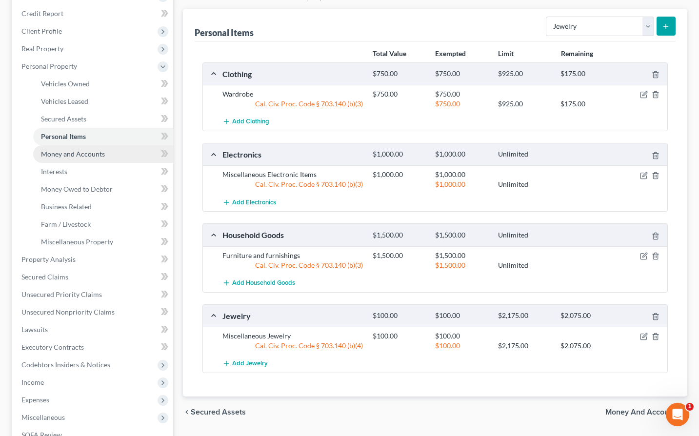
click at [74, 154] on span "Money and Accounts" at bounding box center [73, 154] width 64 height 8
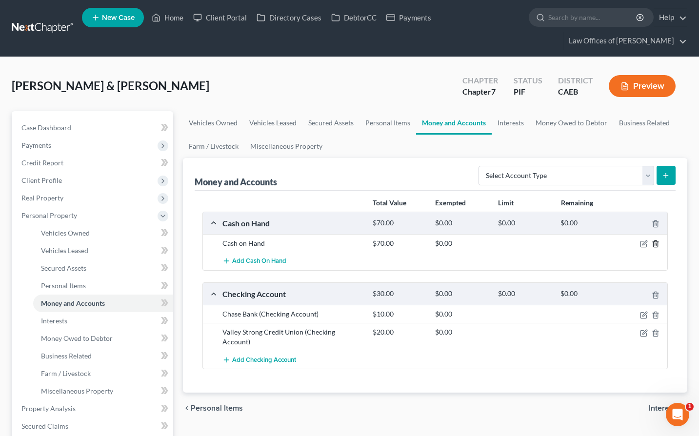
click at [454, 243] on icon "button" at bounding box center [656, 244] width 8 height 8
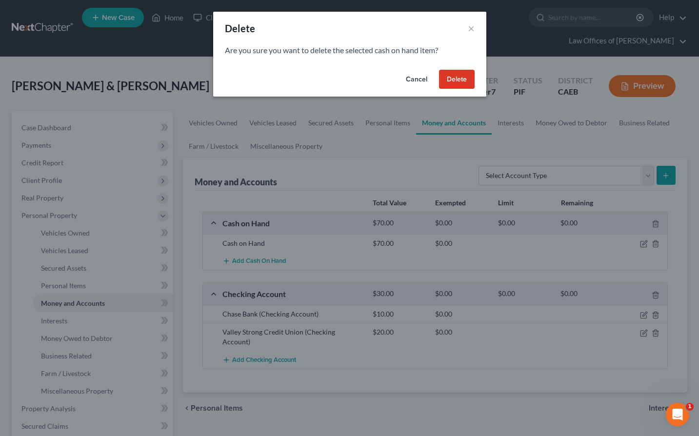
click at [454, 78] on button "Delete" at bounding box center [457, 80] width 36 height 20
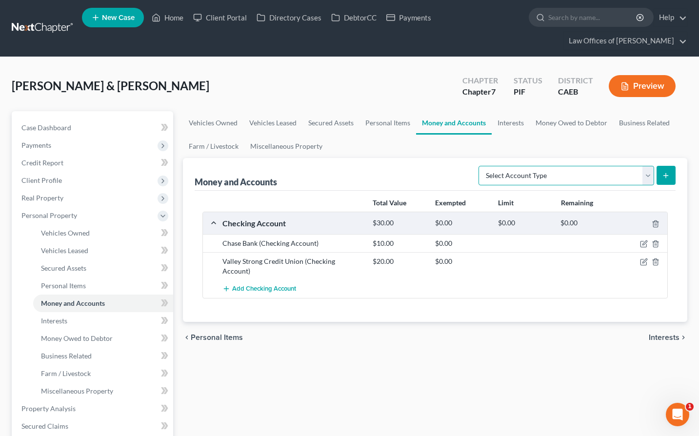
click at [454, 177] on select "Select Account Type Brokerage Cash on Hand Certificates of Deposit Checking Acc…" at bounding box center [566, 176] width 176 height 20
select select "cash_on_hand"
click at [454, 176] on line "submit" at bounding box center [666, 176] width 4 height 0
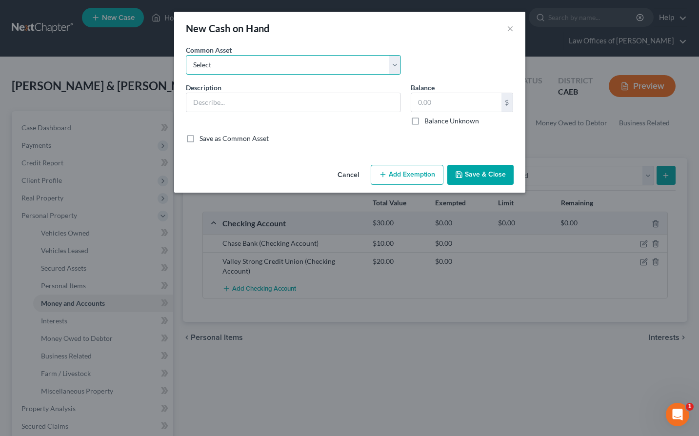
click at [318, 60] on select "Select Cash on Hand" at bounding box center [293, 65] width 215 height 20
select select "0"
type input "Cash on Hand"
click at [426, 105] on input "200.00" at bounding box center [456, 102] width 90 height 19
click at [449, 100] on input "200.00" at bounding box center [456, 102] width 90 height 19
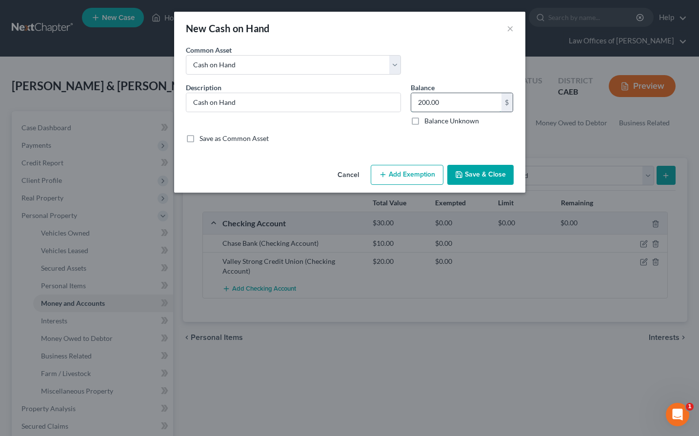
click at [449, 100] on input "200.00" at bounding box center [456, 102] width 90 height 19
type input "70"
click at [400, 174] on button "Add Exemption" at bounding box center [407, 175] width 73 height 20
select select "2"
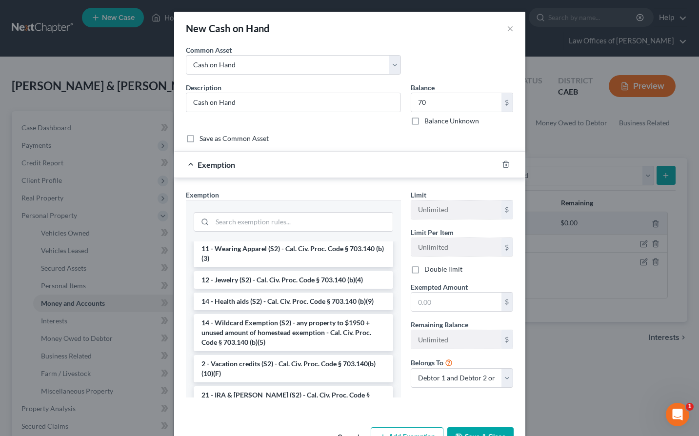
scroll to position [148, 0]
click at [289, 331] on li "14 - Wildcard Exemption (S2) - any property to $1950 + unused amount of homeste…" at bounding box center [293, 332] width 199 height 37
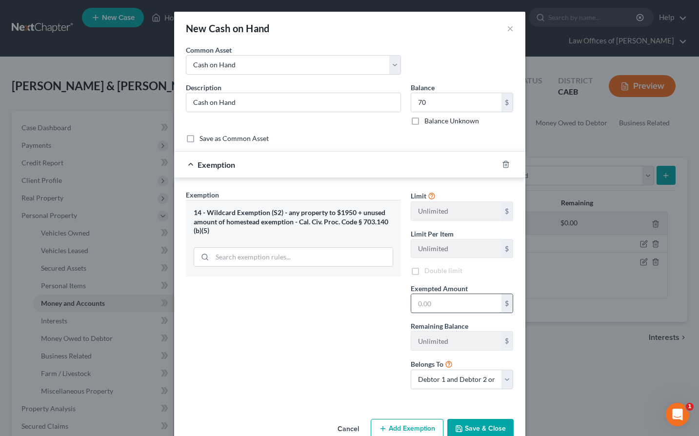
click at [445, 311] on input "text" at bounding box center [456, 303] width 90 height 19
type input "70"
click at [315, 344] on div "Exemption Set must be selected for CA. Exemption * 14 - Wildcard Exemption (S2)…" at bounding box center [293, 293] width 225 height 207
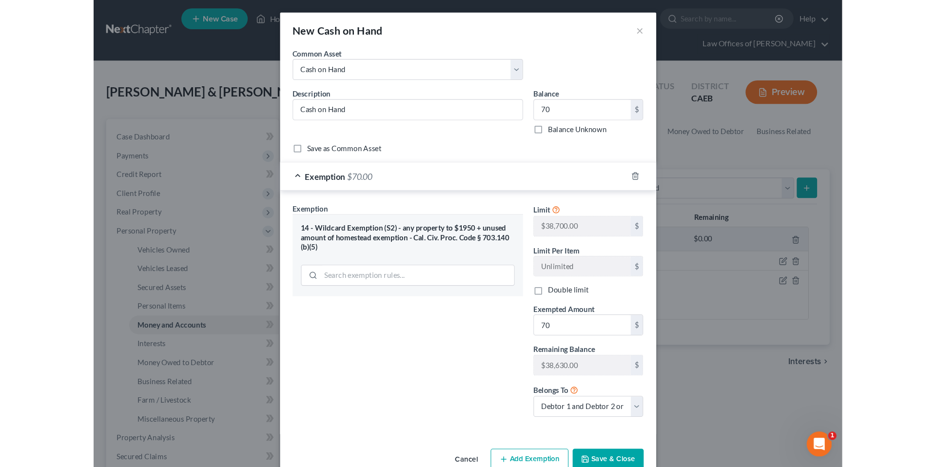
scroll to position [22, 0]
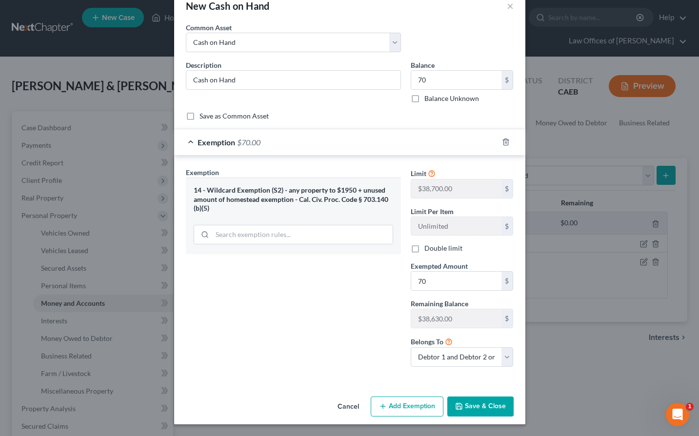
click at [454, 405] on button "Save & Close" at bounding box center [480, 407] width 66 height 20
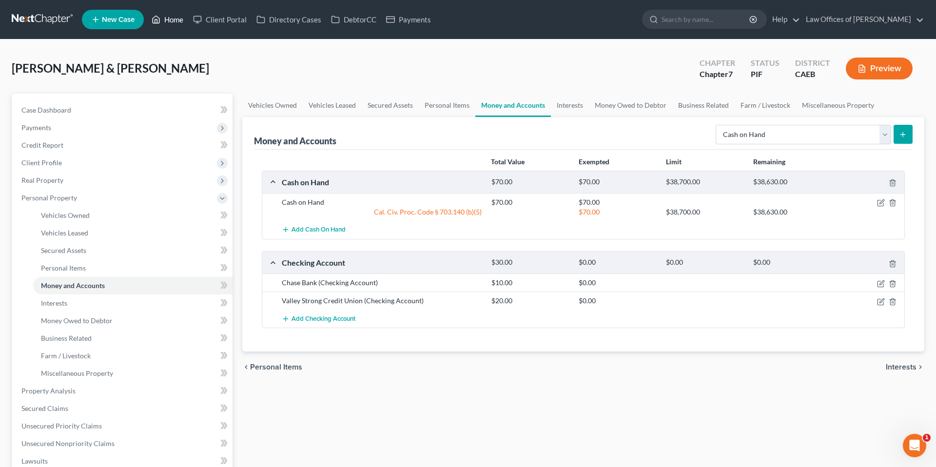
click at [177, 22] on link "Home" at bounding box center [167, 20] width 41 height 18
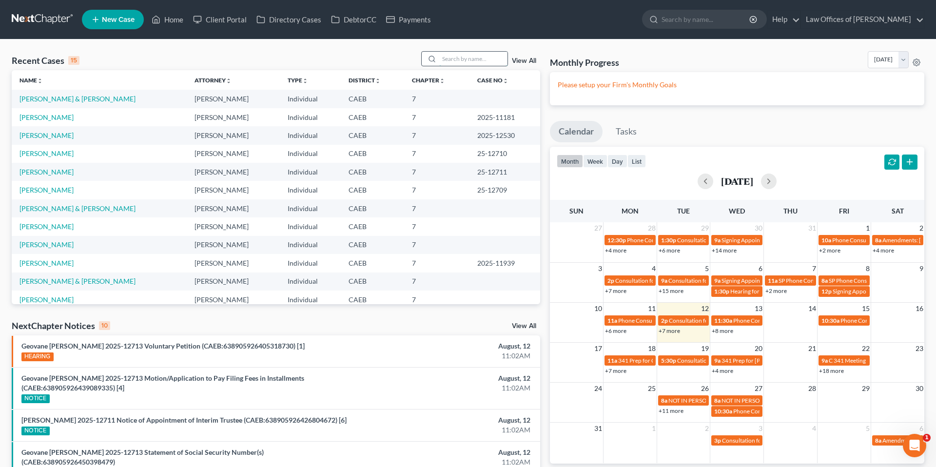
click at [454, 54] on input "search" at bounding box center [473, 59] width 68 height 14
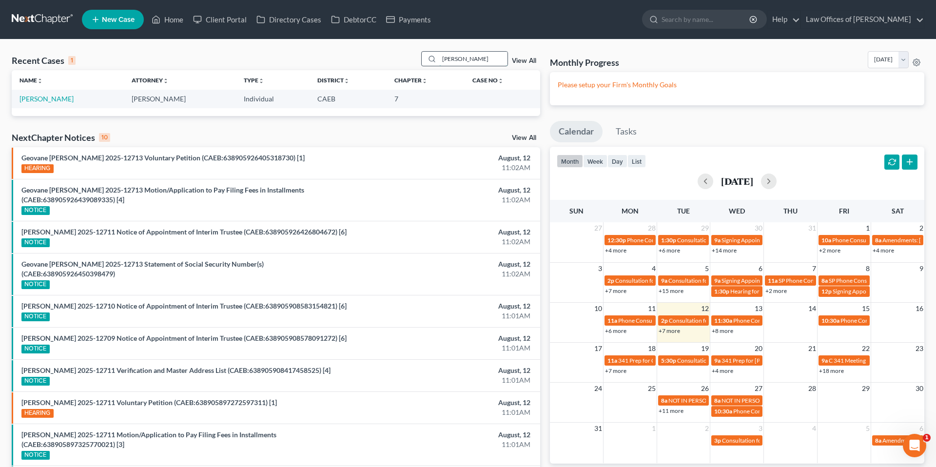
click at [454, 55] on input "[PERSON_NAME]" at bounding box center [473, 59] width 68 height 14
click at [454, 58] on input "[PERSON_NAME]" at bounding box center [473, 59] width 68 height 14
type input "[PERSON_NAME]"
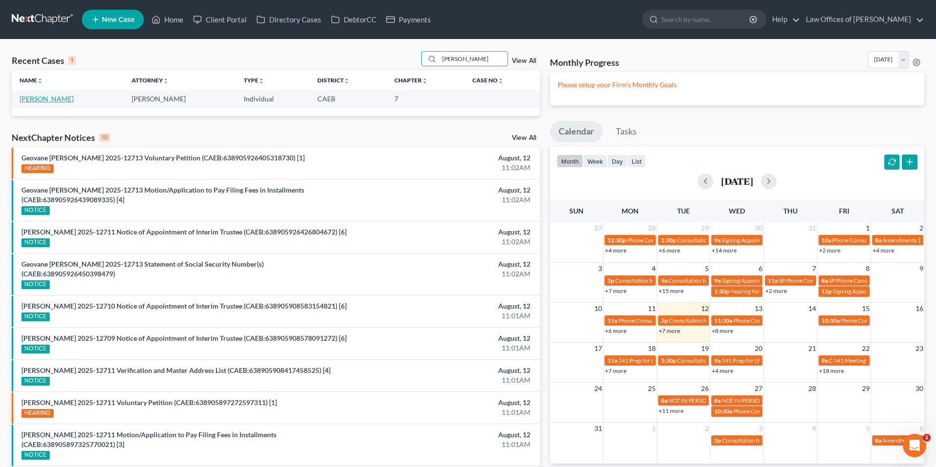
click at [45, 100] on link "[PERSON_NAME]" at bounding box center [47, 99] width 54 height 8
select select "11"
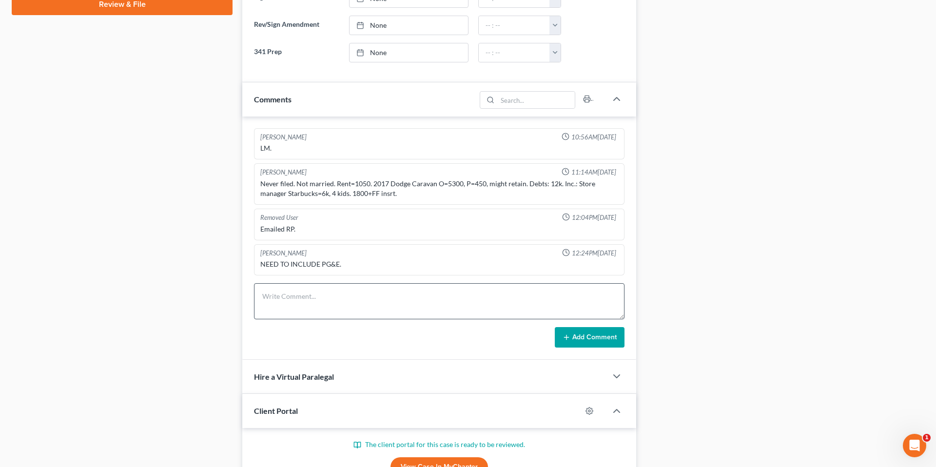
scroll to position [2309, 0]
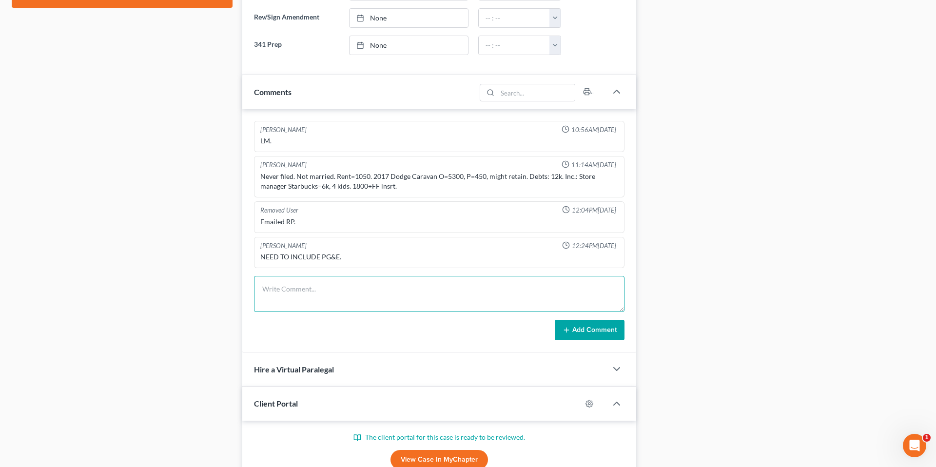
click at [331, 289] on textarea at bounding box center [439, 294] width 371 height 36
type textarea "s"
type textarea "Started a 401k has $5k."
drag, startPoint x: 573, startPoint y: 336, endPoint x: 478, endPoint y: 249, distance: 128.1
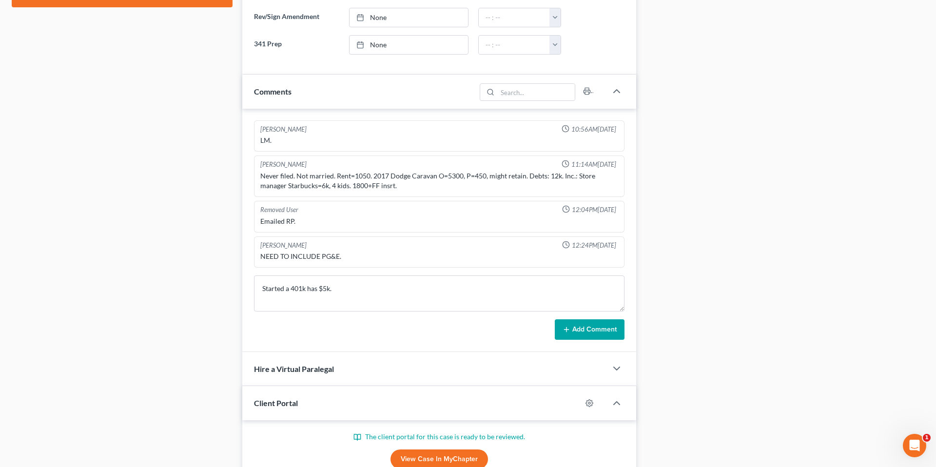
click at [454, 336] on button "Add Comment" at bounding box center [590, 329] width 70 height 20
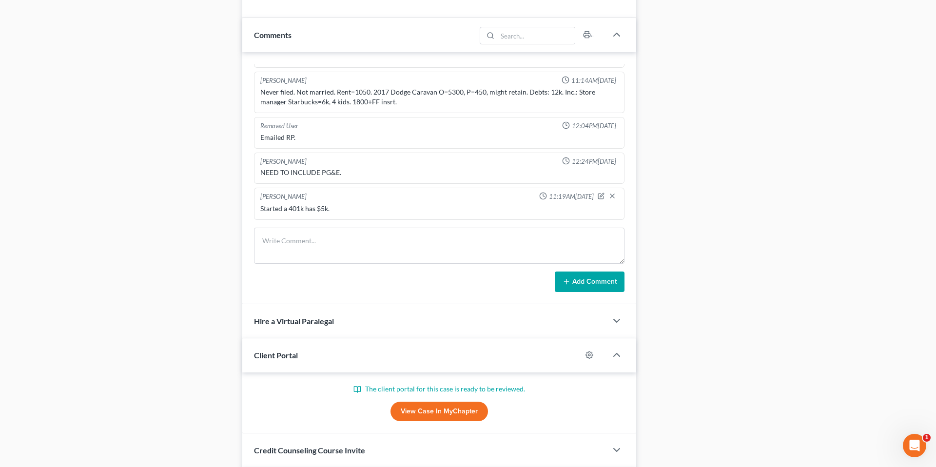
scroll to position [549, 0]
click at [231, 137] on div "Case Dashboard Payments Invoices Payments Payments Credit Report Client Profile" at bounding box center [122, 132] width 231 height 1175
click at [167, 19] on div "Home New Case Client Portal Directory Cases DebtorCC Payments Law Offices of [P…" at bounding box center [468, 104] width 936 height 1306
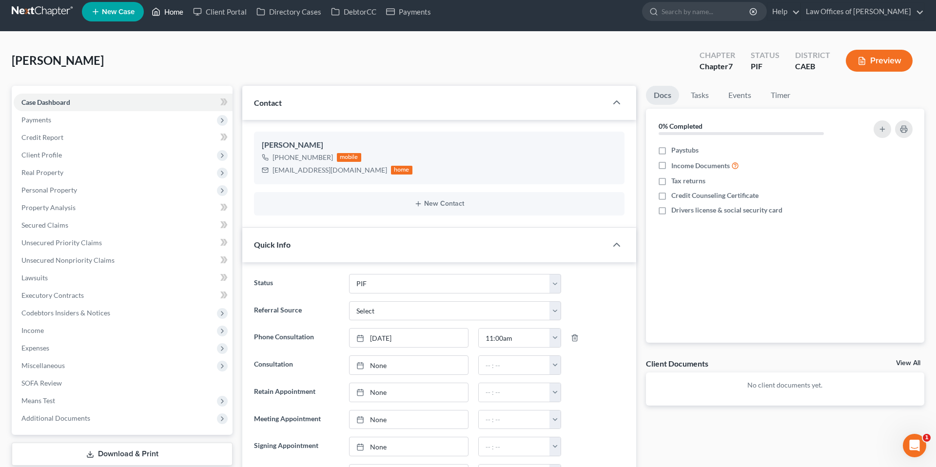
scroll to position [14, 0]
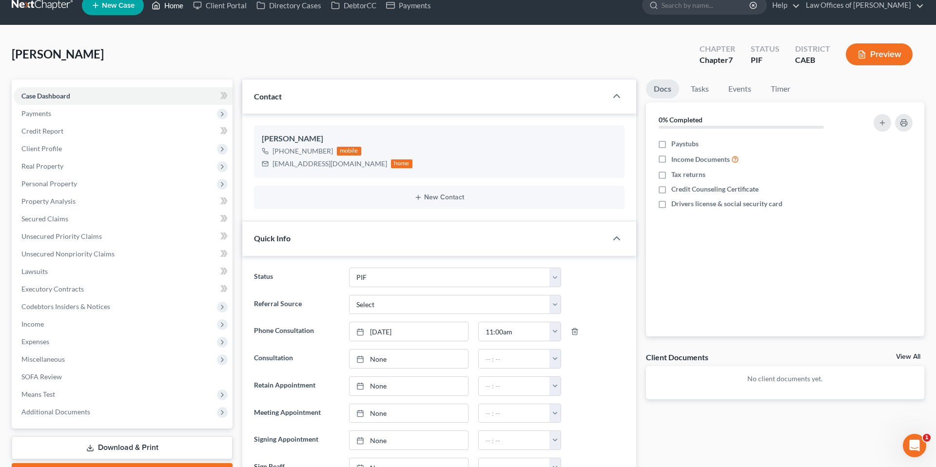
click at [167, 8] on link "Home" at bounding box center [167, 6] width 41 height 18
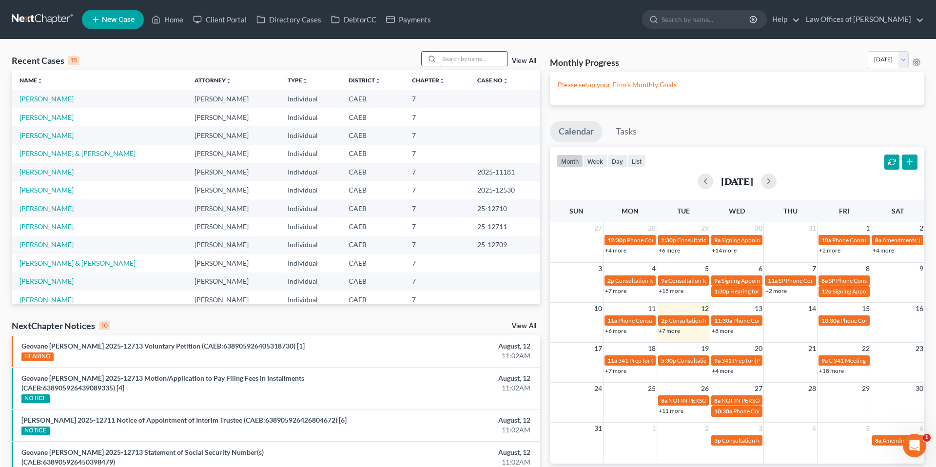
click at [454, 55] on input "search" at bounding box center [473, 59] width 68 height 14
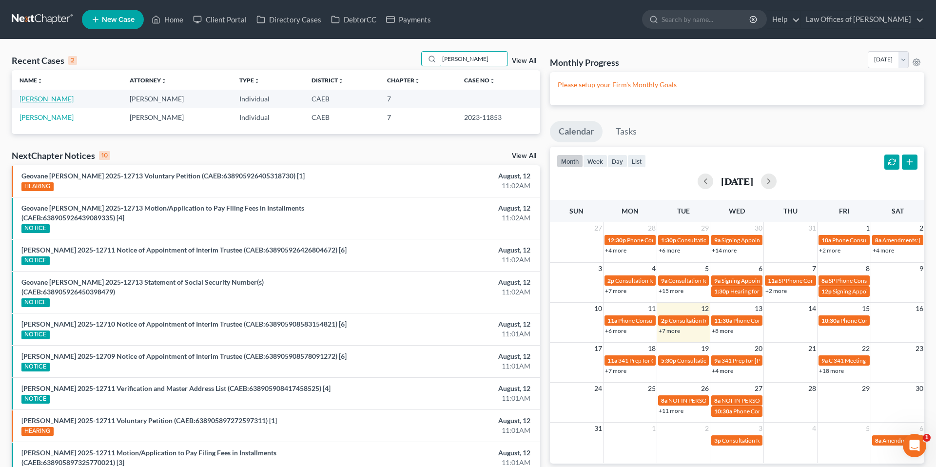
type input "[PERSON_NAME]"
click at [55, 97] on link "[PERSON_NAME]" at bounding box center [47, 99] width 54 height 8
select select "6"
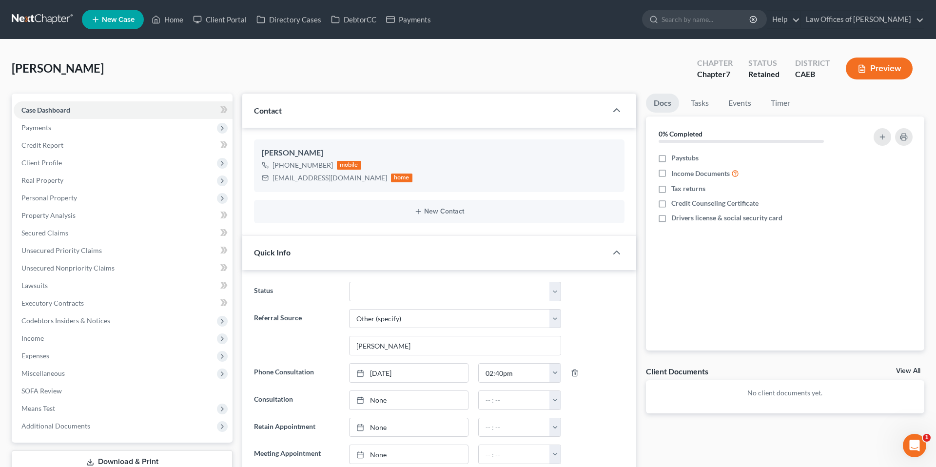
scroll to position [224, 0]
click at [176, 18] on link "Home" at bounding box center [167, 20] width 41 height 18
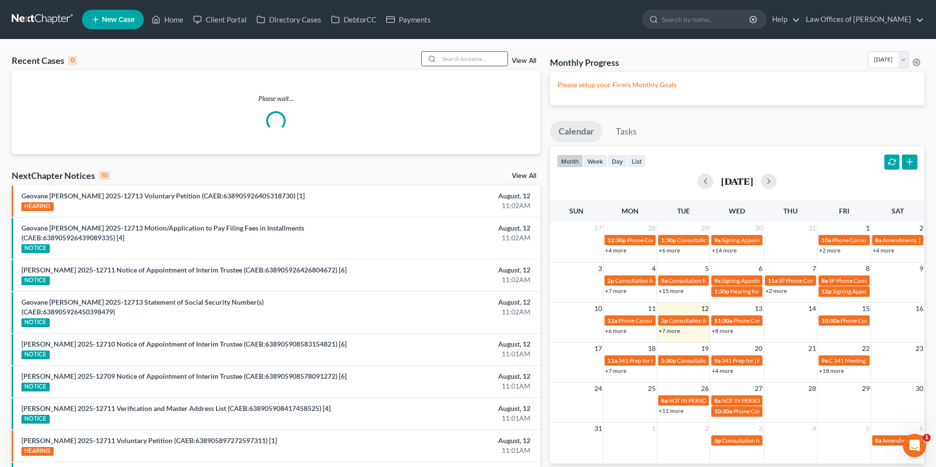
click at [454, 57] on input "search" at bounding box center [473, 59] width 68 height 14
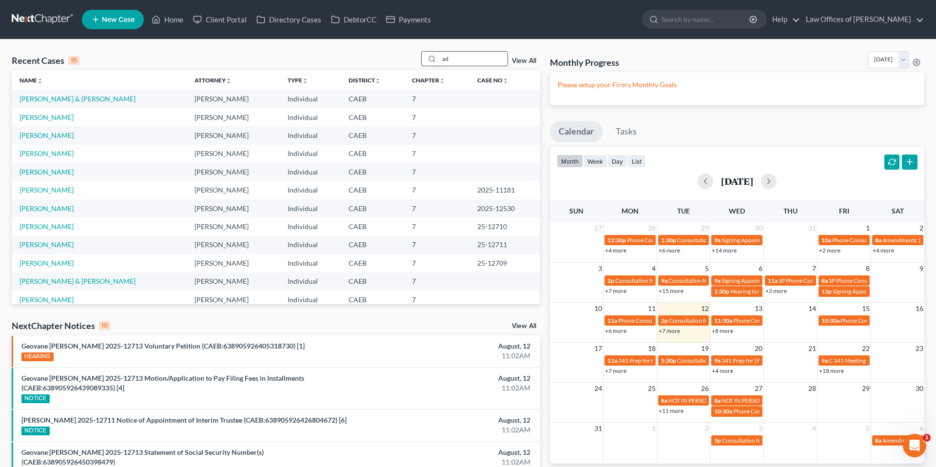
type input "a"
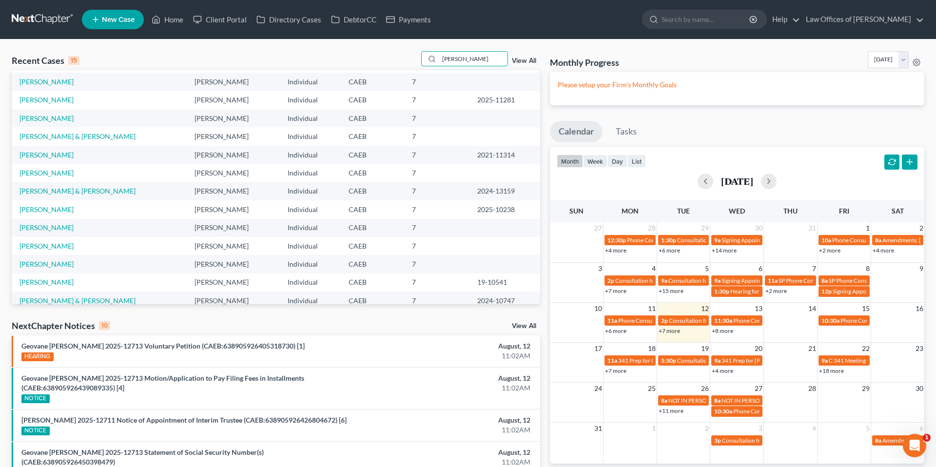
scroll to position [67, 0]
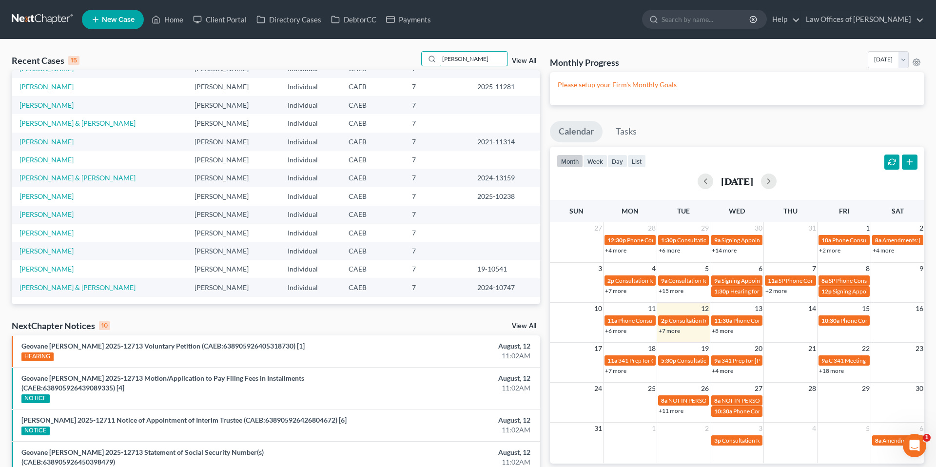
type input "[PERSON_NAME]"
click at [125, 18] on span "New Case" at bounding box center [118, 19] width 33 height 7
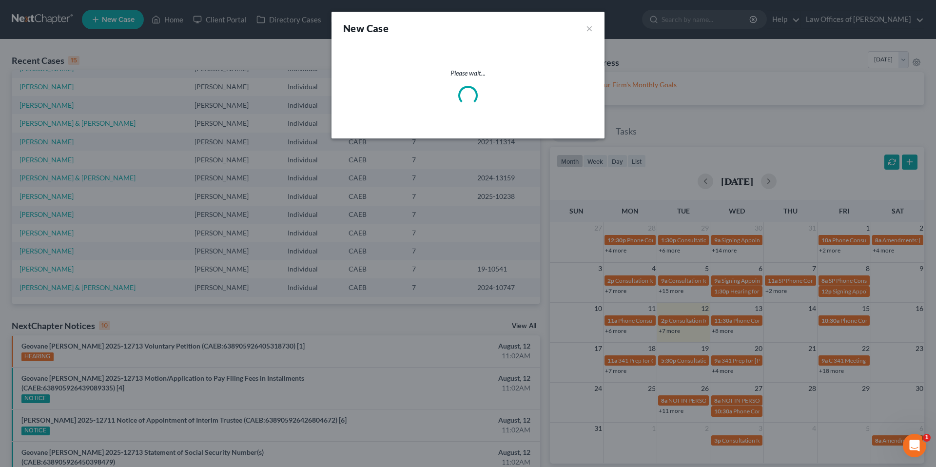
select select "8"
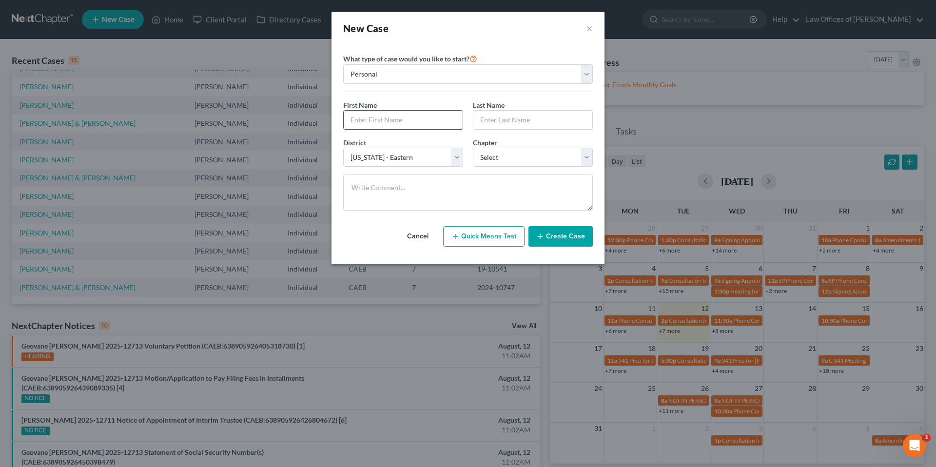
click at [426, 124] on input "text" at bounding box center [403, 120] width 119 height 19
type input "[PERSON_NAME]"
type input "Goldberry"
click at [454, 156] on select "Select 7 11 12 13" at bounding box center [533, 158] width 120 height 20
select select "0"
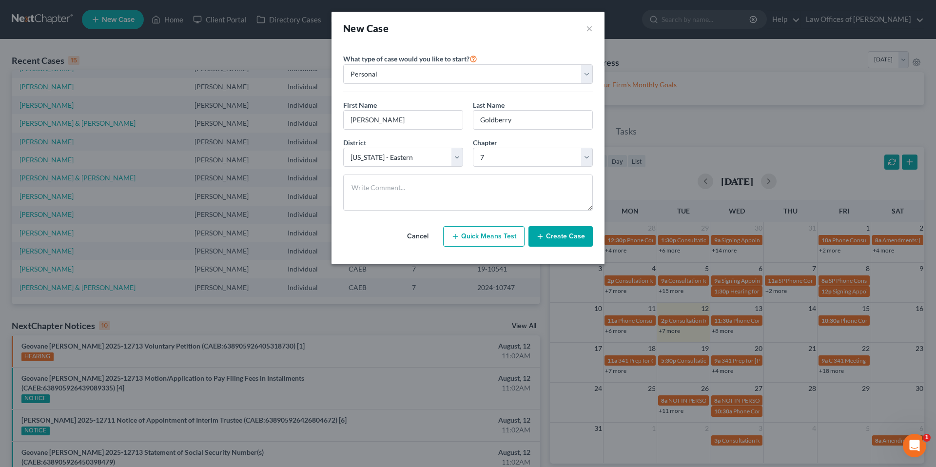
click at [454, 239] on button "Create Case" at bounding box center [561, 236] width 64 height 20
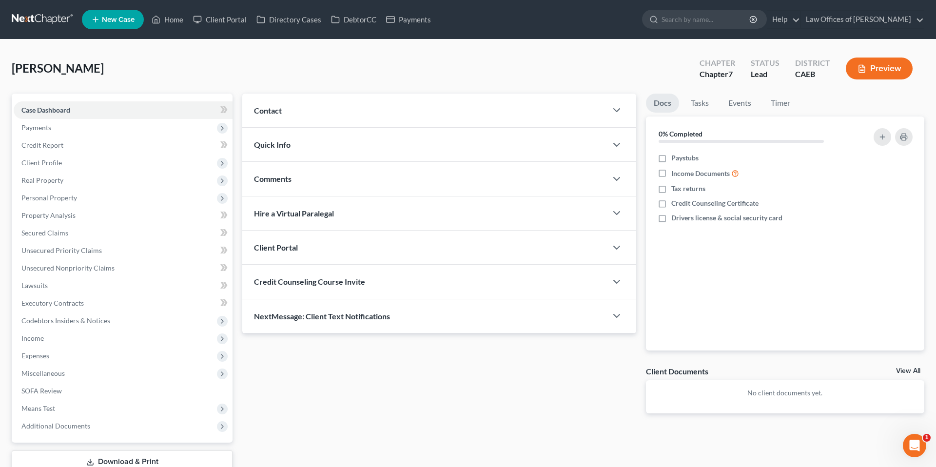
click at [454, 106] on div "Contact" at bounding box center [424, 111] width 365 height 34
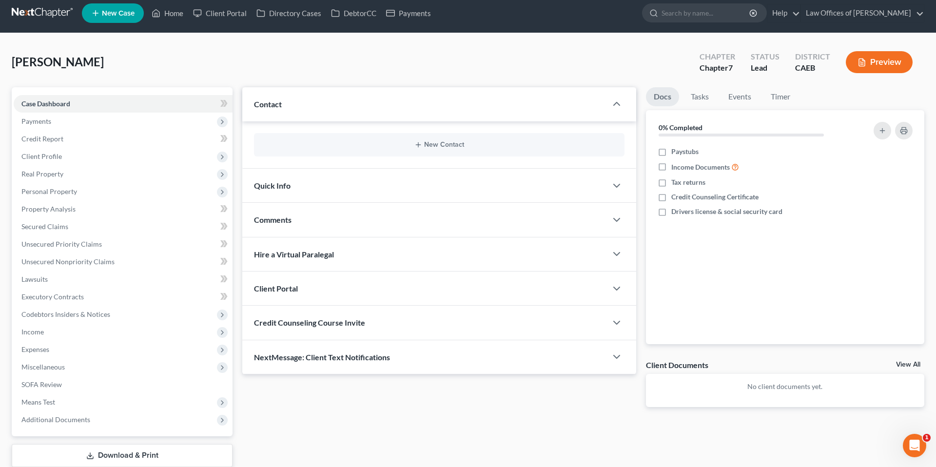
scroll to position [8, 0]
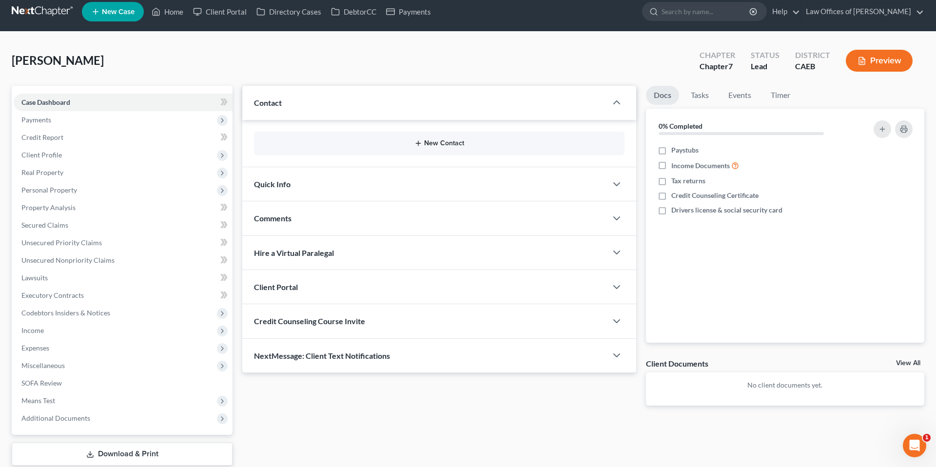
click at [446, 143] on button "New Contact" at bounding box center [439, 143] width 355 height 8
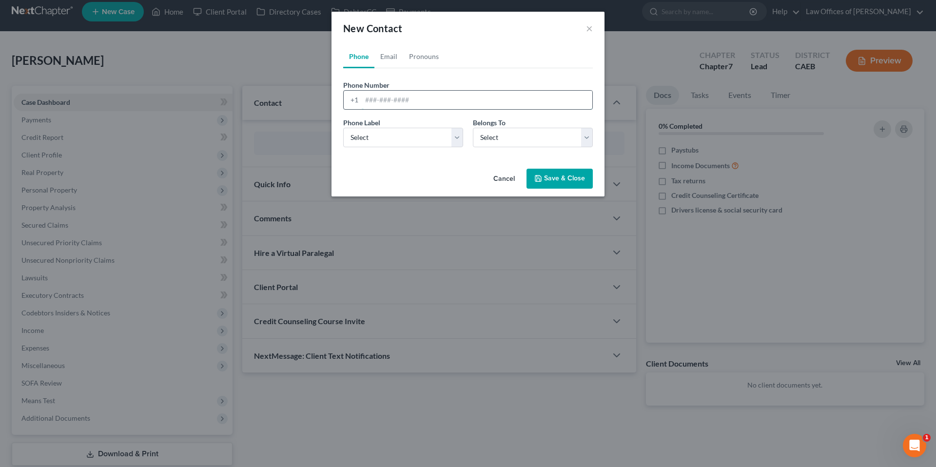
click at [448, 94] on input "tel" at bounding box center [477, 100] width 231 height 19
type input "661378546"
click at [441, 135] on select "Select Mobile Home Work Other" at bounding box center [403, 138] width 120 height 20
select select "0"
click at [454, 139] on select "Select Client Other" at bounding box center [533, 138] width 120 height 20
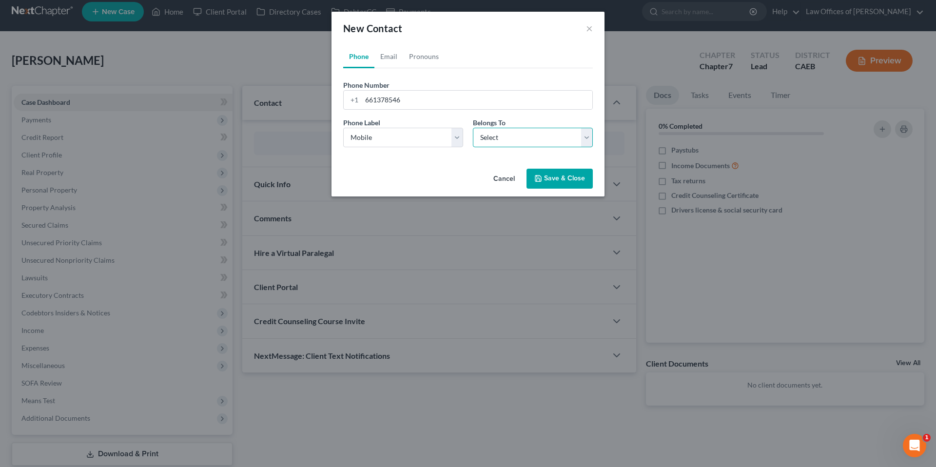
click at [454, 139] on select "Select Client Other" at bounding box center [533, 138] width 120 height 20
select select "0"
click at [454, 180] on button "Save & Close" at bounding box center [560, 179] width 66 height 20
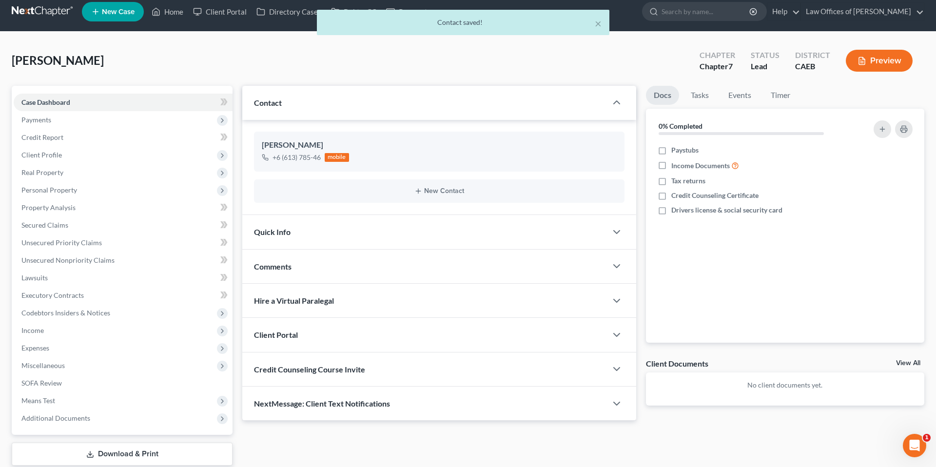
click at [400, 235] on div "Quick Info" at bounding box center [424, 232] width 365 height 34
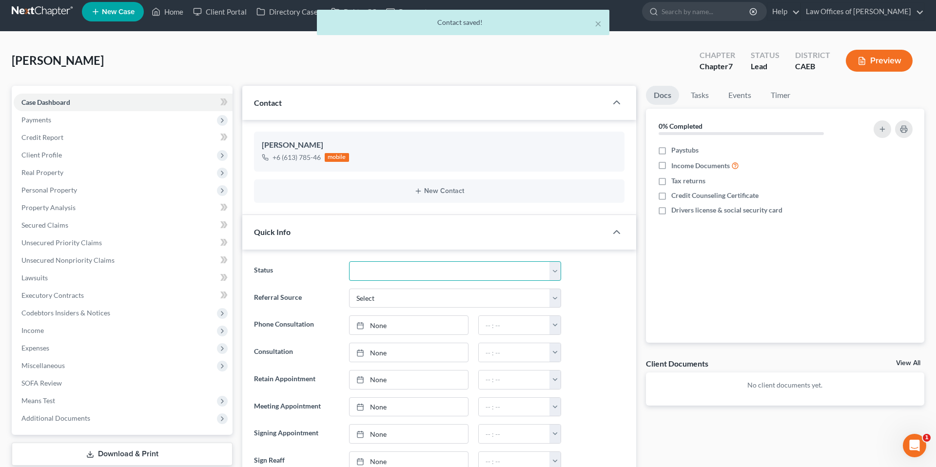
click at [421, 273] on select "Cancelled/Refund Closed Consultation Declined Discharged Filed Income Check In …" at bounding box center [455, 271] width 212 height 20
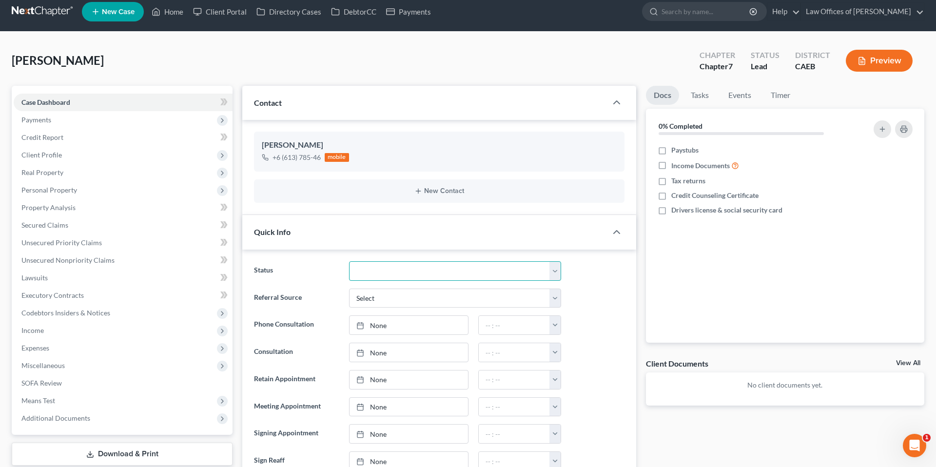
select select "2"
click at [454, 295] on div "Referral Source Select Word Of Mouth Previous Clients Direct Mail Website Googl…" at bounding box center [439, 299] width 380 height 20
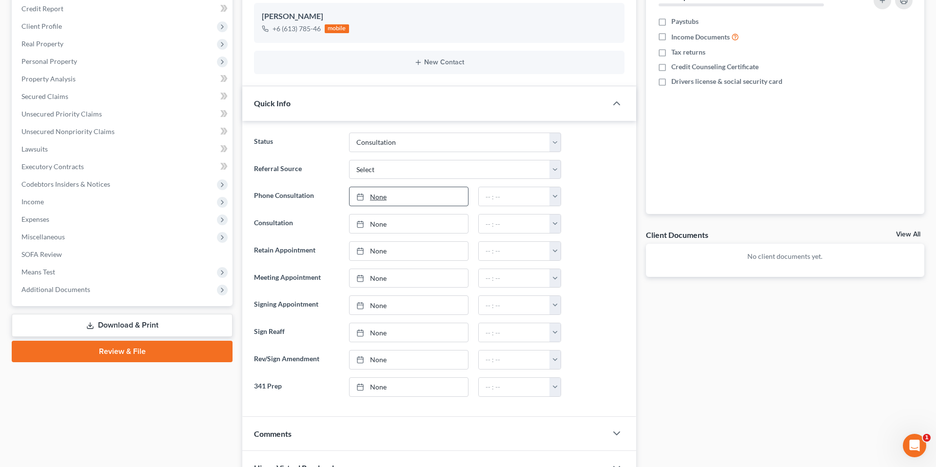
click at [404, 200] on link "None" at bounding box center [409, 196] width 119 height 19
type input "[DATE]"
click at [454, 196] on button "button" at bounding box center [555, 196] width 11 height 19
click at [454, 229] on link "2:30pm" at bounding box center [576, 235] width 55 height 17
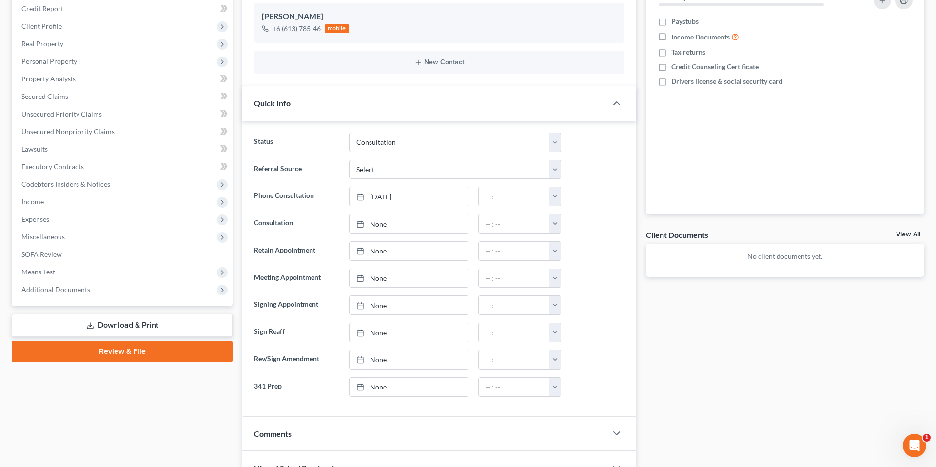
type input "2:30pm"
click at [454, 167] on div "Referral Source Select Word Of Mouth Previous Clients Direct Mail Website Googl…" at bounding box center [439, 170] width 380 height 20
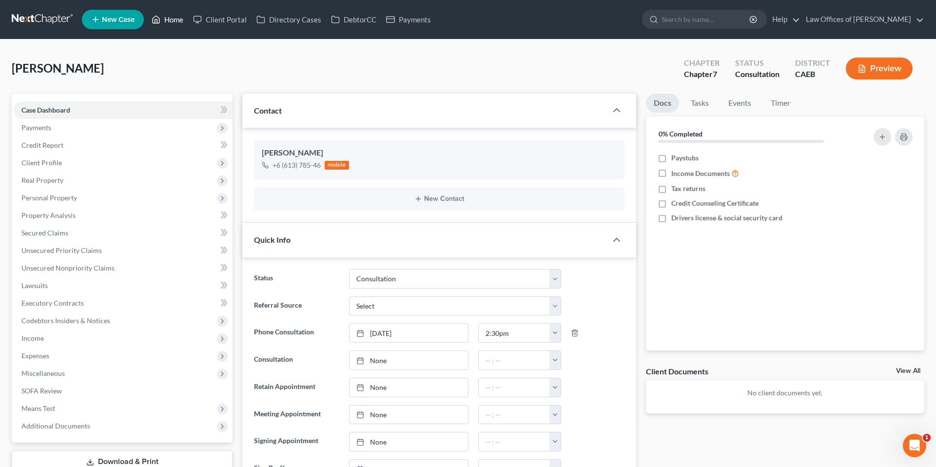
click at [169, 18] on link "Home" at bounding box center [167, 20] width 41 height 18
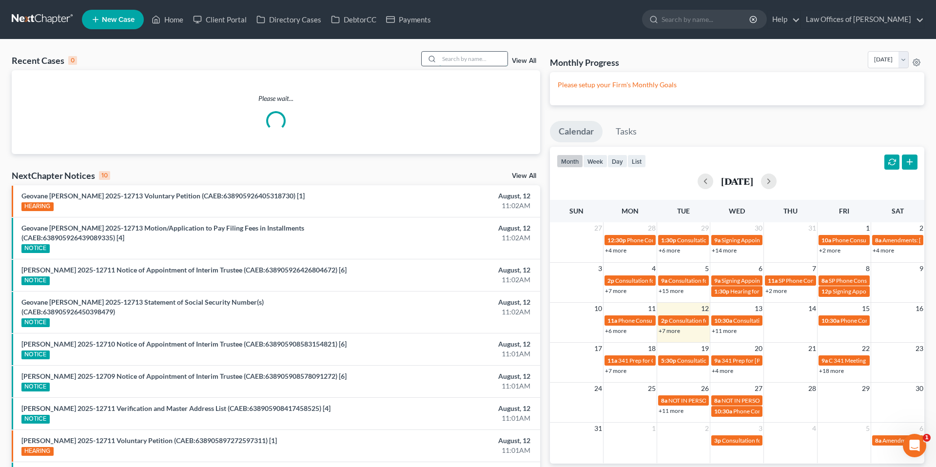
click at [454, 62] on input "search" at bounding box center [473, 59] width 68 height 14
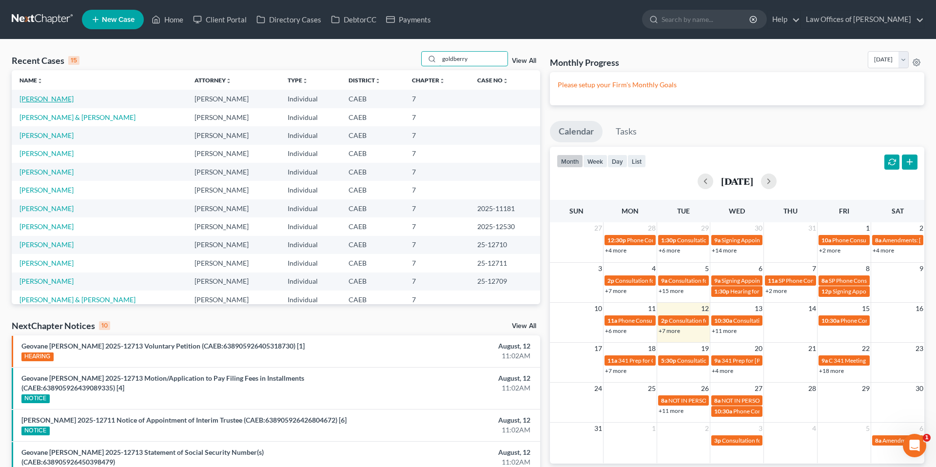
type input "goldberry"
click at [63, 99] on link "[PERSON_NAME]" at bounding box center [47, 99] width 54 height 8
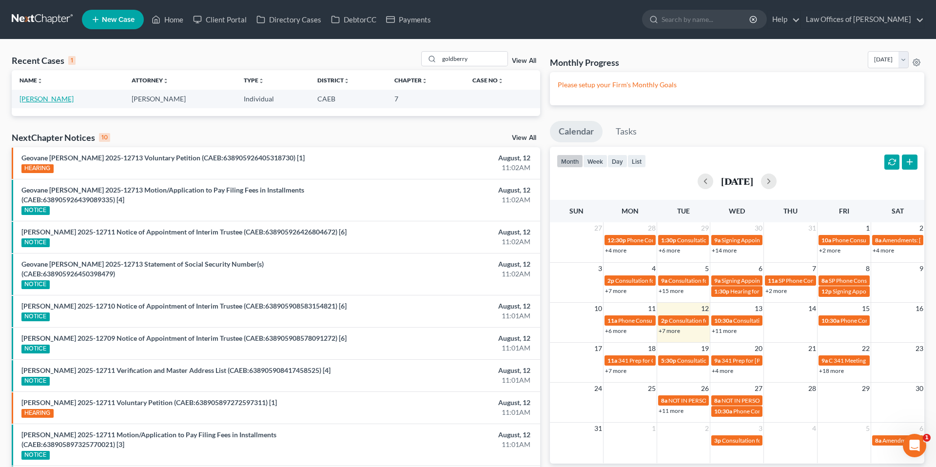
click at [59, 101] on link "[PERSON_NAME]" at bounding box center [47, 99] width 54 height 8
select select "2"
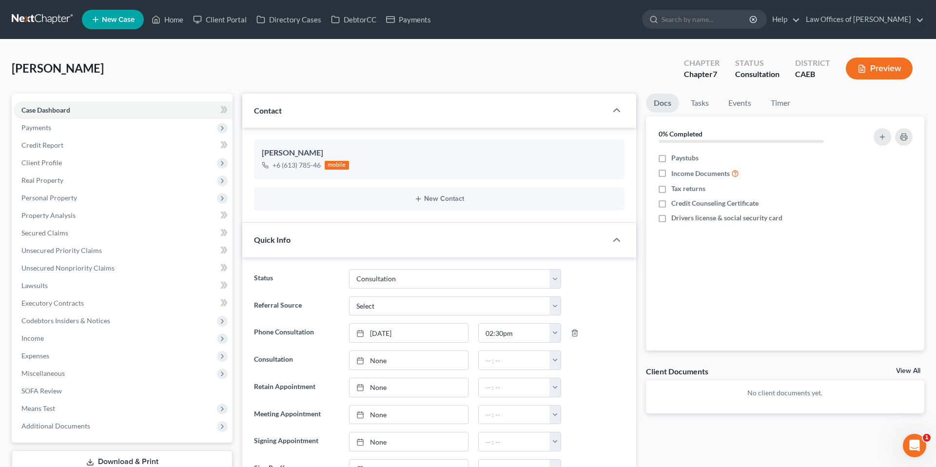
scroll to position [76, 0]
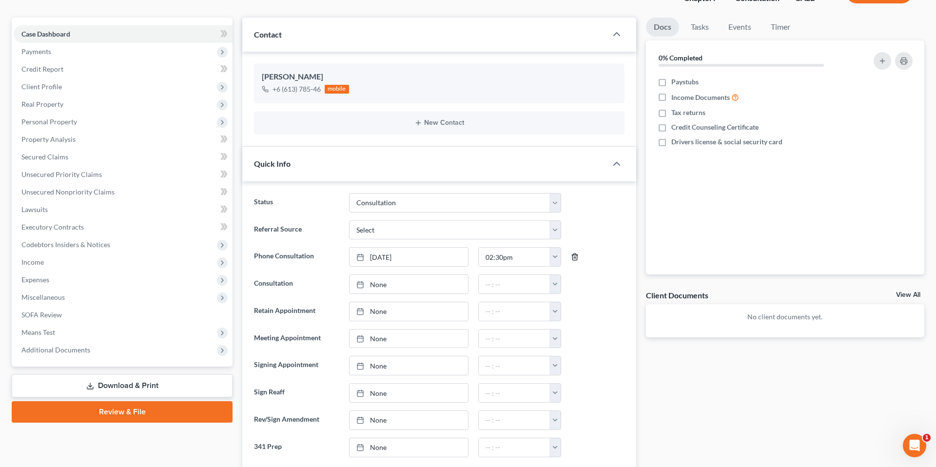
click at [454, 259] on icon "button" at bounding box center [575, 257] width 8 height 8
click at [406, 257] on link "None" at bounding box center [409, 257] width 119 height 19
click at [454, 258] on button "button" at bounding box center [555, 257] width 11 height 19
click at [454, 299] on link "12:00pm" at bounding box center [576, 301] width 55 height 17
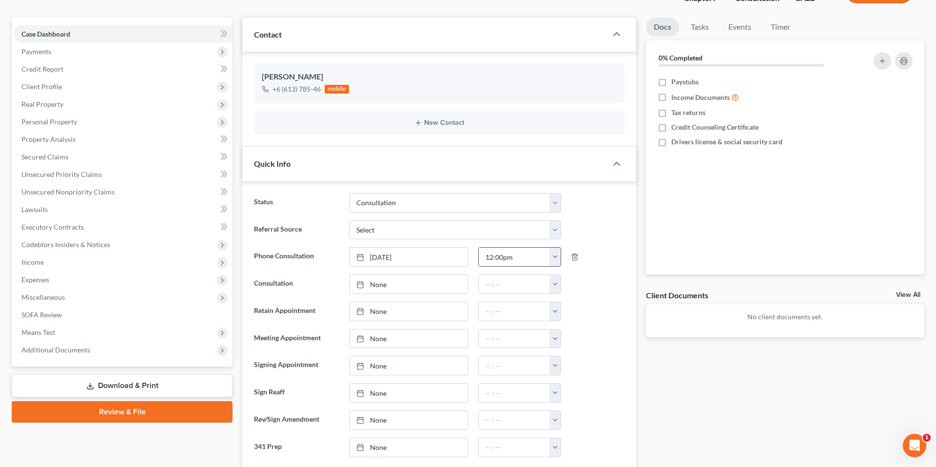
click at [454, 256] on button "button" at bounding box center [555, 257] width 11 height 19
click at [454, 285] on link "2:00pm" at bounding box center [576, 286] width 55 height 17
type input "2:00pm"
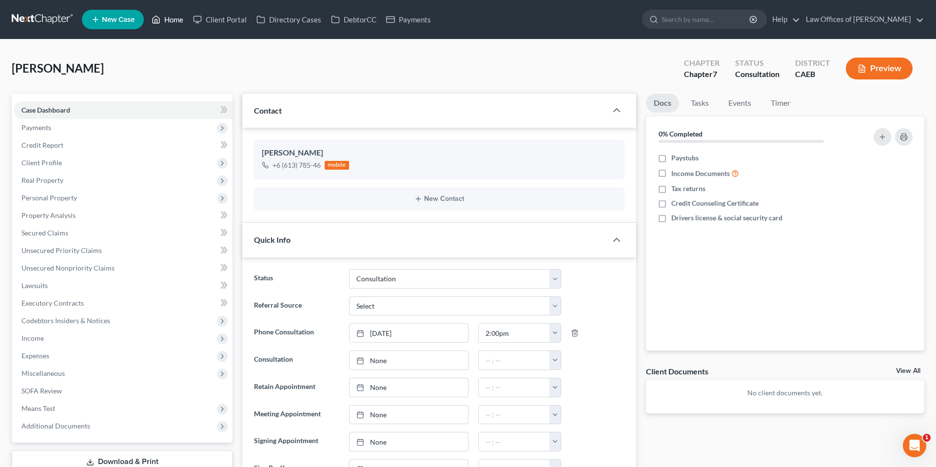
drag, startPoint x: 169, startPoint y: 21, endPoint x: 165, endPoint y: 29, distance: 8.1
click at [169, 22] on link "Home" at bounding box center [167, 20] width 41 height 18
